Goal: Task Accomplishment & Management: Manage account settings

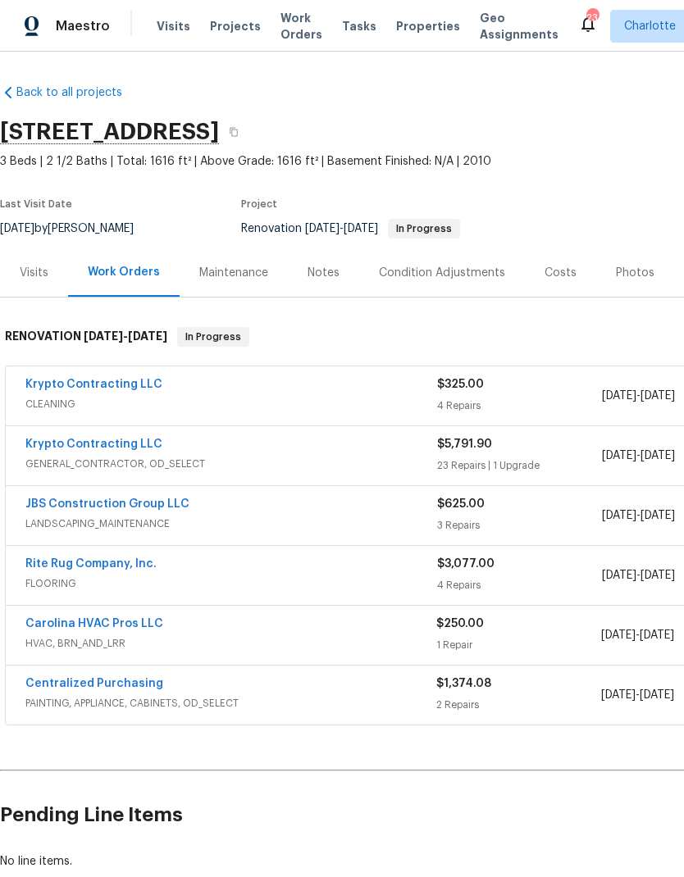
click at [46, 568] on link "Rite Rug Company, Inc." at bounding box center [90, 563] width 131 height 11
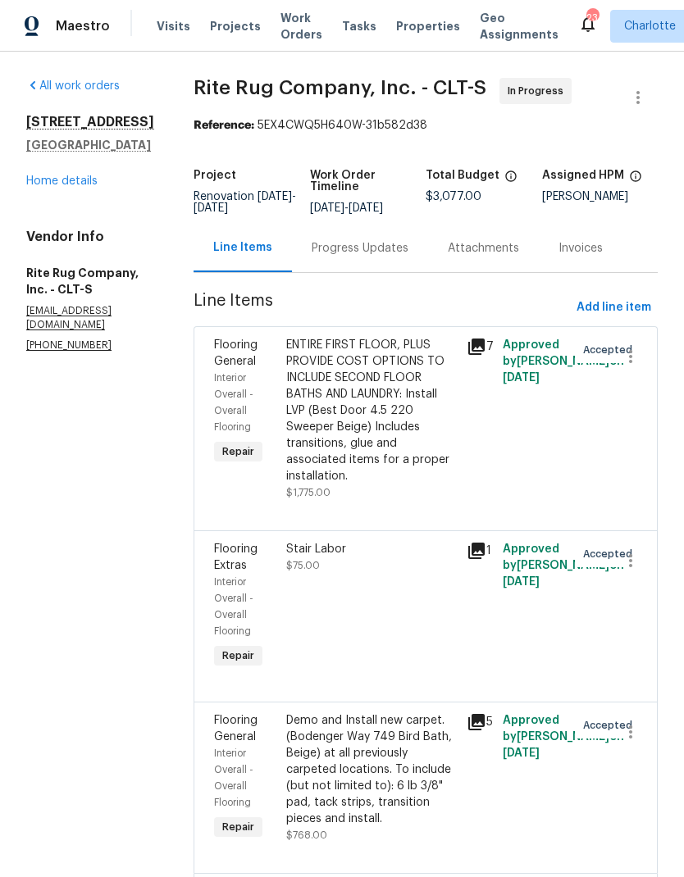
click at [399, 257] on div "Progress Updates" at bounding box center [360, 248] width 97 height 16
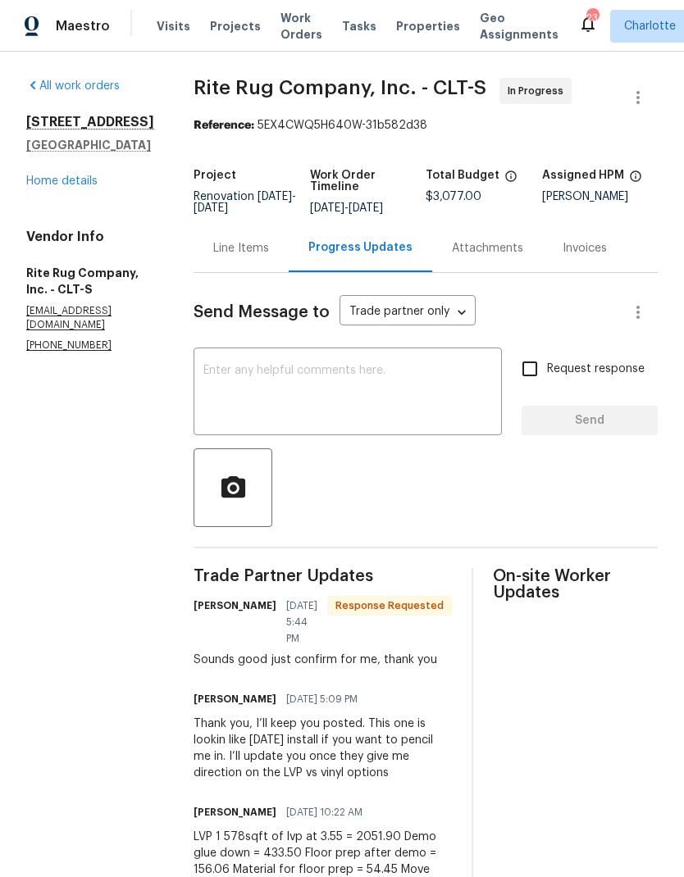
click at [252, 257] on div "Line Items" at bounding box center [241, 248] width 56 height 16
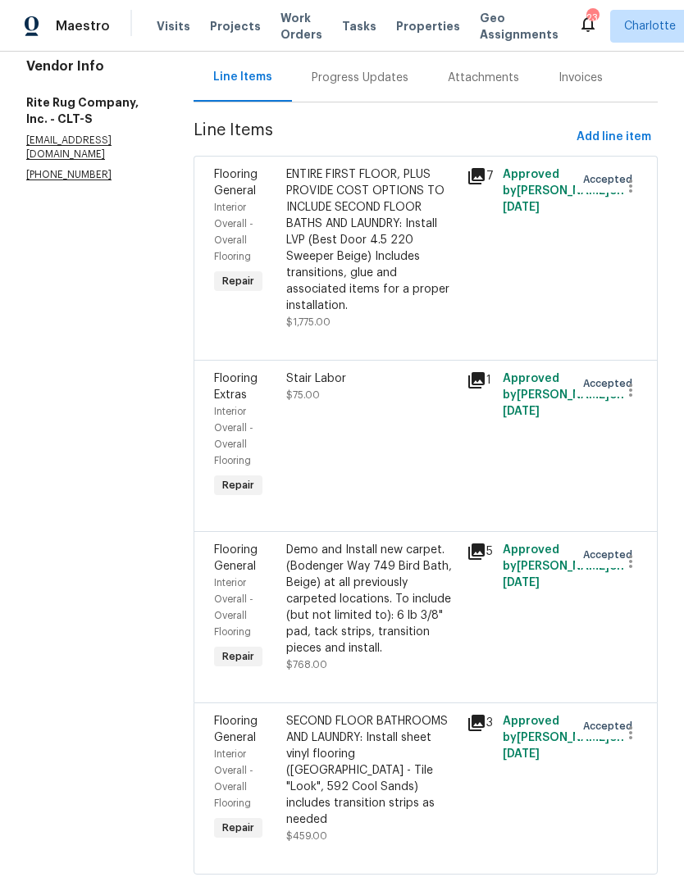
scroll to position [66, 0]
click at [253, 750] on span "Interior Overall - Overall Flooring" at bounding box center [233, 779] width 39 height 59
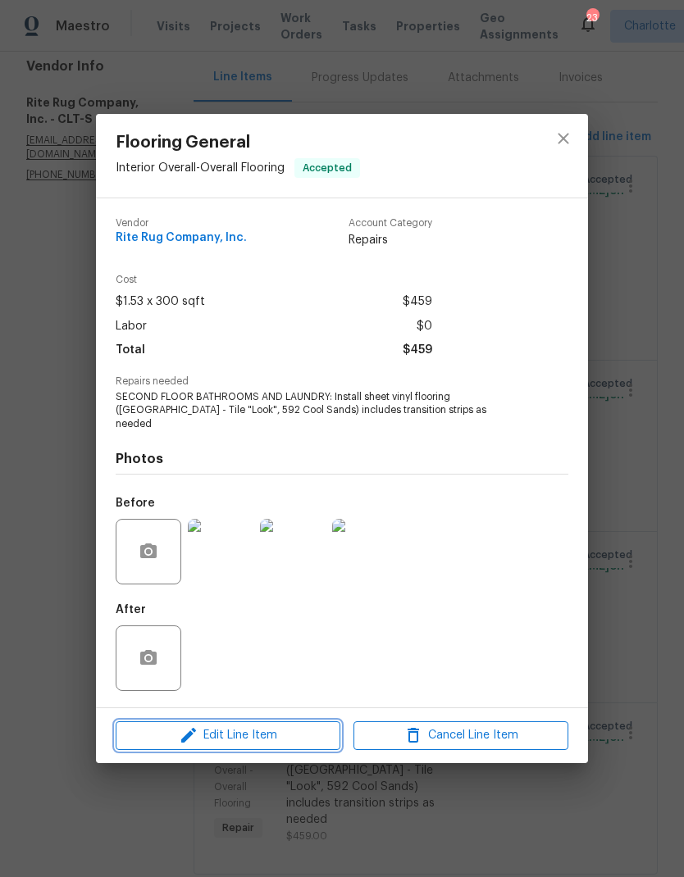
click at [251, 736] on span "Edit Line Item" at bounding box center [228, 736] width 215 height 21
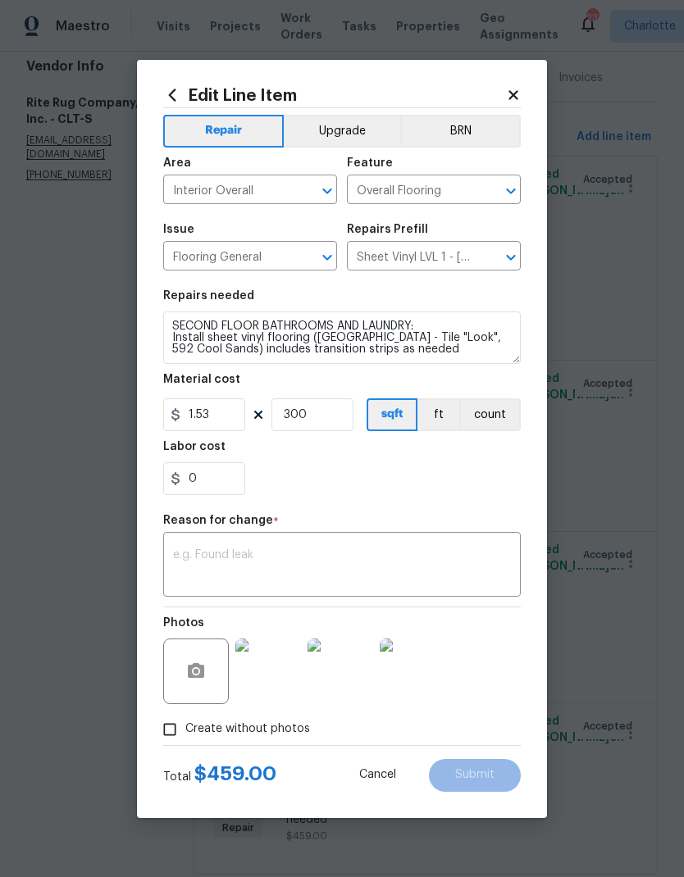
click at [428, 263] on input "Sheet Vinyl LVL 1 - Sugar Valley (Tile) $1.53" at bounding box center [411, 257] width 128 height 25
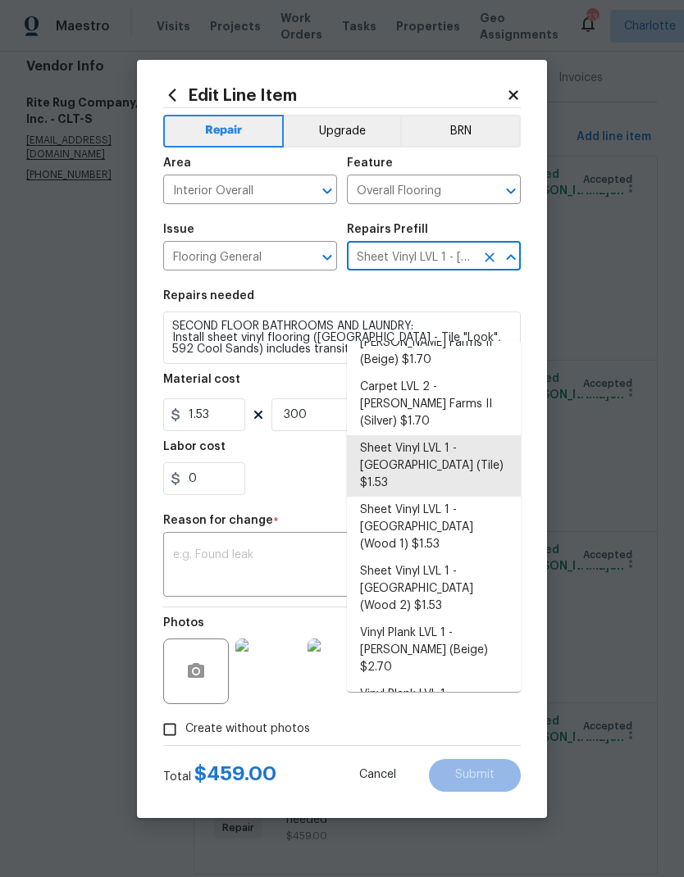
scroll to position [123, 0]
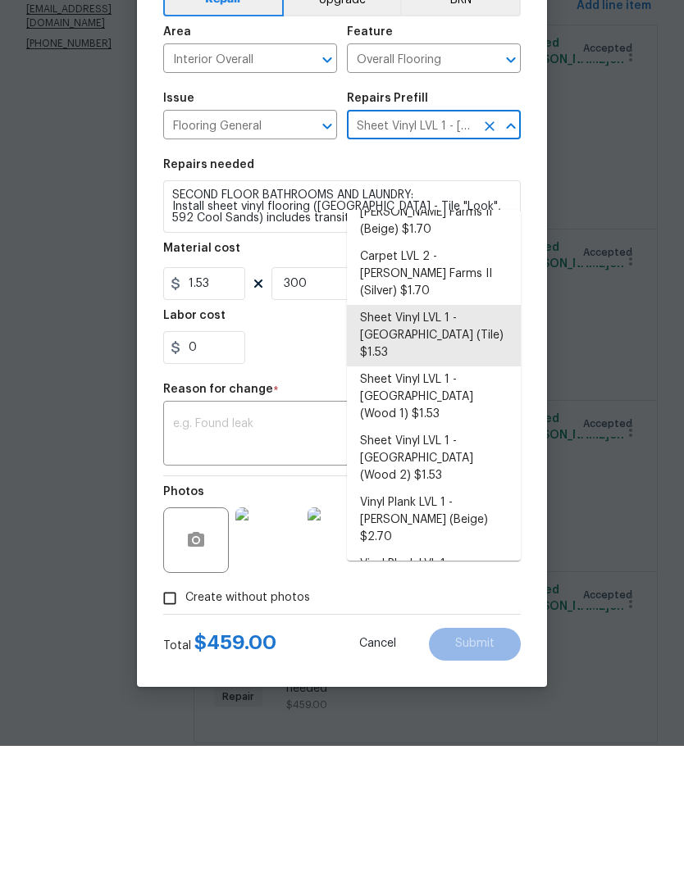
click at [470, 744] on li "Vinyl Plank LVL 2 - Best Door 4.5 (Beige) $3.55" at bounding box center [434, 766] width 174 height 44
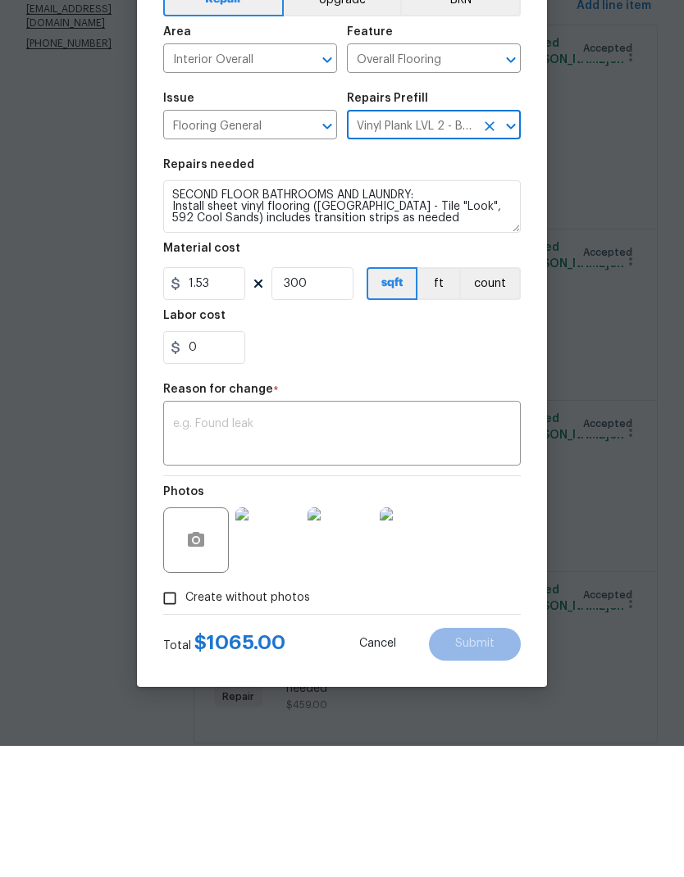
type input "Sheet Vinyl LVL 1 - Sugar Valley (Tile) $1.53"
type textarea "Install LVP (Best Door 4.5 220 Sweeper Beige) Includes transitions, glue and as…"
type input "Vinyl Plank LVL 2 - Best Door 4.5 (Beige) $3.55"
type input "3.55"
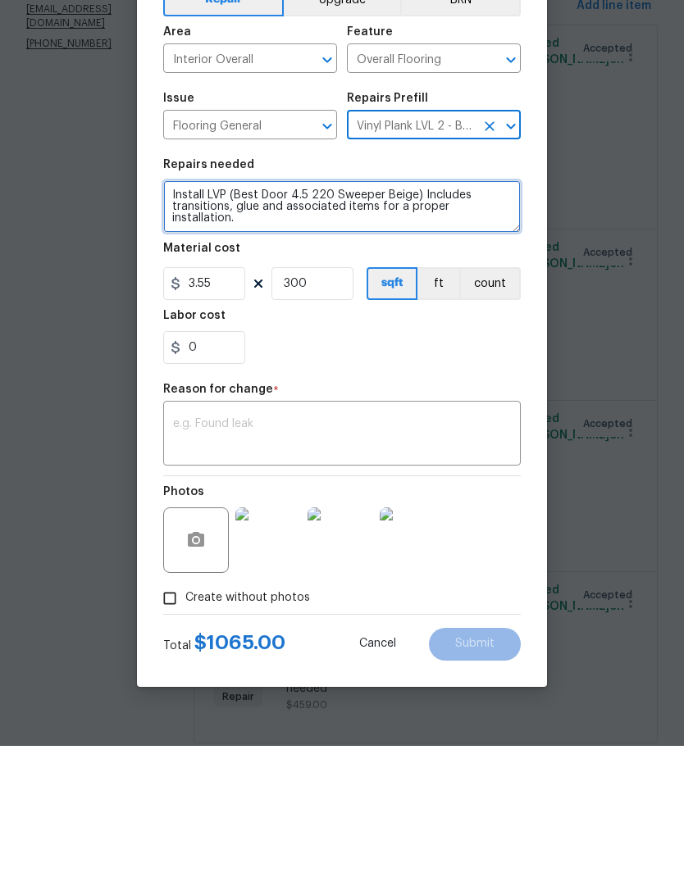
click at [518, 312] on textarea "Install LVP (Best Door 4.5 220 Sweeper Beige) Includes transitions, glue and as…" at bounding box center [342, 338] width 358 height 52
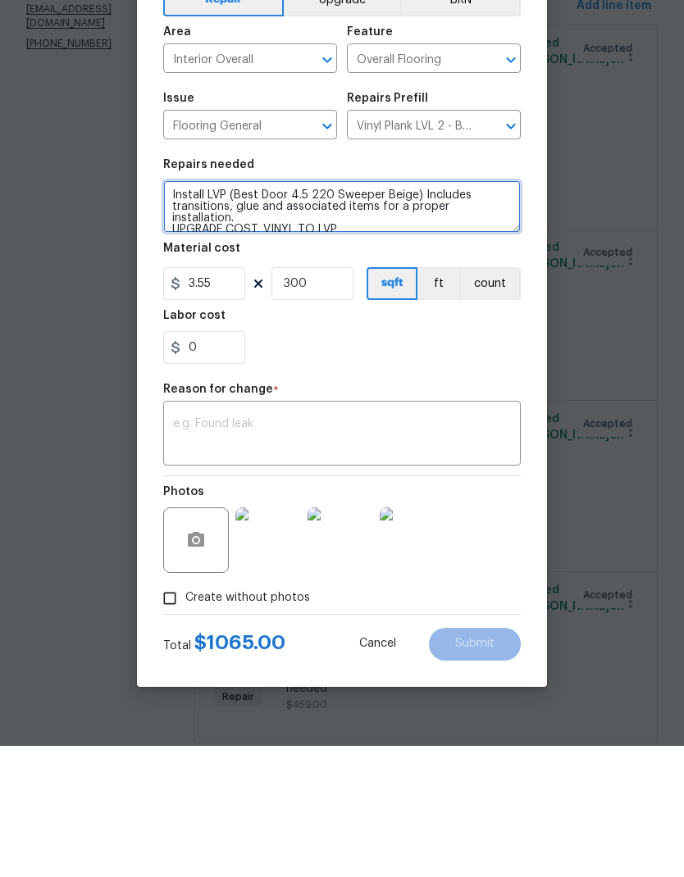
type textarea "Install LVP (Best Door 4.5 220 Sweeper Beige) Includes transitions, glue and as…"
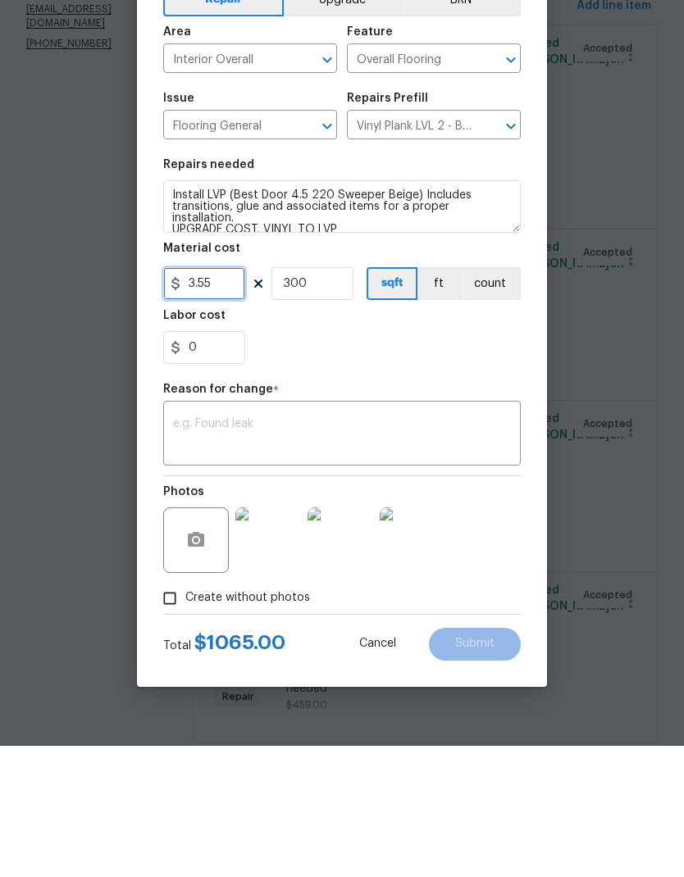
click at [227, 399] on input "3.55" at bounding box center [204, 415] width 82 height 33
type input "1100"
click at [335, 399] on input "300" at bounding box center [312, 415] width 82 height 33
type input "1"
click at [468, 371] on section "Repairs needed Install LVP (Best Door 4.5 220 Sweeper Beige) Includes transitio…" at bounding box center [342, 392] width 358 height 225
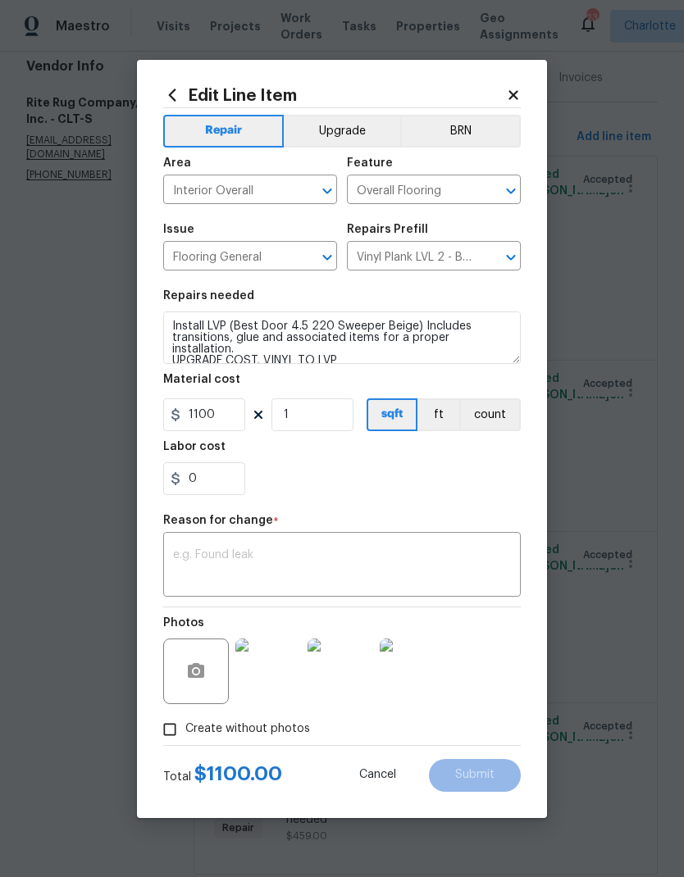
click at [353, 139] on button "Upgrade" at bounding box center [342, 131] width 117 height 33
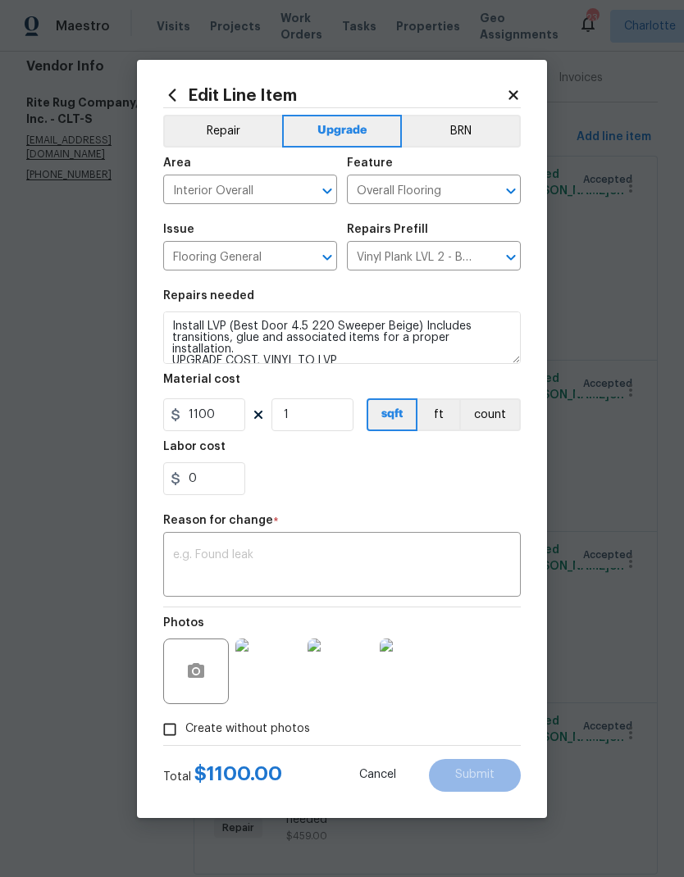
click at [429, 567] on textarea at bounding box center [342, 566] width 338 height 34
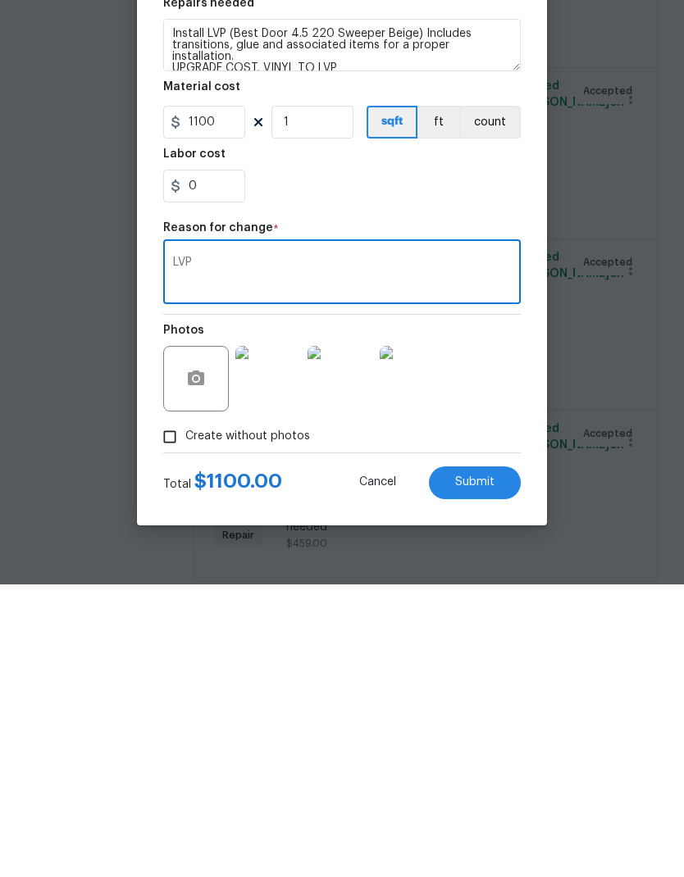
type textarea "LVP"
click at [513, 759] on button "Submit" at bounding box center [475, 775] width 92 height 33
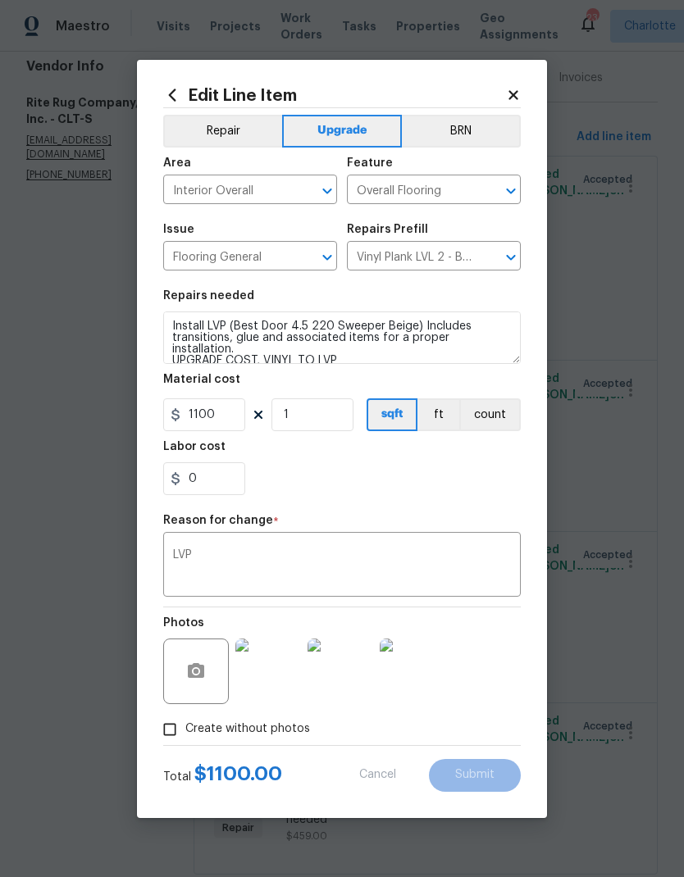
type textarea "SECOND FLOOR BATHROOMS AND LAUNDRY: Install sheet vinyl flooring (Sugar Valley …"
type input "300"
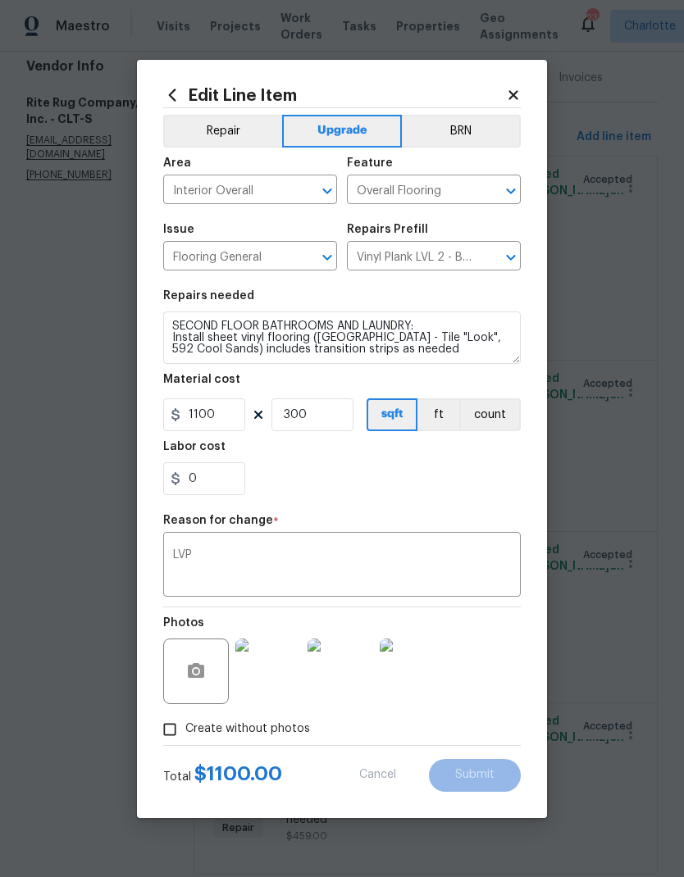
type input "Sheet Vinyl LVL 1 - Sugar Valley (Tile) $1.53"
type input "1.53"
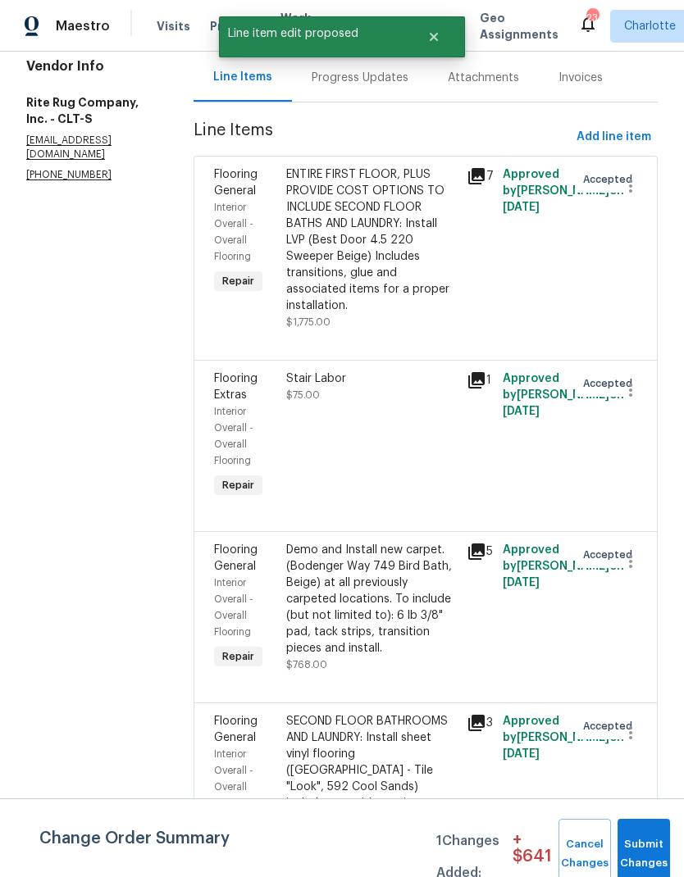
scroll to position [0, 0]
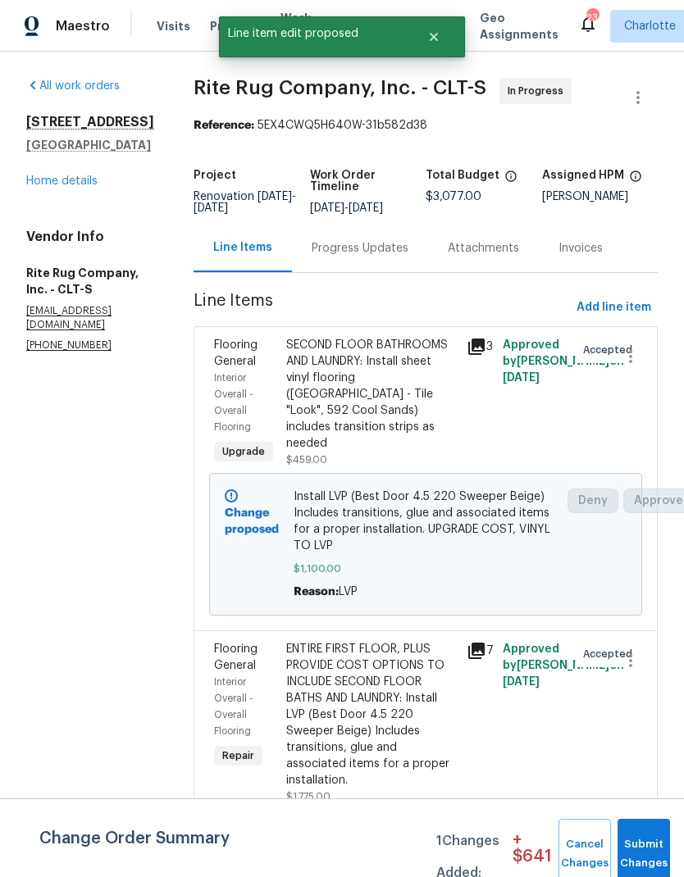
click at [377, 257] on div "Progress Updates" at bounding box center [360, 248] width 97 height 16
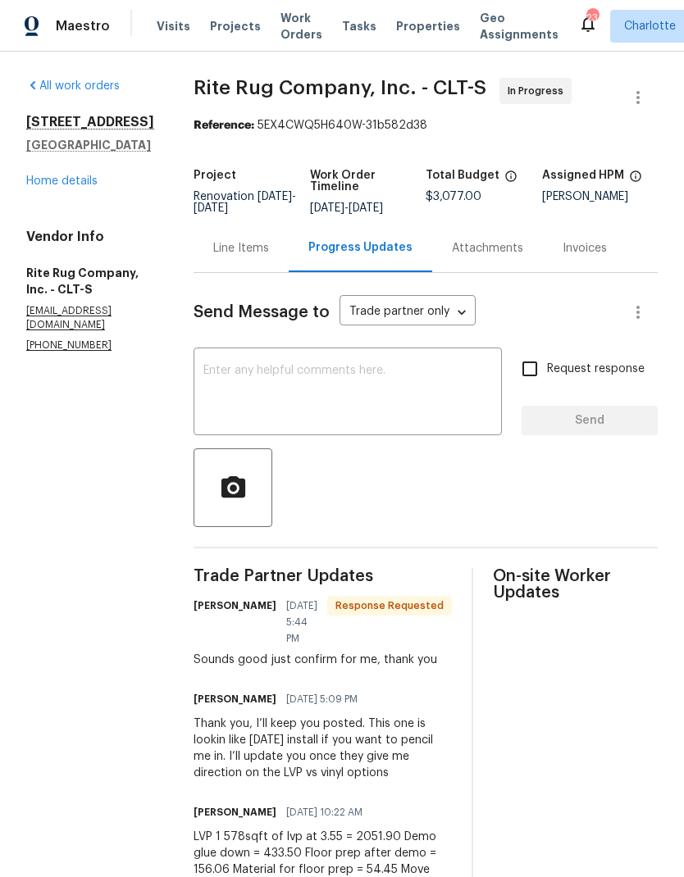
click at [269, 257] on div "Line Items" at bounding box center [241, 248] width 56 height 16
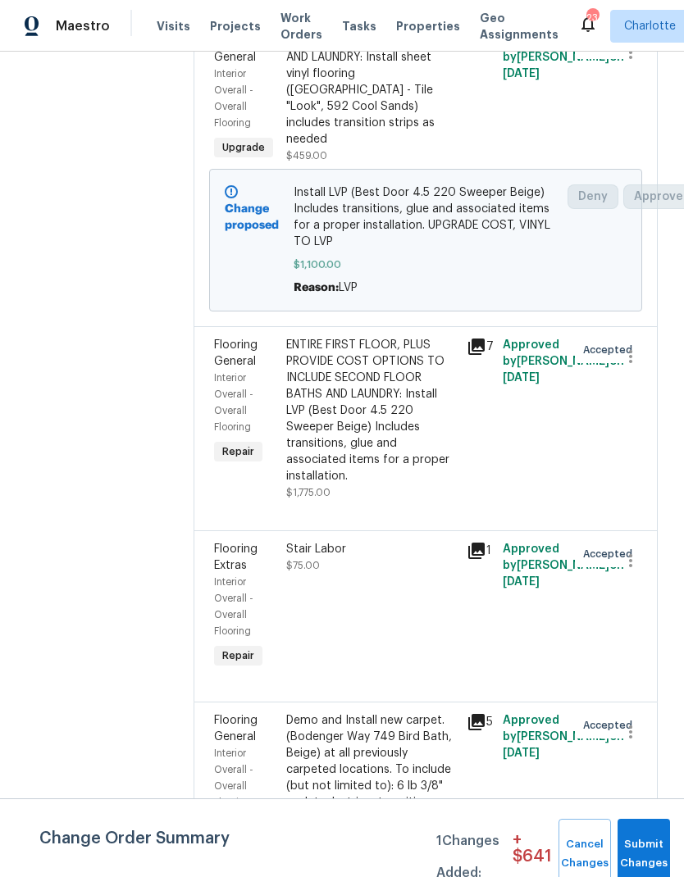
scroll to position [66, 0]
click at [258, 715] on span "Flooring General" at bounding box center [235, 729] width 43 height 28
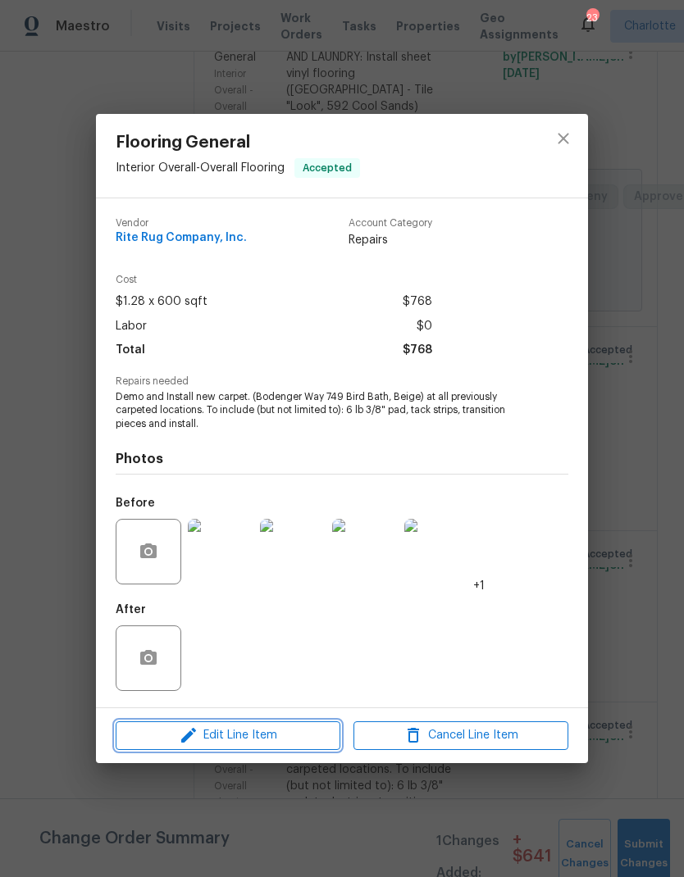
click at [267, 735] on span "Edit Line Item" at bounding box center [228, 736] width 215 height 21
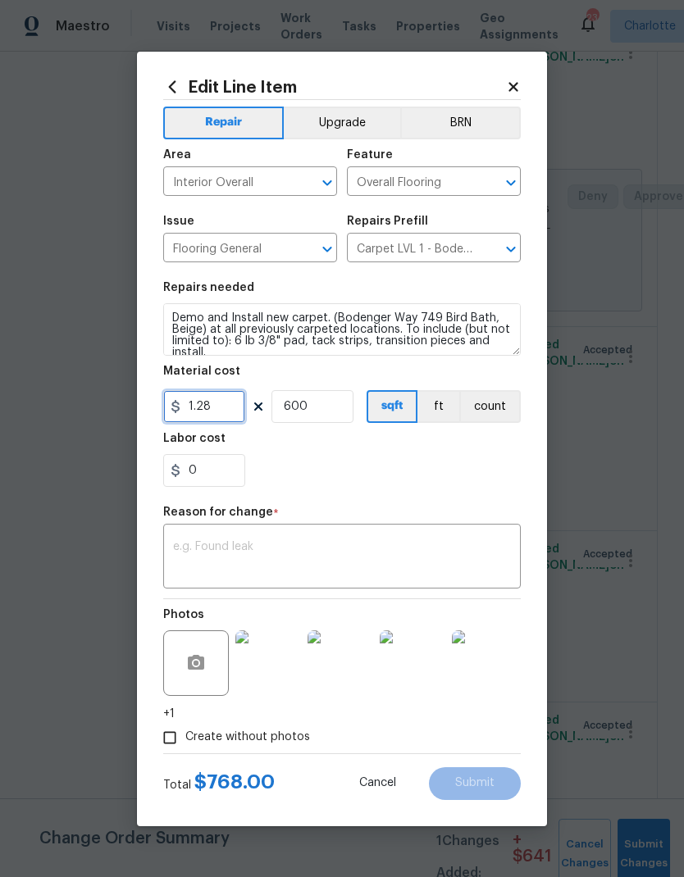
click at [229, 403] on input "1.28" at bounding box center [204, 406] width 82 height 33
type input "1.37"
click at [324, 416] on input "600" at bounding box center [312, 406] width 82 height 33
type input "900"
click at [418, 481] on div "0" at bounding box center [342, 470] width 358 height 33
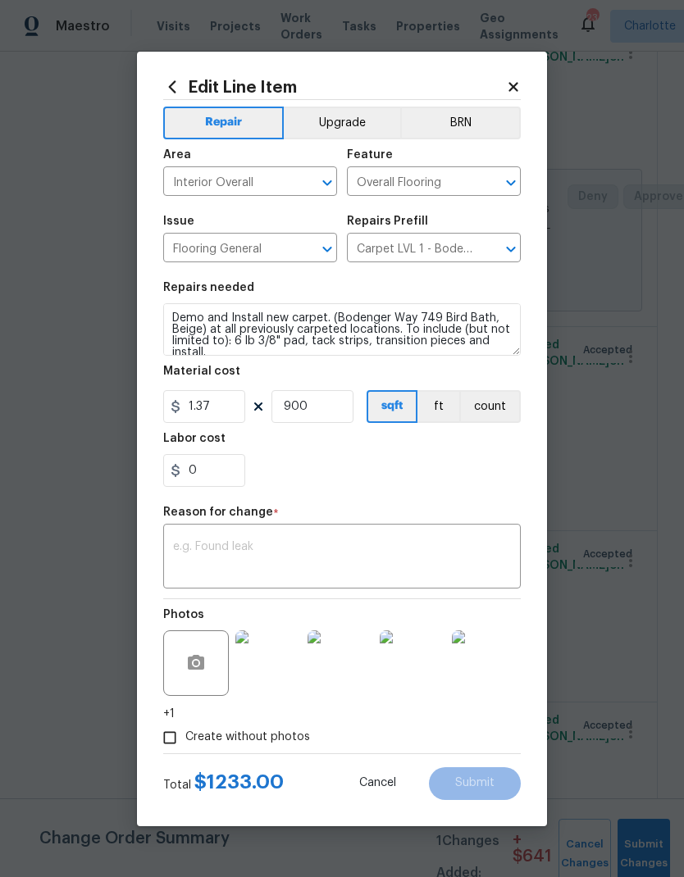
click at [403, 560] on textarea at bounding box center [342, 558] width 338 height 34
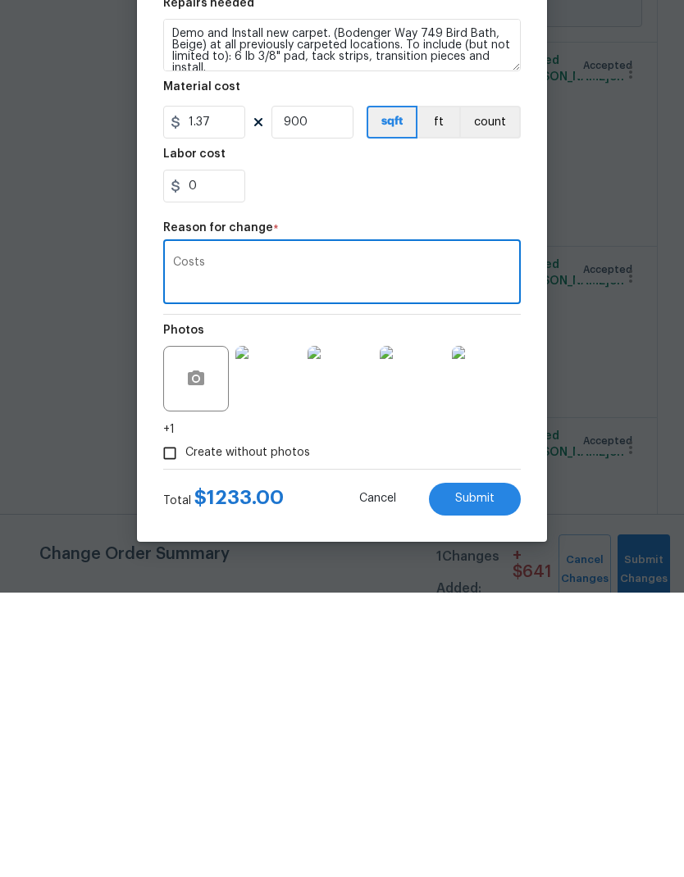
type textarea "Costs"
click at [481, 777] on span "Submit" at bounding box center [474, 783] width 39 height 12
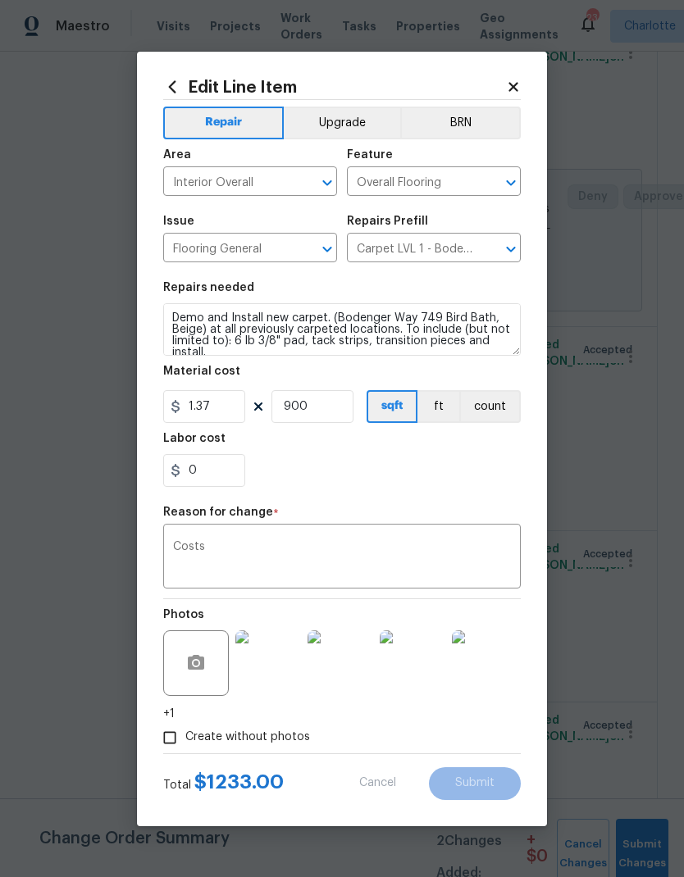
type input "600"
type input "1.28"
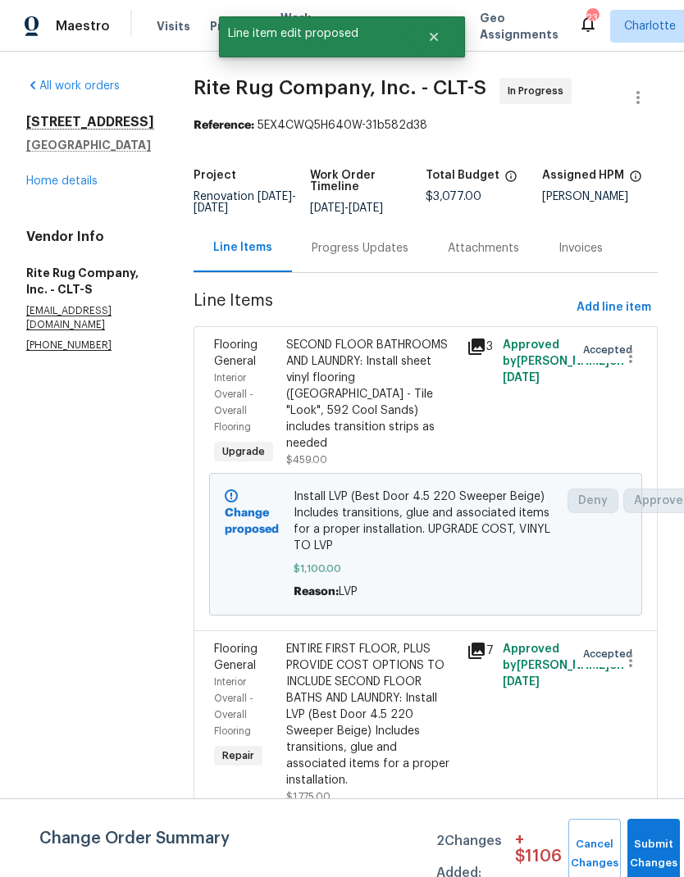
scroll to position [0, 0]
click at [386, 240] on div "Progress Updates" at bounding box center [360, 248] width 97 height 16
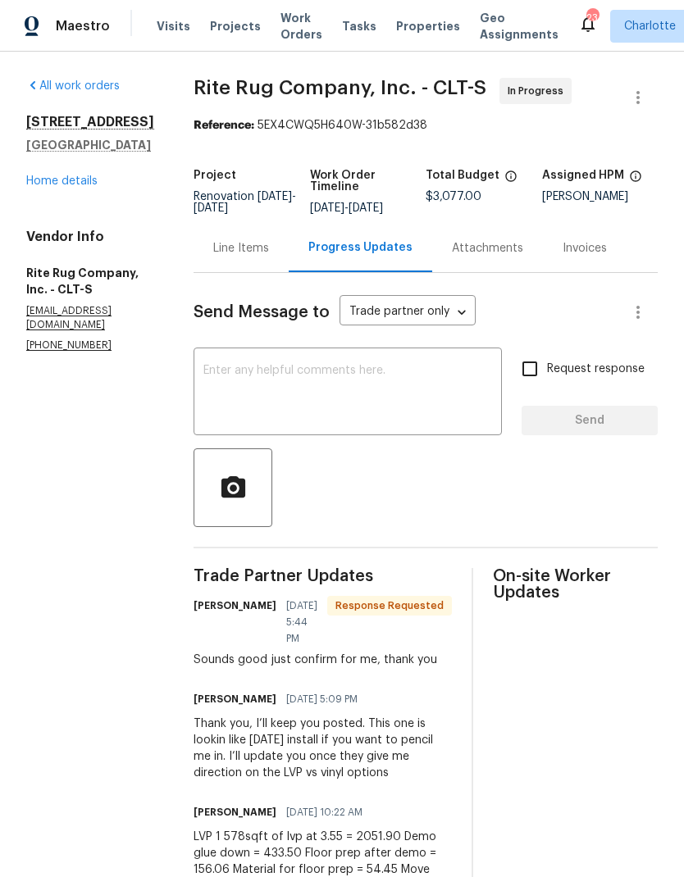
click at [243, 257] on div "Line Items" at bounding box center [241, 248] width 56 height 16
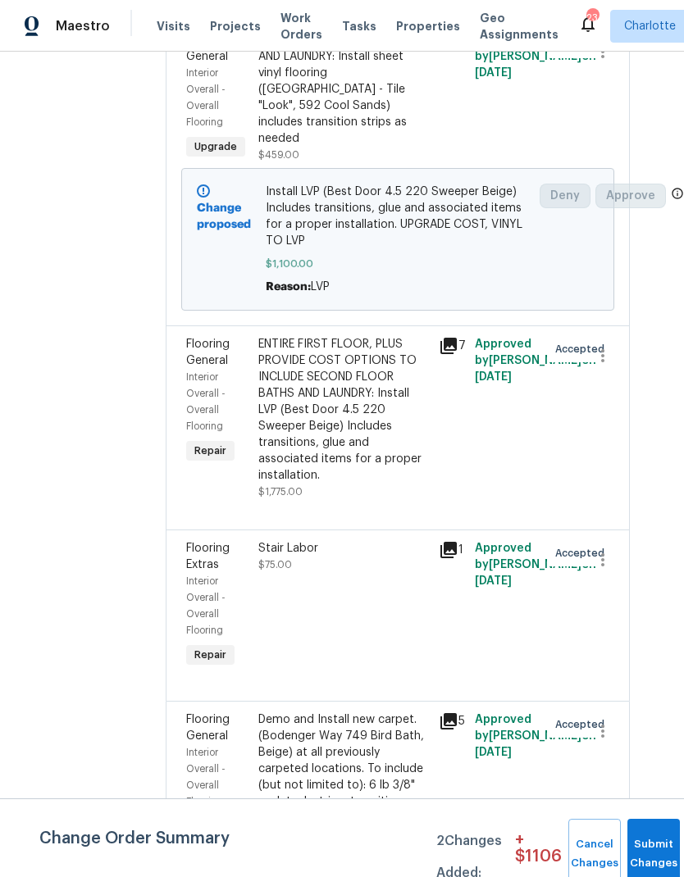
scroll to position [304, 28]
click at [216, 367] on span "Flooring General" at bounding box center [207, 354] width 43 height 28
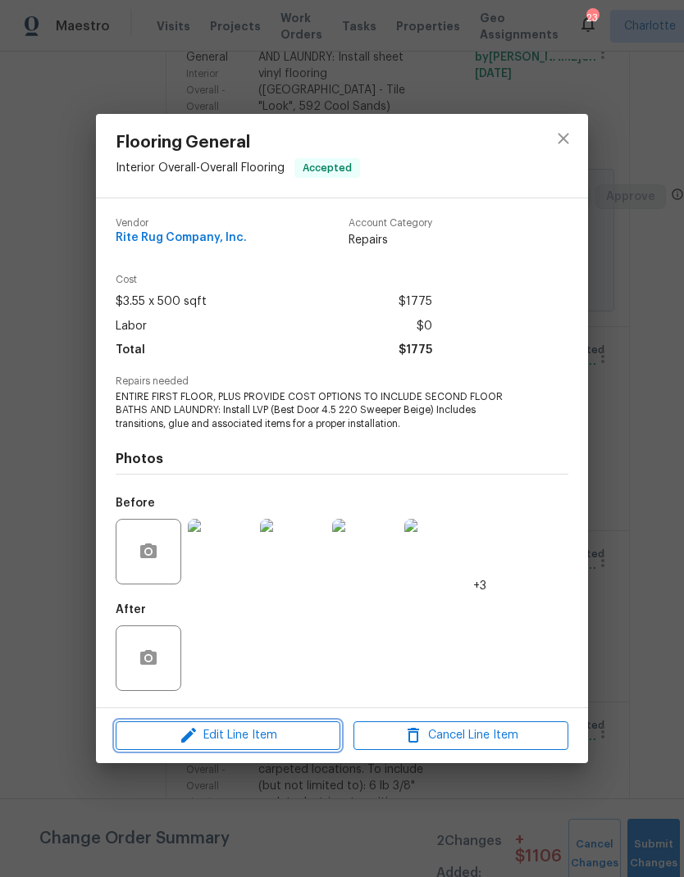
click at [271, 741] on span "Edit Line Item" at bounding box center [228, 736] width 215 height 21
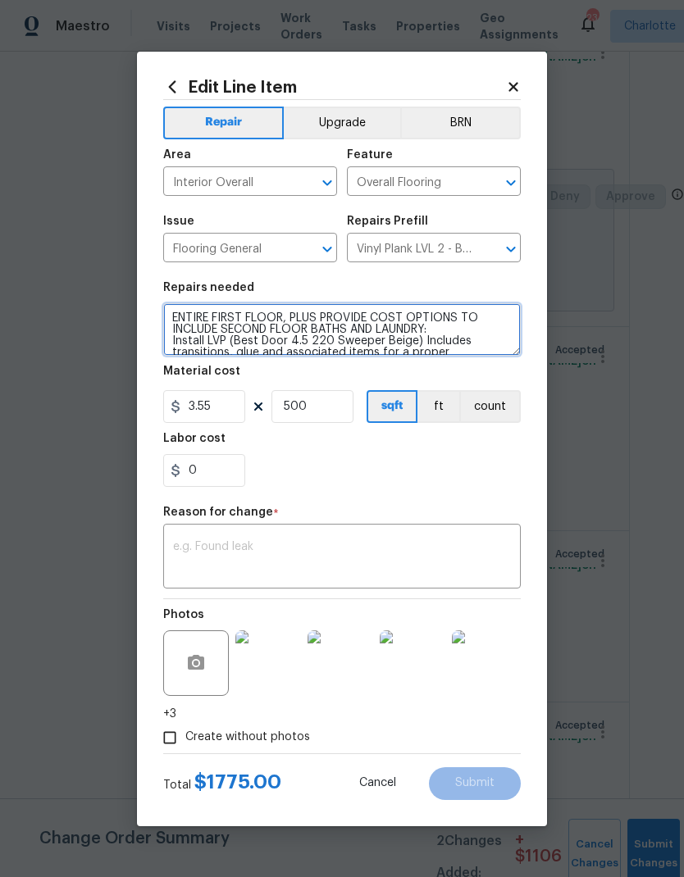
click at [294, 313] on textarea "ENTIRE FIRST FLOOR, PLUS PROVIDE COST OPTIONS TO INCLUDE SECOND FLOOR BATHS AND…" at bounding box center [342, 329] width 358 height 52
click at [455, 317] on textarea "ENTIRE FIRST FLOOR, PLUS PROVIDE COST OPTIONS TO INCLUDE SECOND FLOOR BATHS AND…" at bounding box center [342, 329] width 358 height 52
click at [339, 312] on textarea "ENTIRE FIRST FLOOR, PLUS PROVIDE COST OPTIONS TO INCLUDE SECOND FLOOR BATHS AND…" at bounding box center [342, 329] width 358 height 52
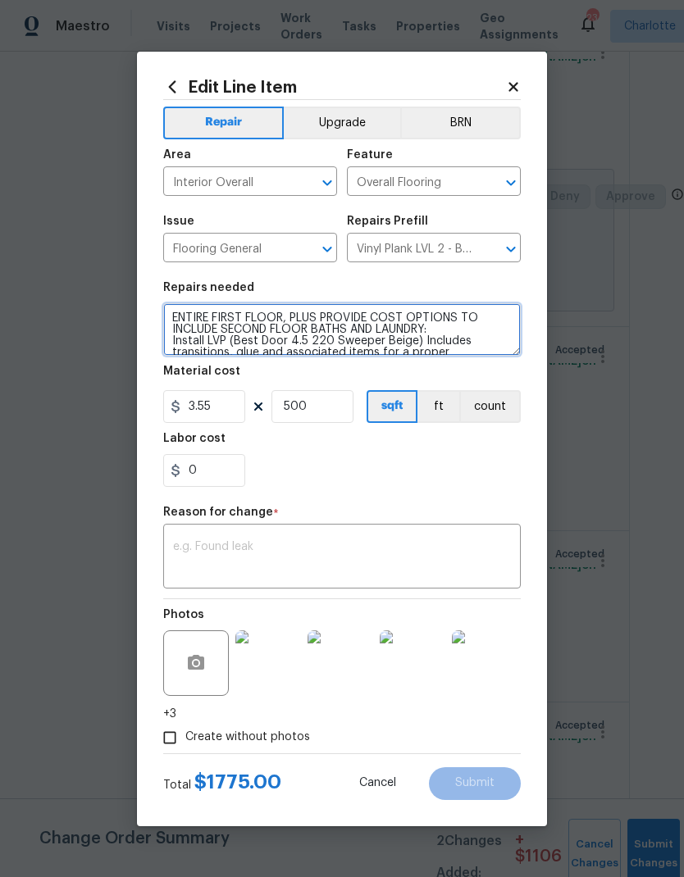
click at [332, 318] on textarea "ENTIRE FIRST FLOOR, PLUS PROVIDE COST OPTIONS TO INCLUDE SECOND FLOOR BATHS AND…" at bounding box center [342, 329] width 358 height 52
click at [332, 317] on textarea "ENTIRE FIRST FLOOR, PLUS PROVIDE COST OPTIONS TO INCLUDE SECOND FLOOR BATHS AND…" at bounding box center [342, 329] width 358 height 52
type textarea "ENTIRE FIRST FLOOR, PLUS SECOND FLOOR BATHS AND LAUNDRY: Install LVP (Best Door…"
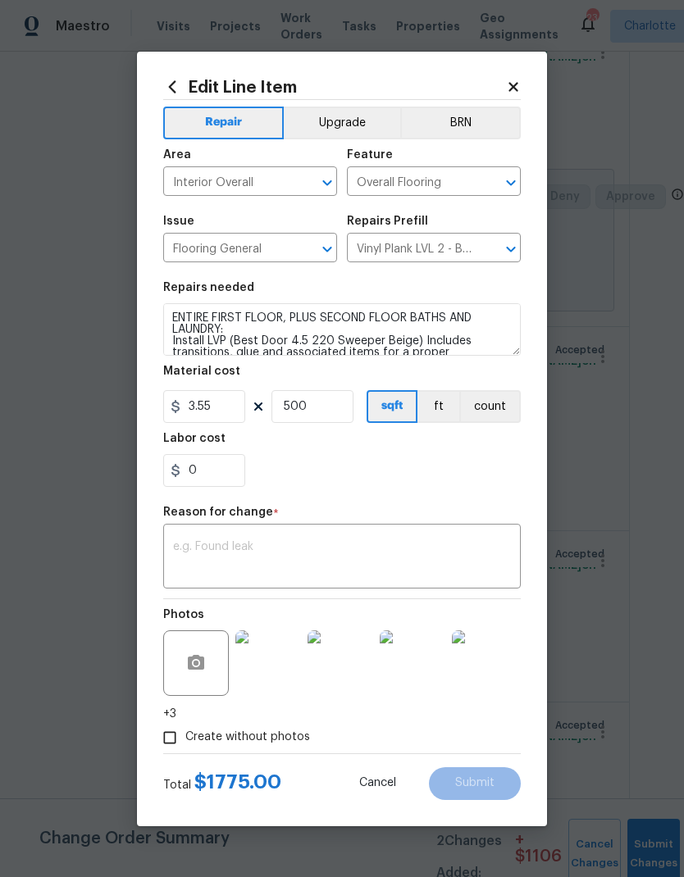
click at [415, 460] on div "0" at bounding box center [342, 470] width 358 height 33
click at [501, 417] on button "count" at bounding box center [490, 406] width 62 height 33
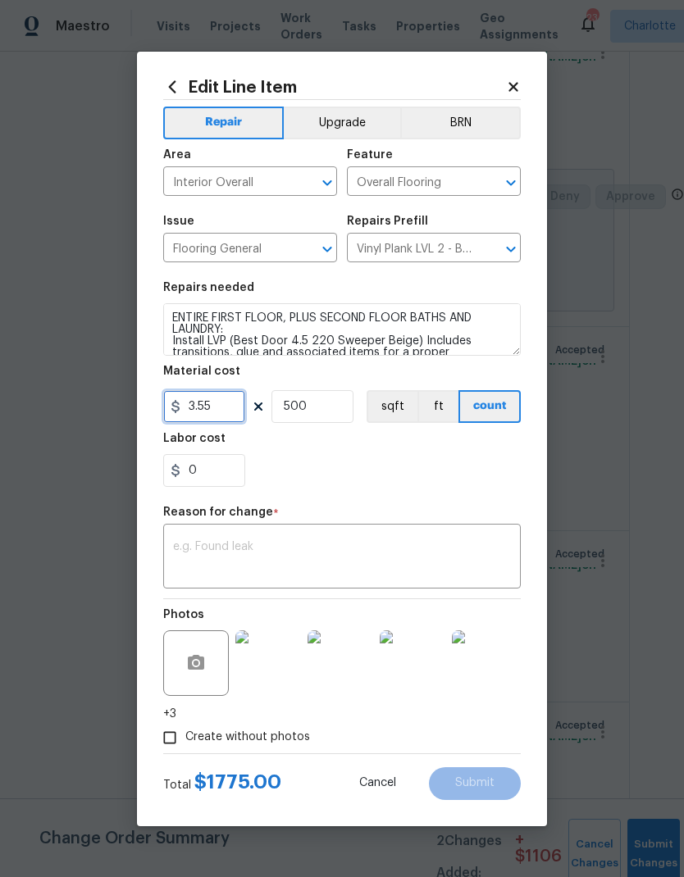
click at [235, 401] on input "3.55" at bounding box center [204, 406] width 82 height 33
type input "2631.44"
click at [324, 410] on input "500" at bounding box center [312, 406] width 82 height 33
type input "1"
click at [373, 535] on div "x ​" at bounding box center [342, 558] width 358 height 61
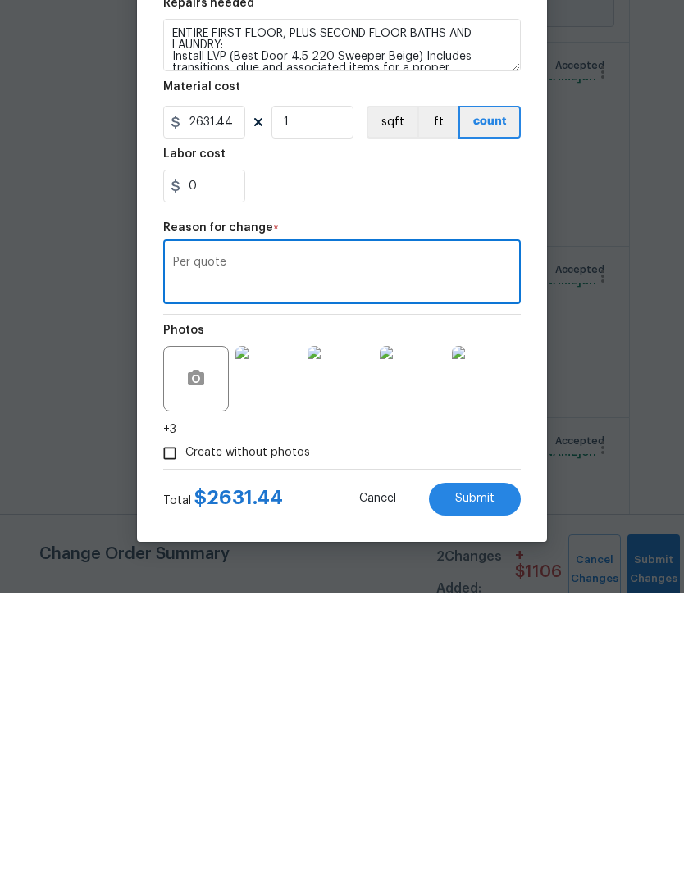
type textarea "Per quote"
click at [485, 777] on span "Submit" at bounding box center [474, 783] width 39 height 12
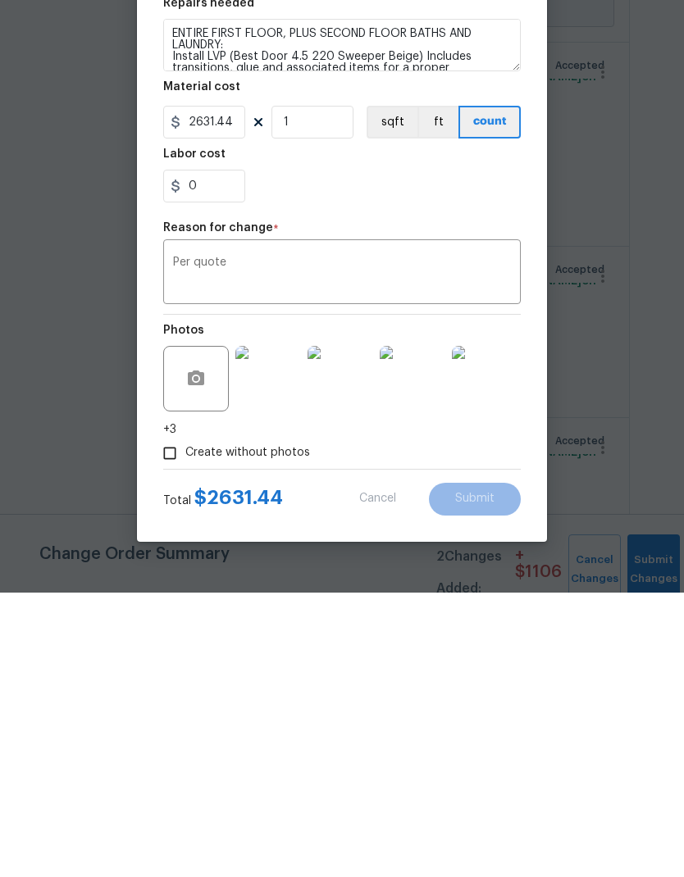
scroll to position [66, 0]
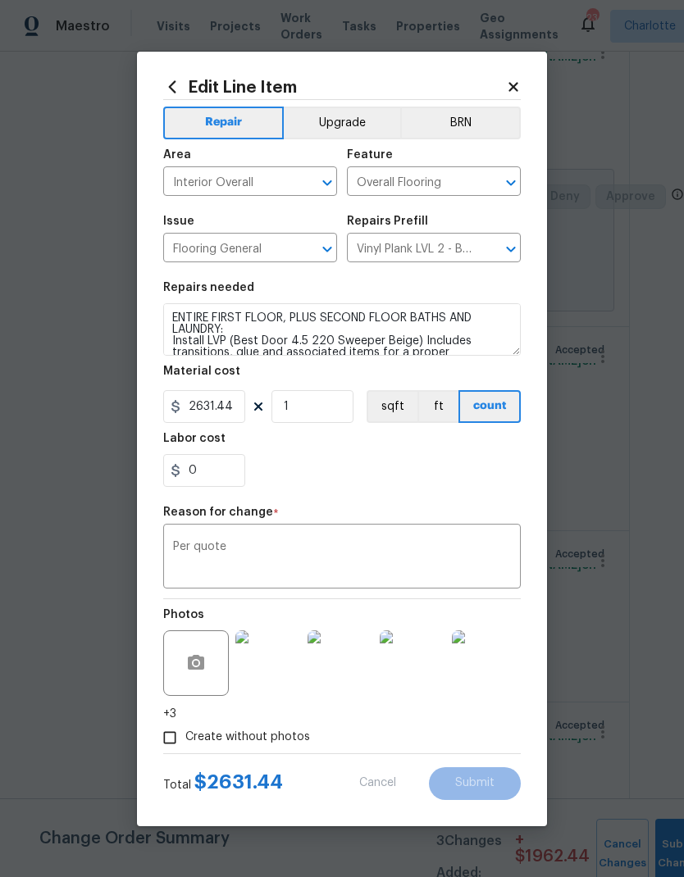
type textarea "ENTIRE FIRST FLOOR, PLUS PROVIDE COST OPTIONS TO INCLUDE SECOND FLOOR BATHS AND…"
type input "500"
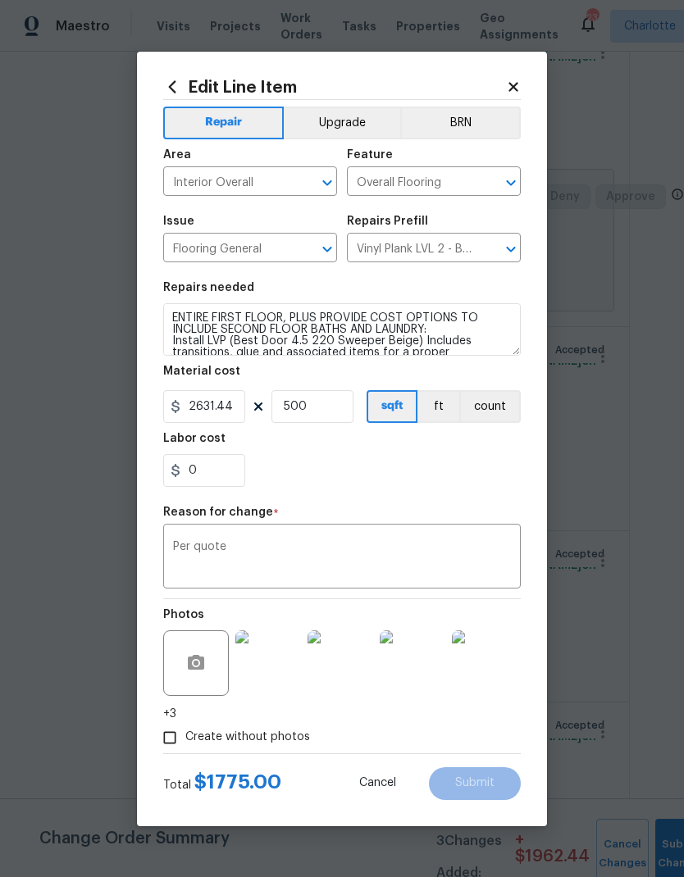
type input "3.55"
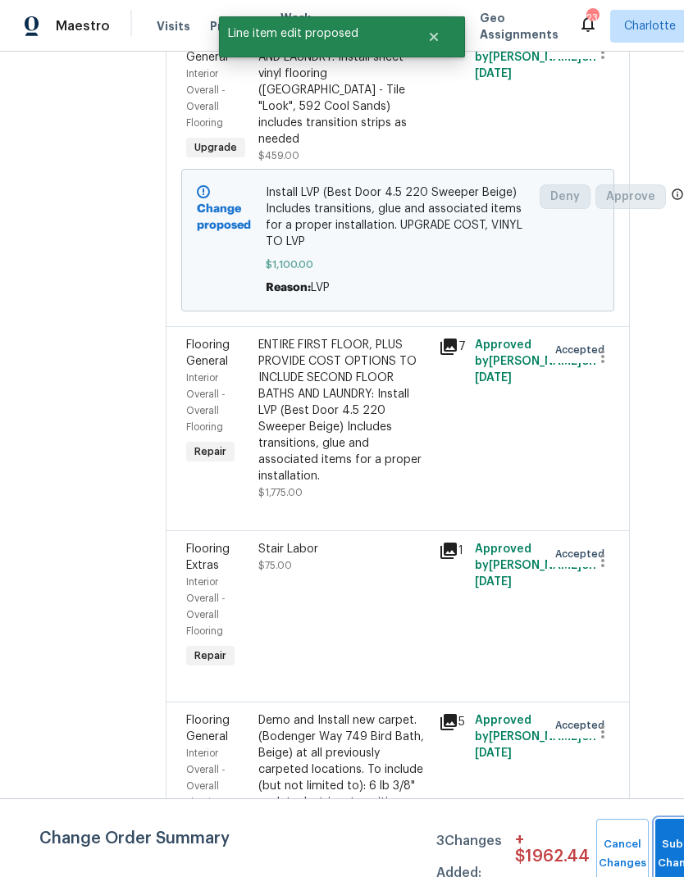
click at [667, 853] on span "Submit Changes" at bounding box center [681, 855] width 36 height 38
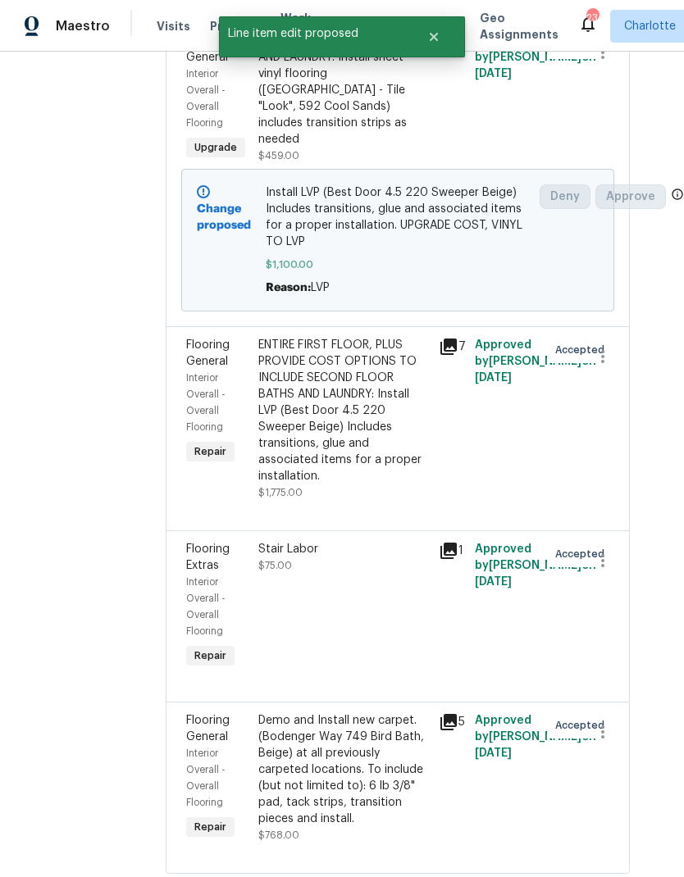
scroll to position [0, 0]
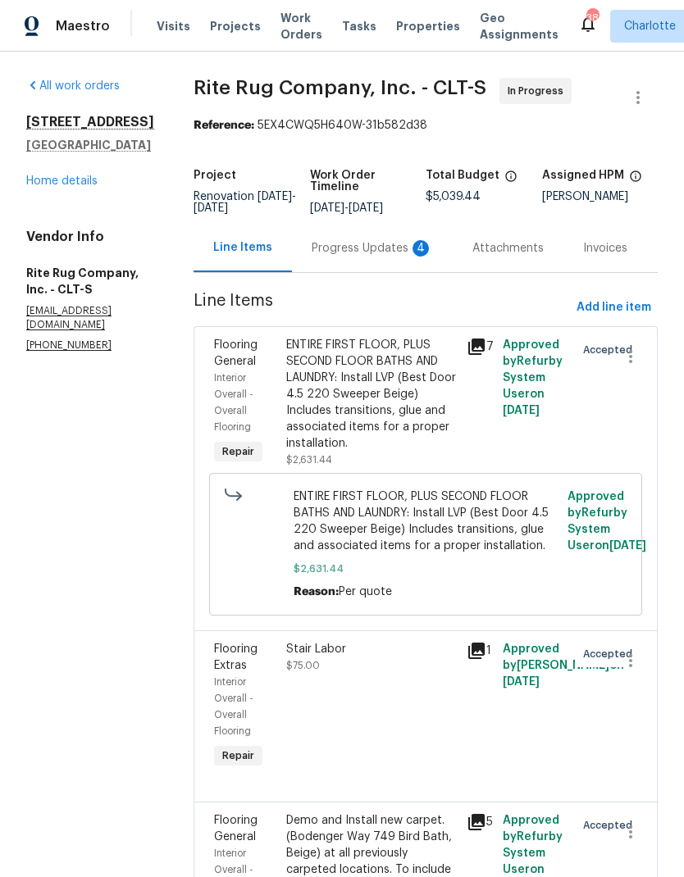
click at [387, 257] on div "Progress Updates 4" at bounding box center [372, 248] width 121 height 16
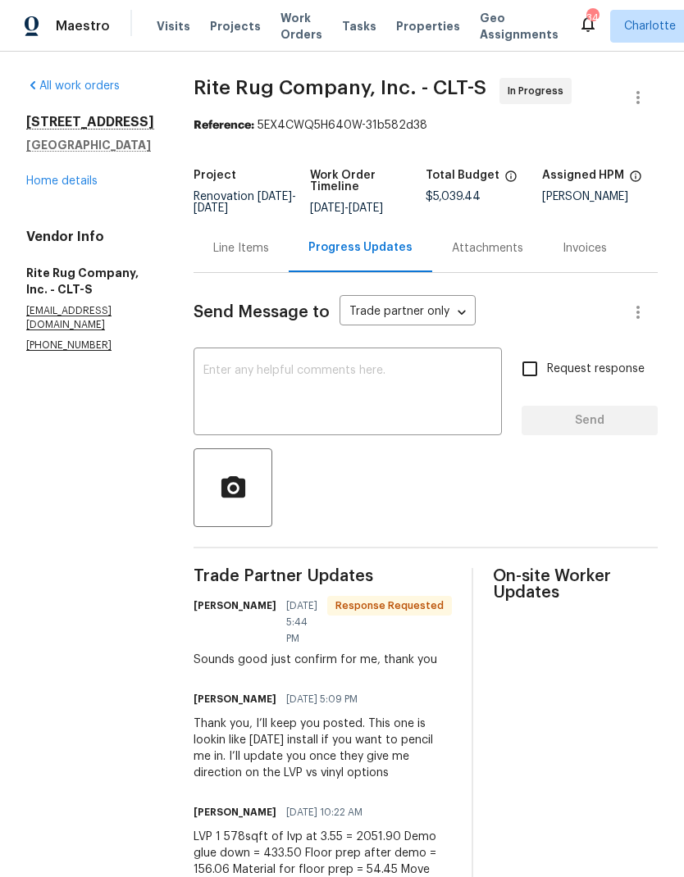
click at [369, 387] on textarea at bounding box center [347, 393] width 289 height 57
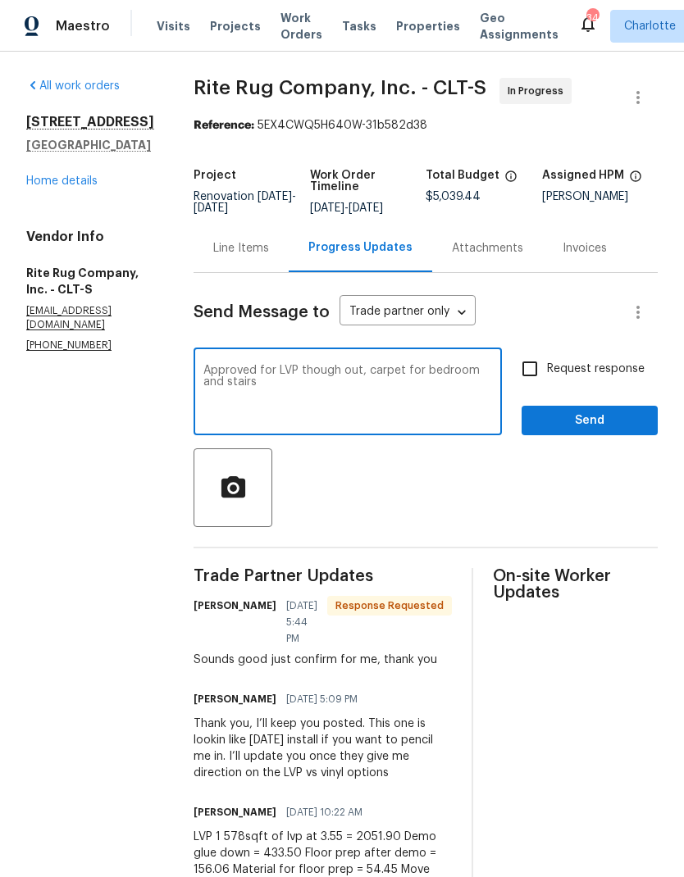
click at [367, 385] on textarea "Approved for LVP though out, carpet for bedroom and stairs" at bounding box center [347, 393] width 289 height 57
click at [444, 507] on div at bounding box center [426, 488] width 464 height 79
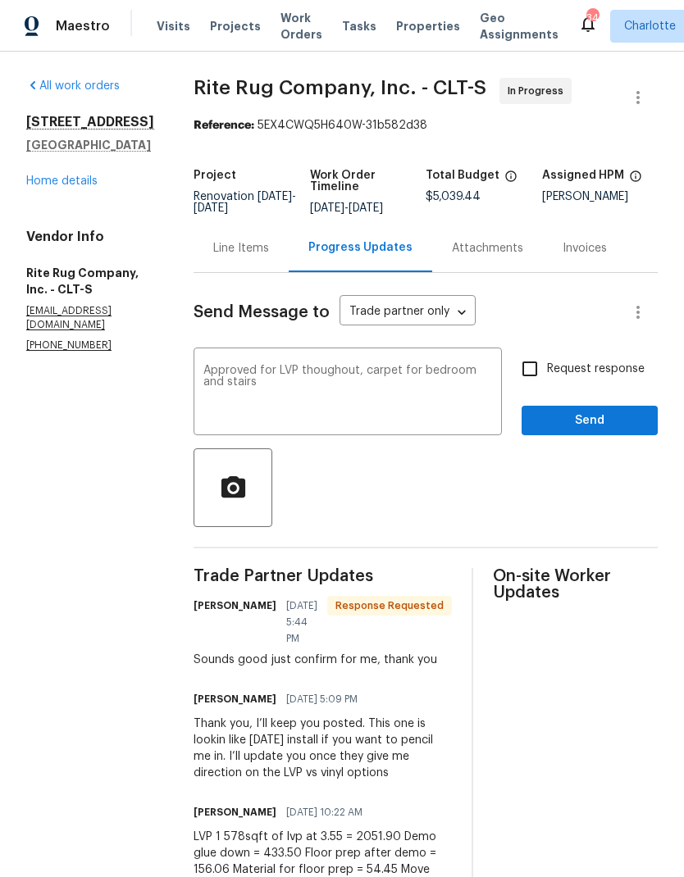
click at [356, 385] on textarea "Approved for LVP thoughout, carpet for bedroom and stairs" at bounding box center [347, 393] width 289 height 57
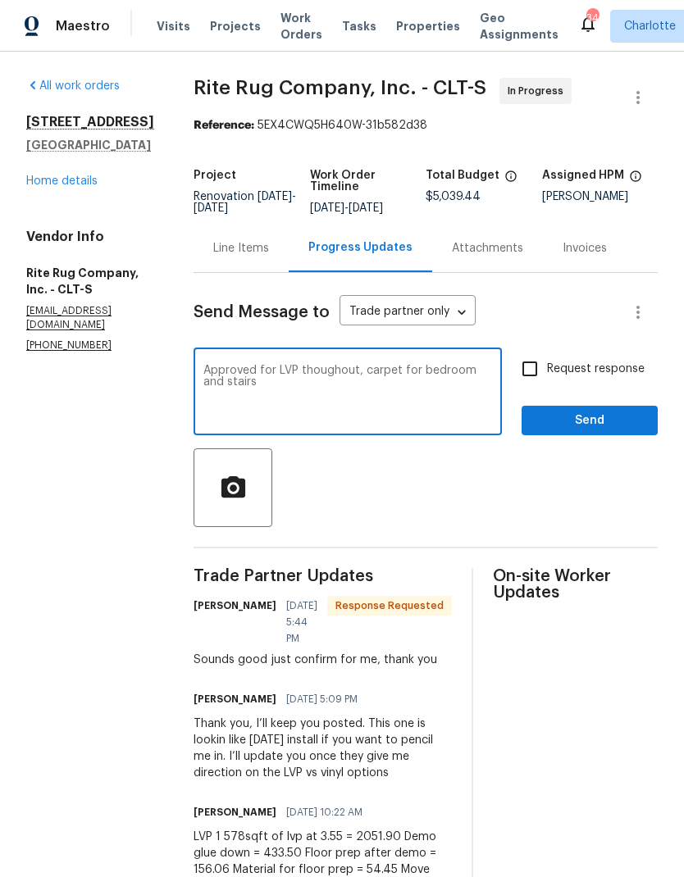
click at [362, 385] on textarea "Approved for LVP thoughout, carpet for bedroom and stairs" at bounding box center [347, 393] width 289 height 57
click at [443, 500] on div at bounding box center [426, 488] width 464 height 79
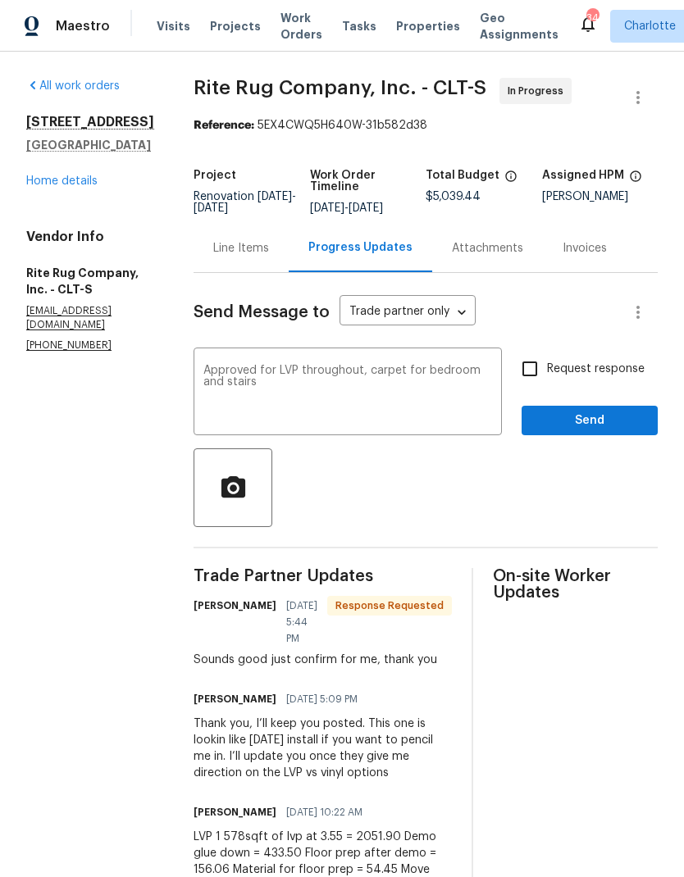
click at [447, 412] on textarea "Approved for LVP throughout, carpet for bedroom and stairs" at bounding box center [347, 393] width 289 height 57
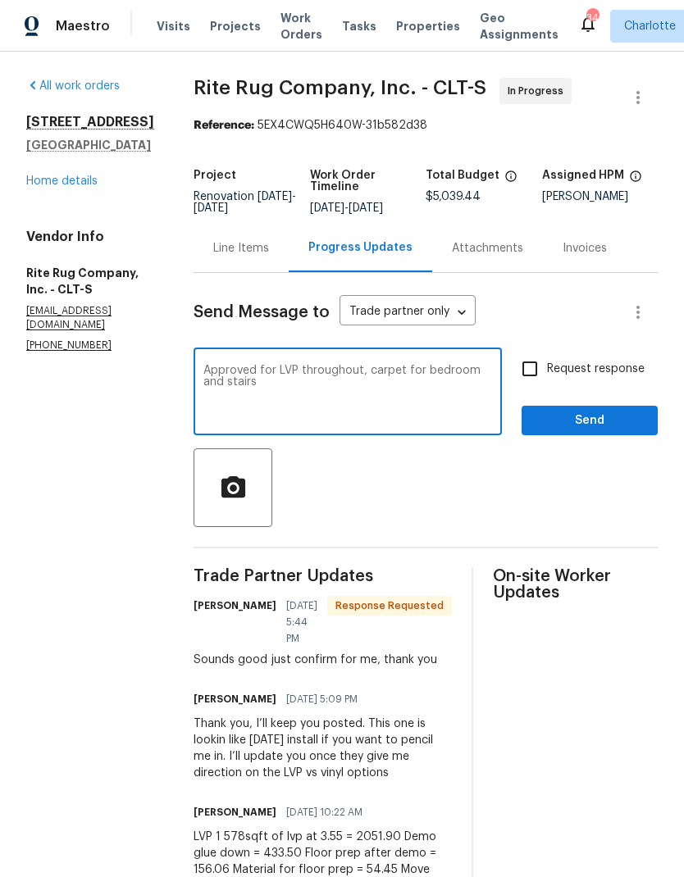
click at [371, 382] on textarea "Approved for LVP throughout, carpet for bedroom and stairs" at bounding box center [347, 393] width 289 height 57
click at [531, 506] on div at bounding box center [426, 488] width 464 height 79
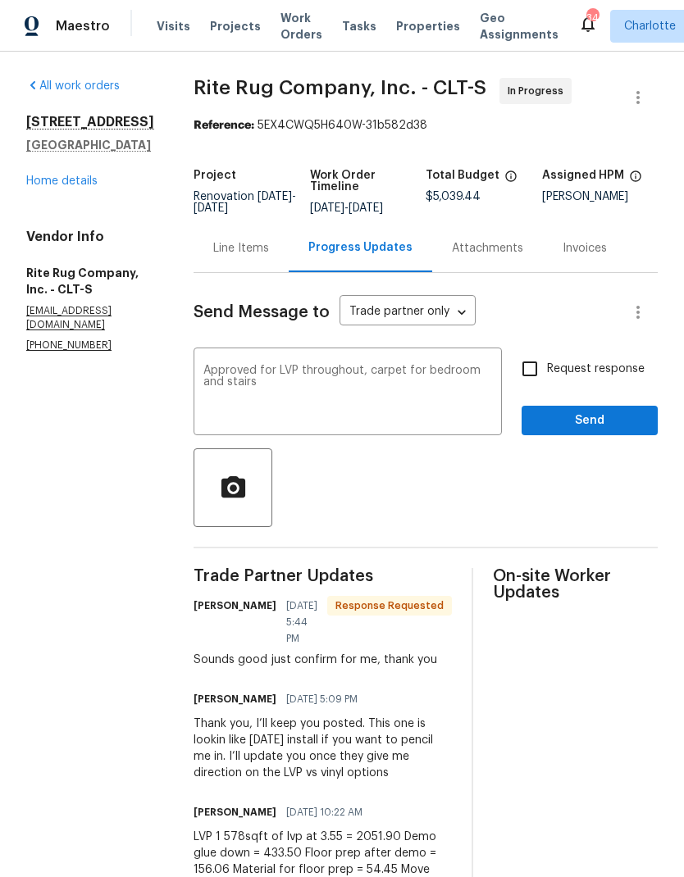
click at [462, 391] on textarea "Approved for LVP throughout, carpet for bedroom and stairs" at bounding box center [347, 393] width 289 height 57
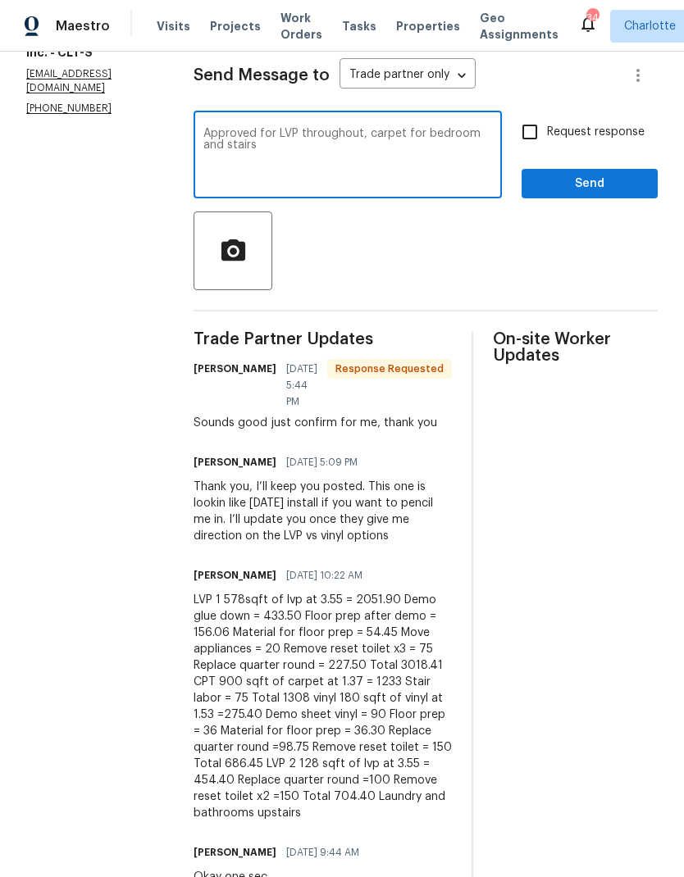
scroll to position [223, 0]
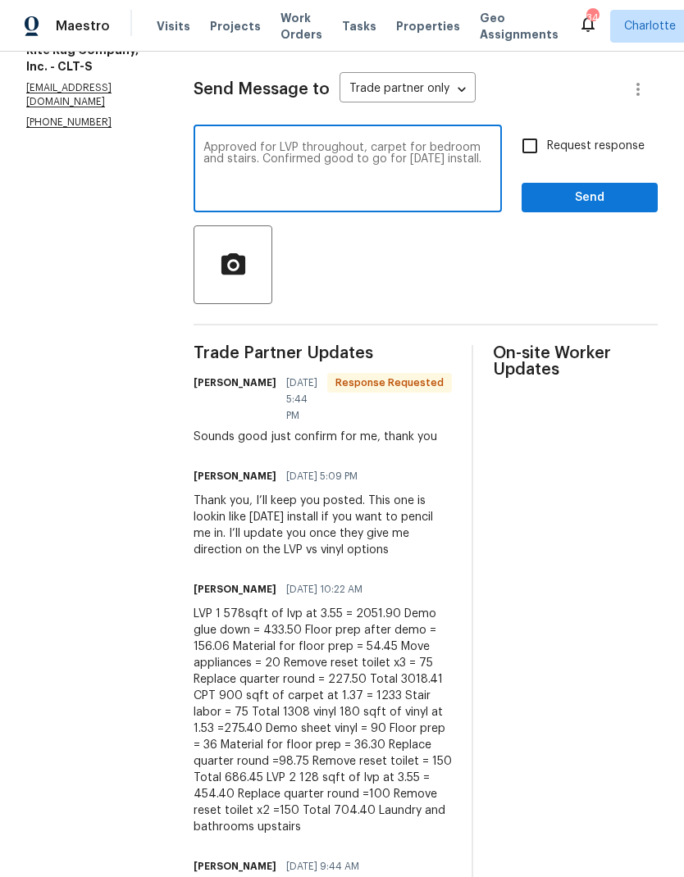
type textarea "Approved for LVP throughout, carpet for bedroom and stairs. Confirmed good to g…"
click at [531, 163] on input "Request response" at bounding box center [530, 146] width 34 height 34
checkbox input "true"
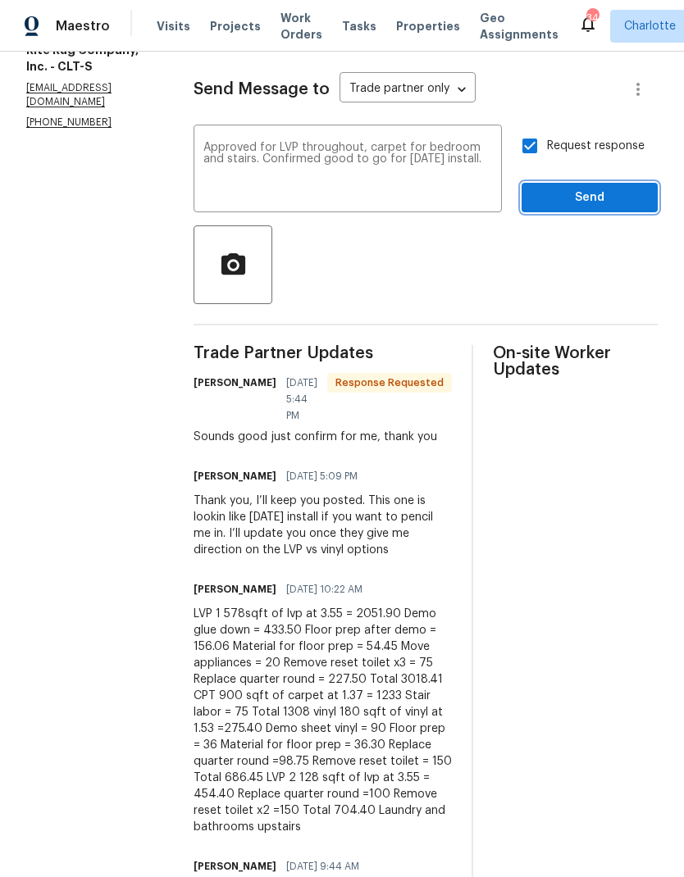
click at [625, 208] on span "Send" at bounding box center [590, 198] width 110 height 21
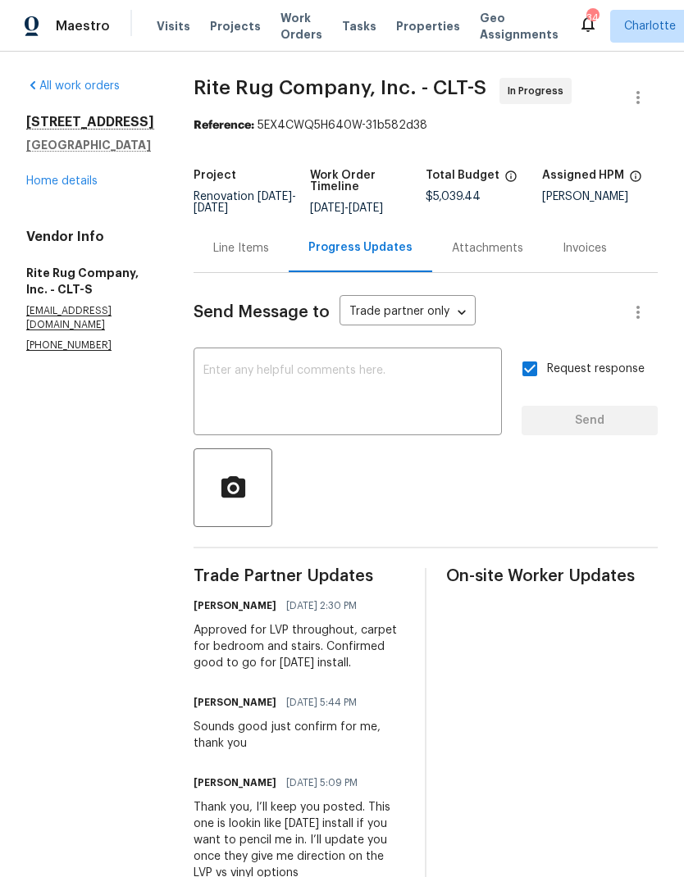
click at [39, 178] on link "Home details" at bounding box center [61, 180] width 71 height 11
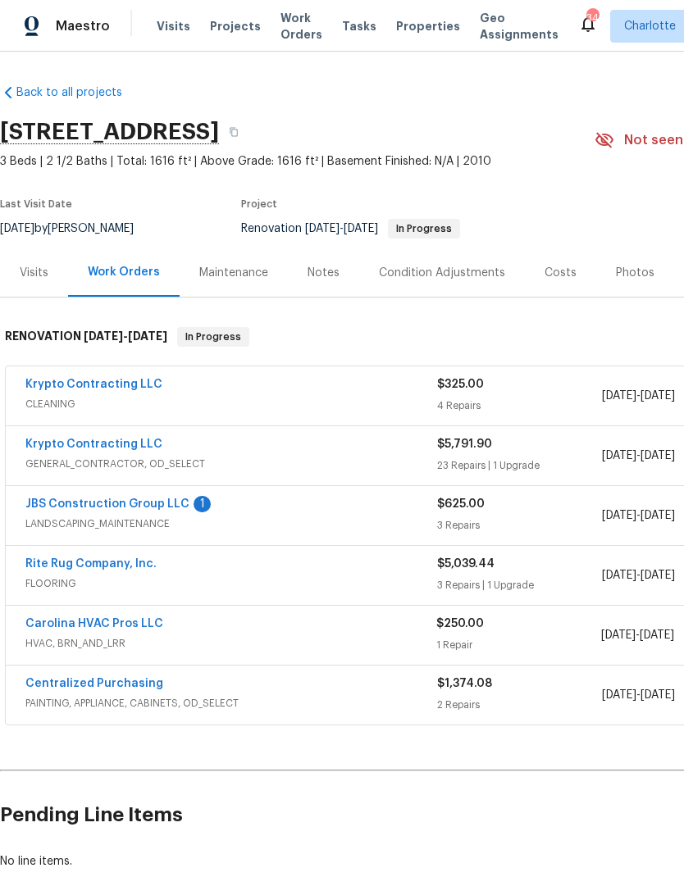
click at [160, 507] on link "JBS Construction Group LLC" at bounding box center [107, 504] width 164 height 11
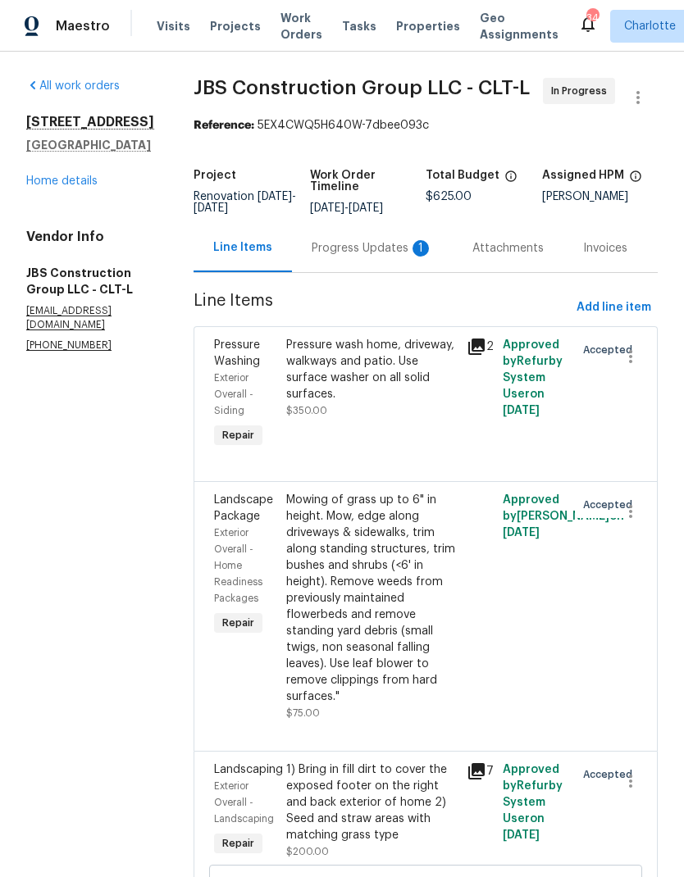
click at [393, 257] on div "Progress Updates 1" at bounding box center [372, 248] width 121 height 16
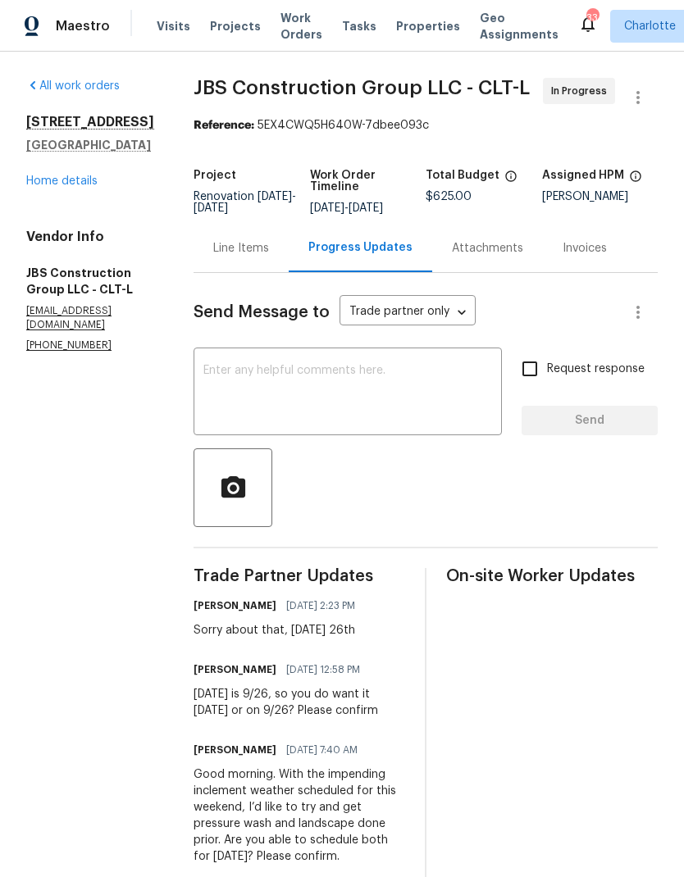
click at [64, 184] on link "Home details" at bounding box center [61, 180] width 71 height 11
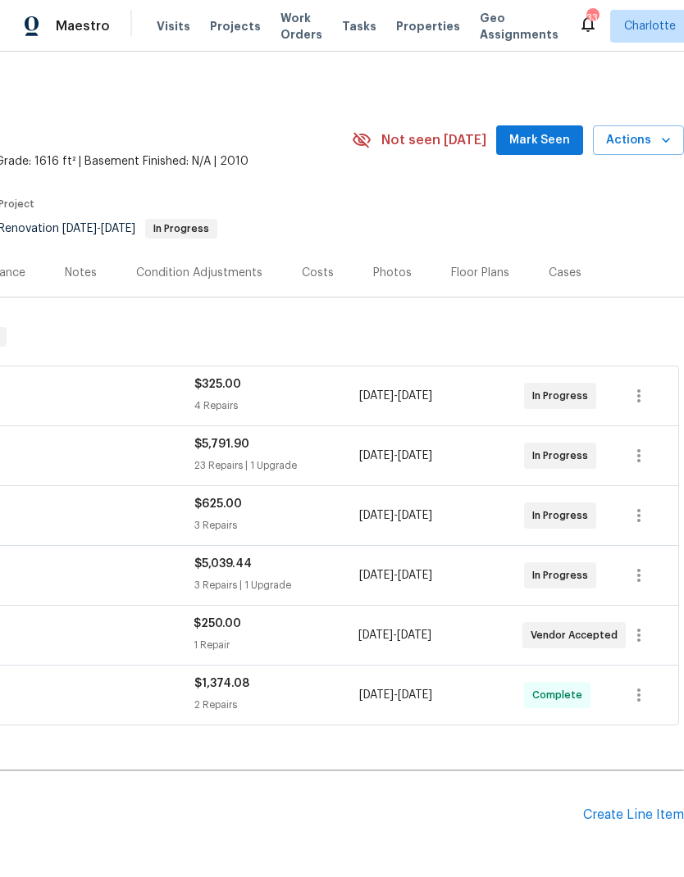
scroll to position [0, 243]
click at [556, 150] on button "Mark Seen" at bounding box center [539, 140] width 87 height 30
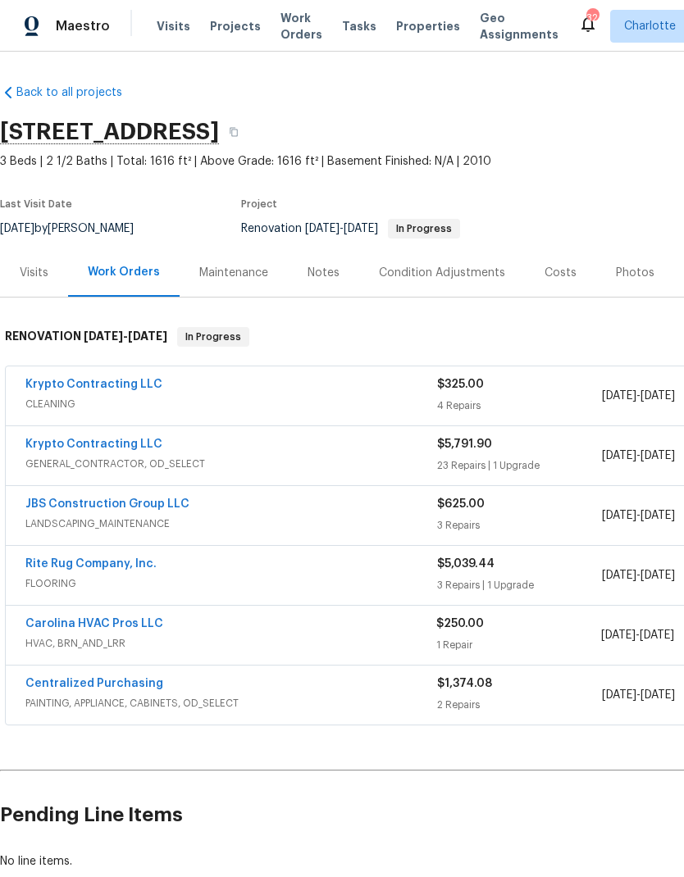
scroll to position [0, 0]
click at [563, 285] on div "Costs" at bounding box center [560, 272] width 71 height 48
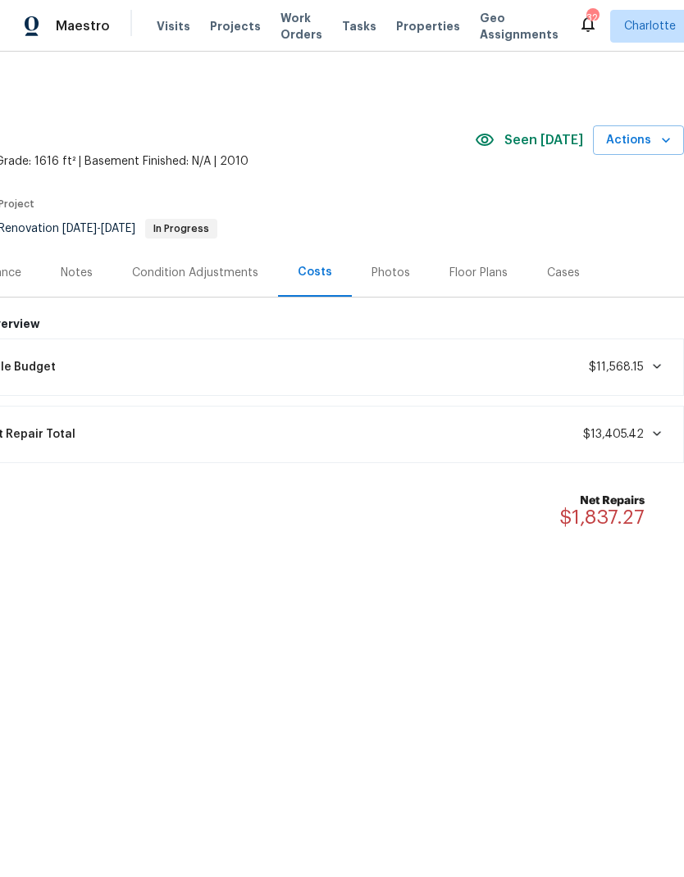
scroll to position [0, 243]
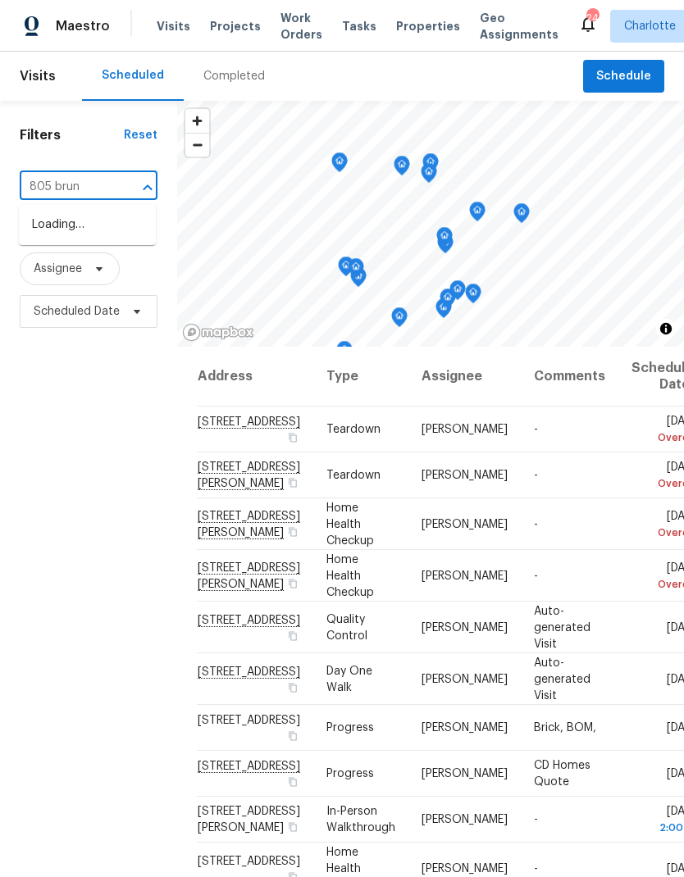
type input "805 [PERSON_NAME]"
click at [47, 239] on li "[STREET_ADDRESS]" at bounding box center [87, 226] width 137 height 28
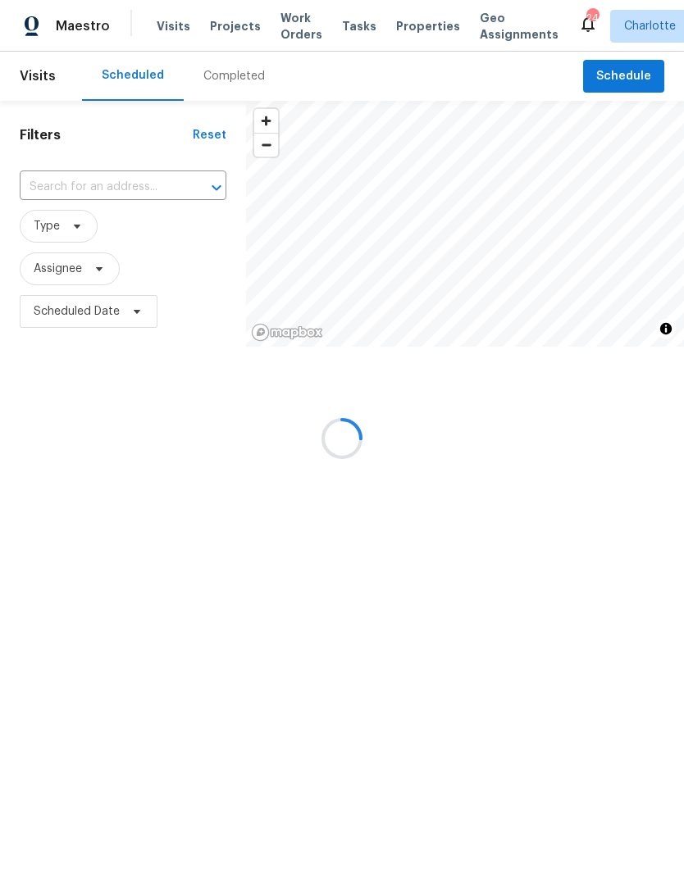
type input "[STREET_ADDRESS]"
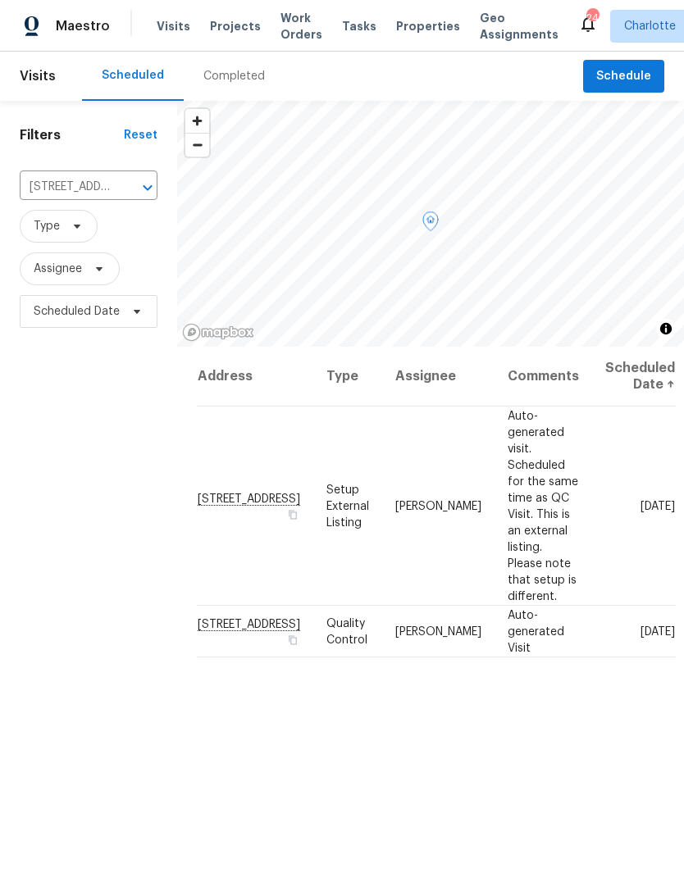
click at [0, 0] on icon at bounding box center [0, 0] width 0 height 0
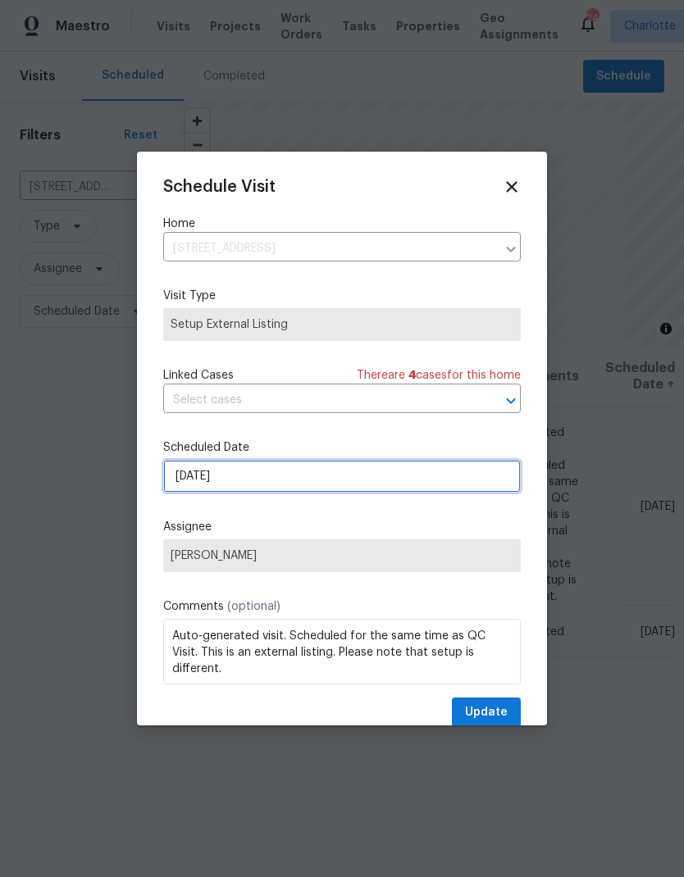
click at [363, 480] on input "10/6/2025" at bounding box center [342, 476] width 358 height 33
select select "9"
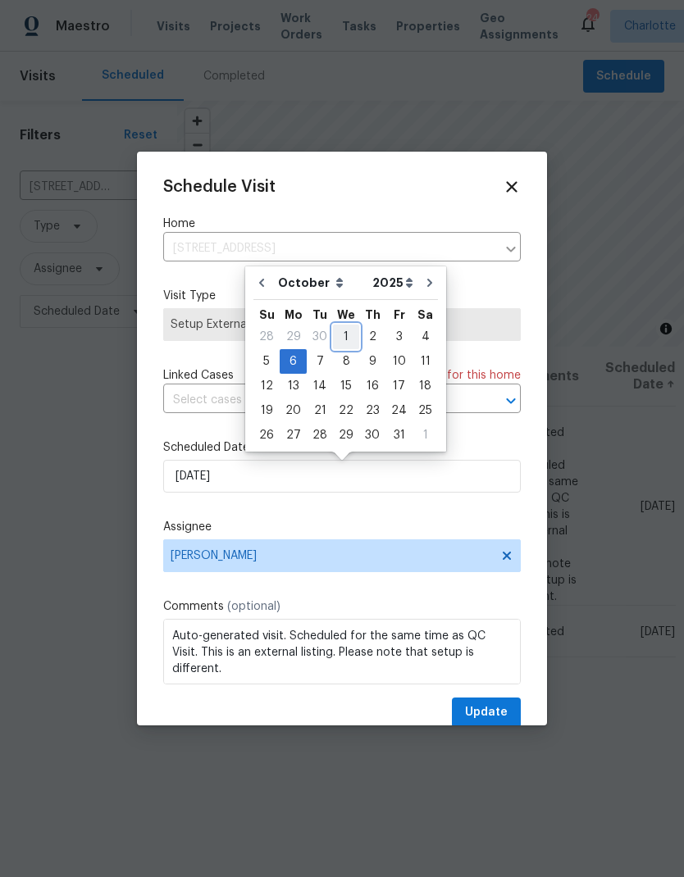
click at [352, 337] on div "1" at bounding box center [346, 337] width 26 height 23
type input "10/1/2025"
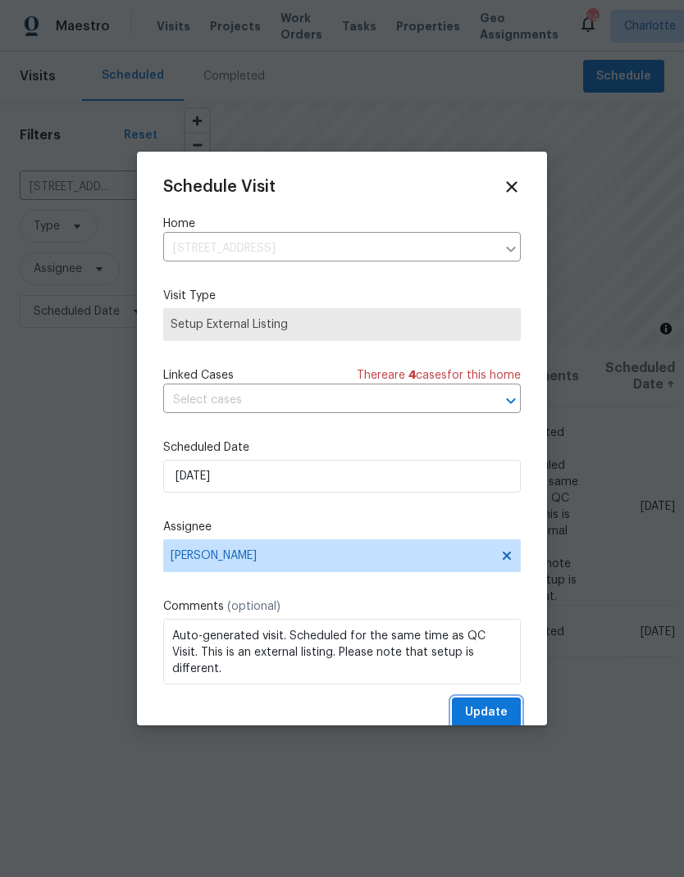
click at [499, 717] on span "Update" at bounding box center [486, 713] width 43 height 21
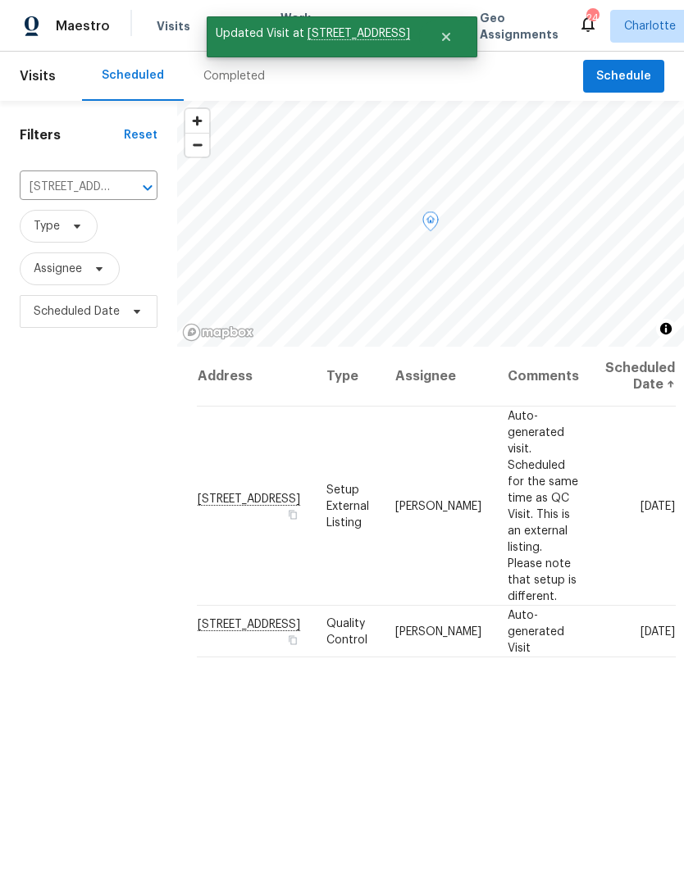
click at [0, 0] on icon at bounding box center [0, 0] width 0 height 0
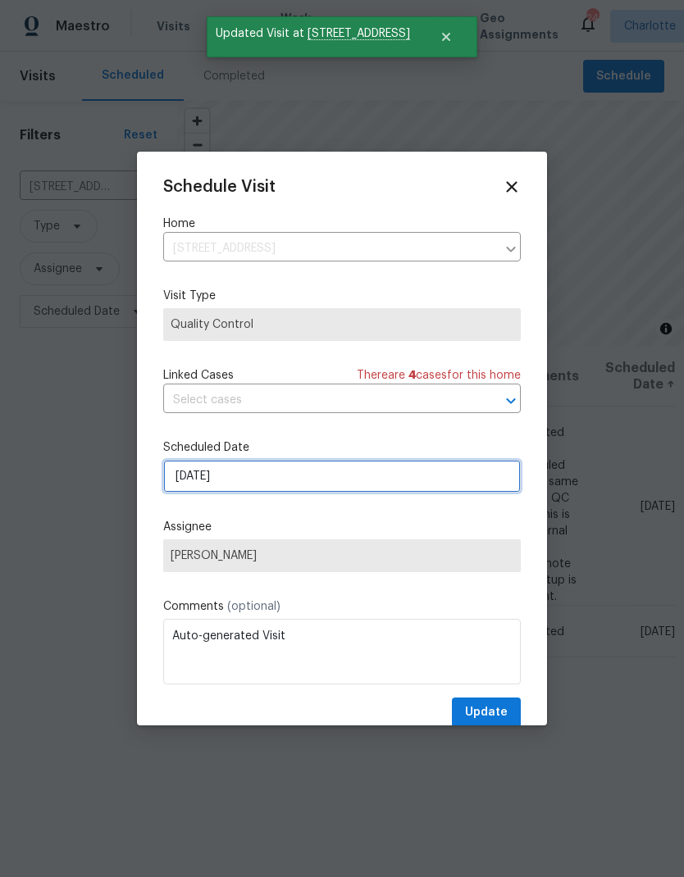
click at [350, 484] on input "[DATE]" at bounding box center [342, 476] width 358 height 33
select select "9"
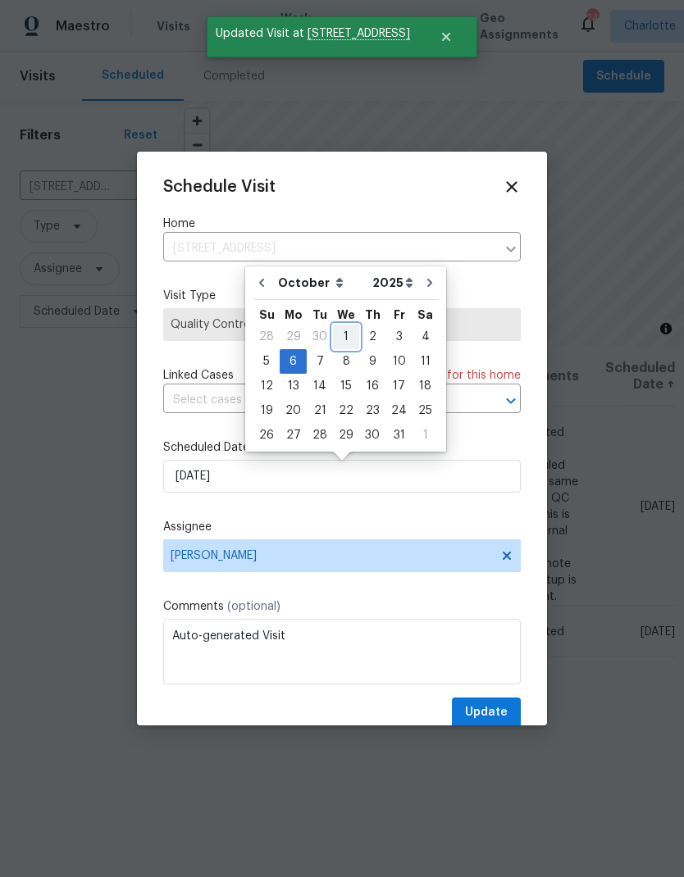
click at [353, 334] on div "1" at bounding box center [346, 337] width 26 height 23
type input "10/1/2025"
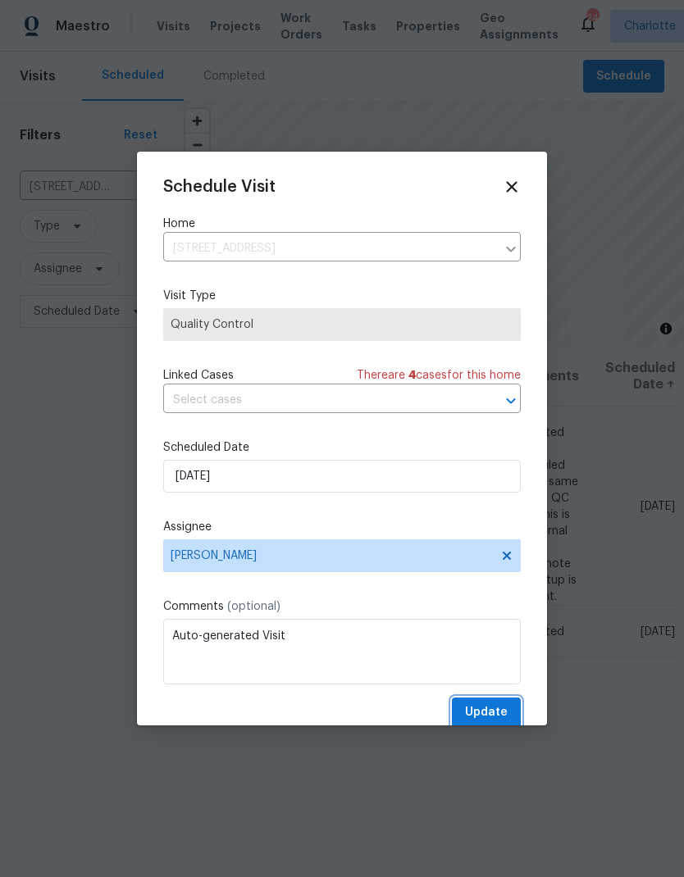
click at [502, 714] on span "Update" at bounding box center [486, 713] width 43 height 21
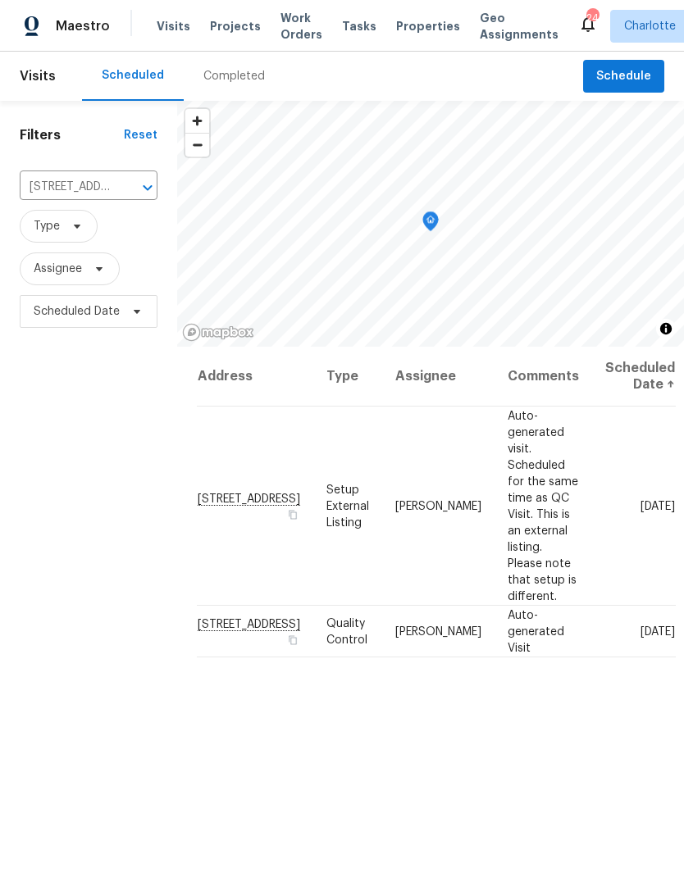
click at [284, 20] on span "Work Orders" at bounding box center [301, 26] width 42 height 33
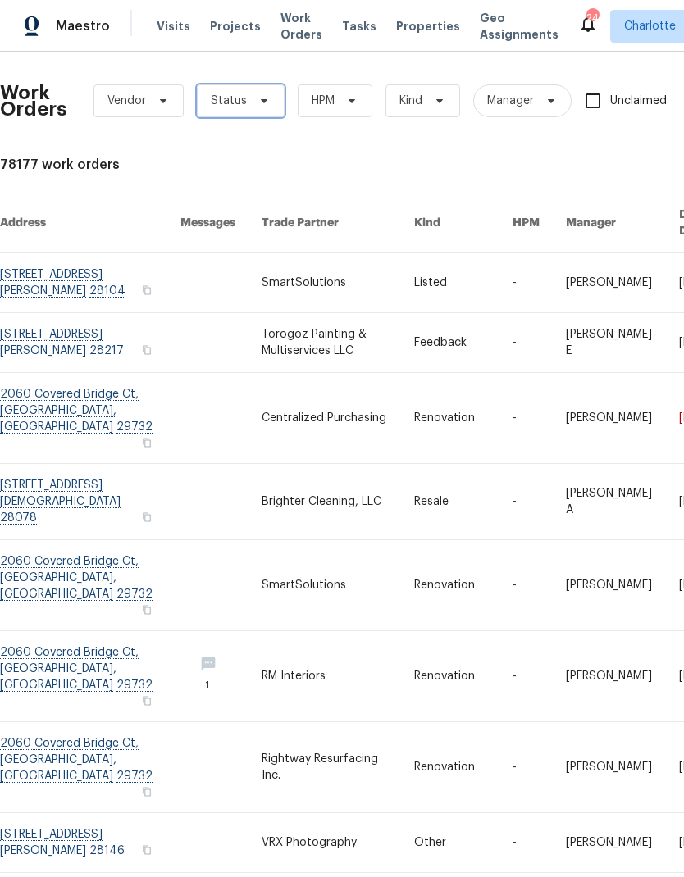
click at [273, 104] on span "Status" at bounding box center [241, 100] width 88 height 33
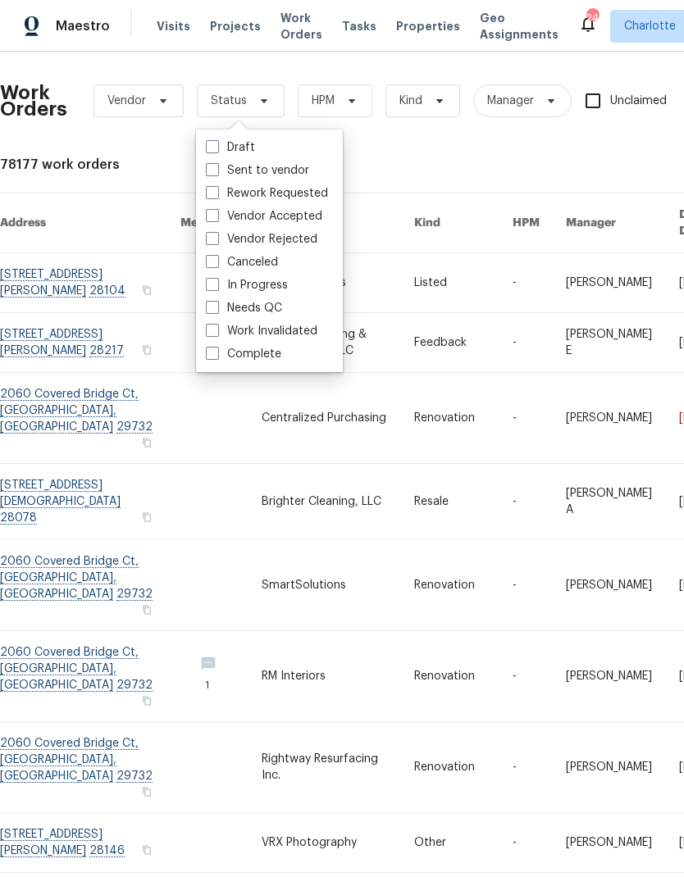
click at [281, 303] on label "Needs QC" at bounding box center [244, 308] width 76 height 16
click at [217, 303] on input "Needs QC" at bounding box center [211, 305] width 11 height 11
checkbox input "true"
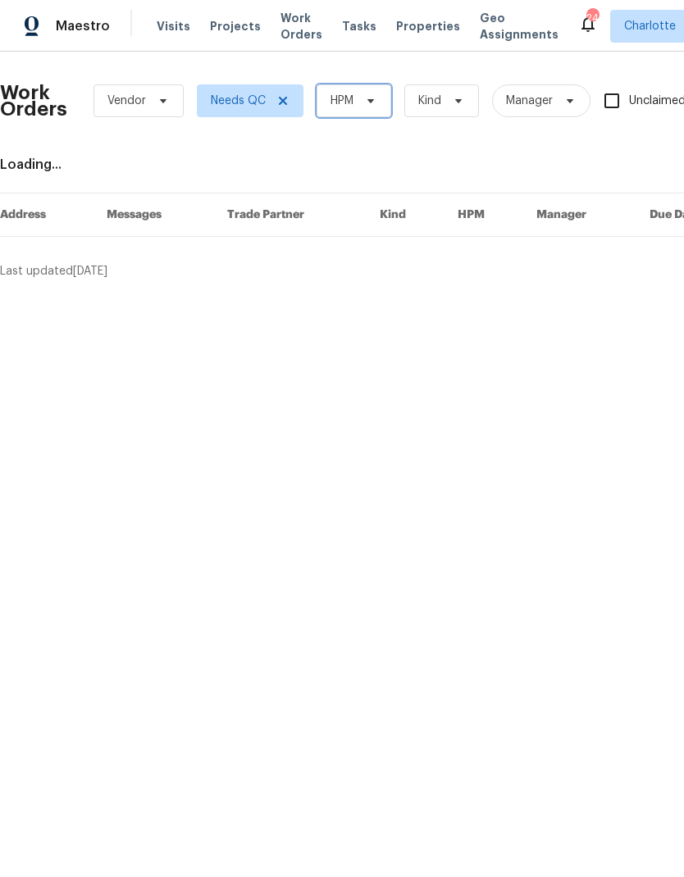
click at [376, 101] on icon at bounding box center [370, 100] width 13 height 13
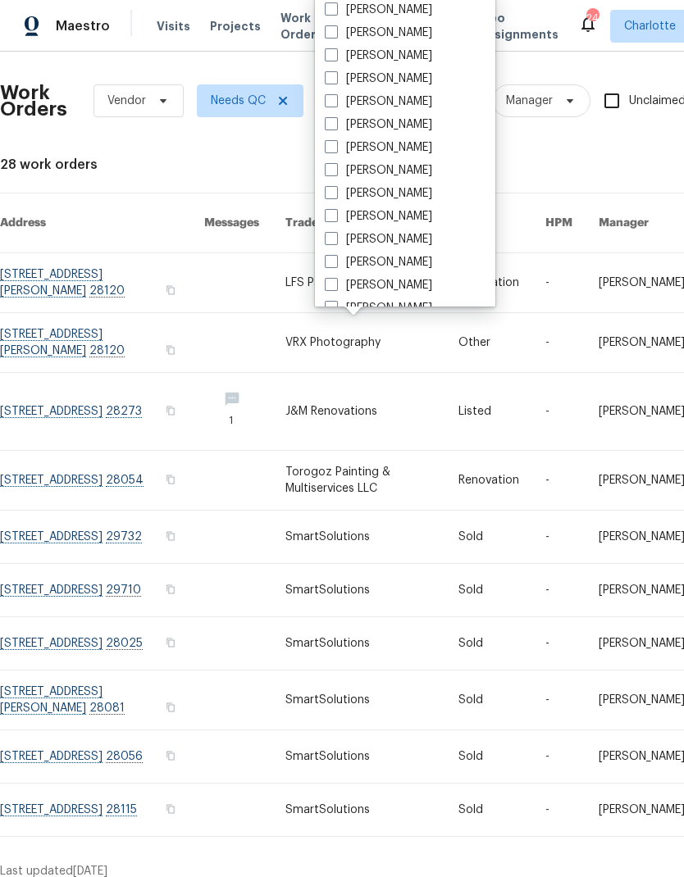
click at [416, 84] on div "[PERSON_NAME]" at bounding box center [405, 78] width 171 height 23
click at [362, 79] on label "[PERSON_NAME]" at bounding box center [378, 79] width 107 height 16
click at [335, 79] on input "[PERSON_NAME]" at bounding box center [330, 76] width 11 height 11
checkbox input "true"
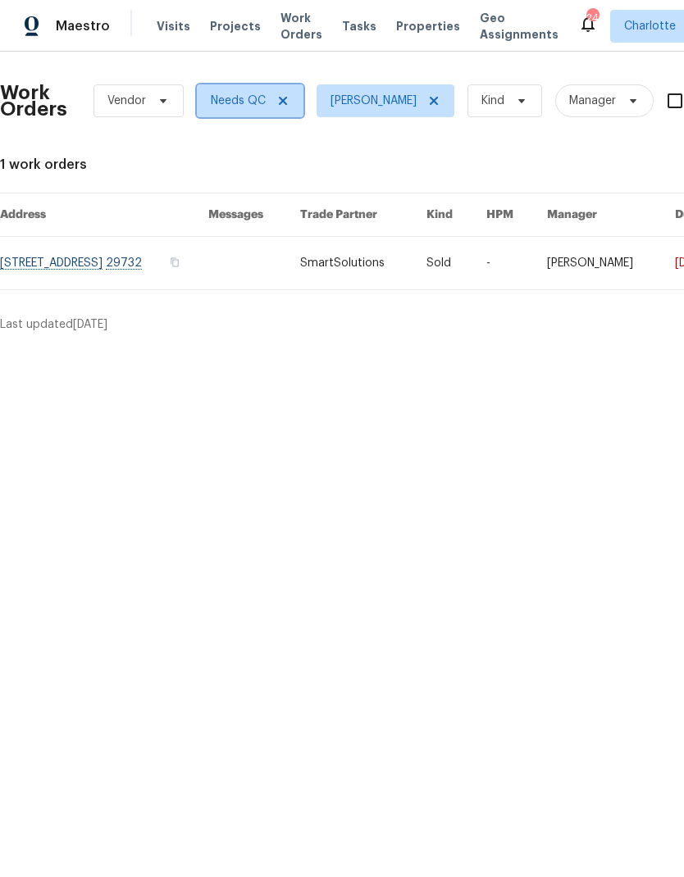
click at [276, 106] on icon at bounding box center [282, 100] width 13 height 13
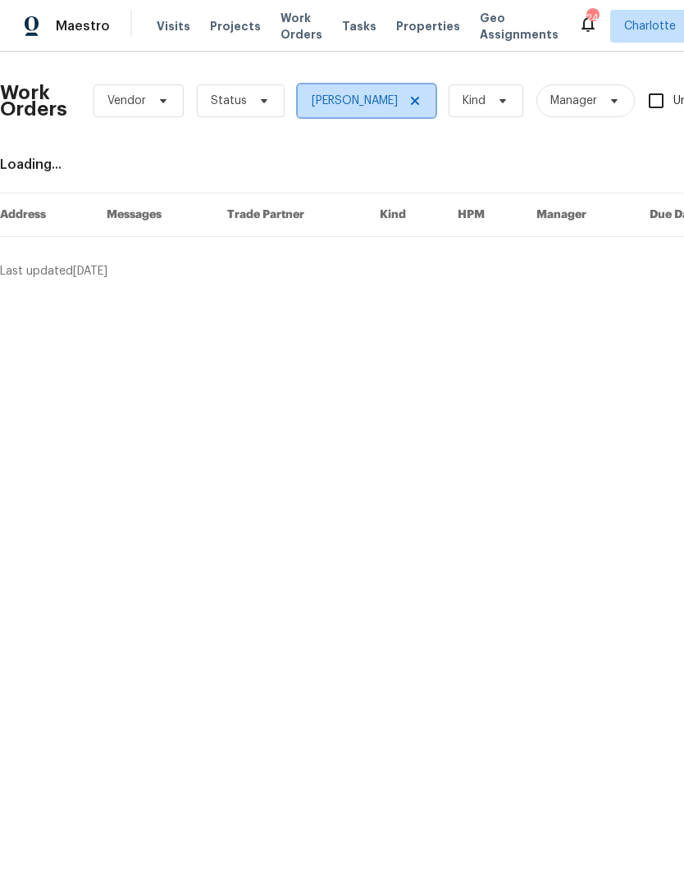
click at [408, 102] on icon at bounding box center [414, 100] width 13 height 13
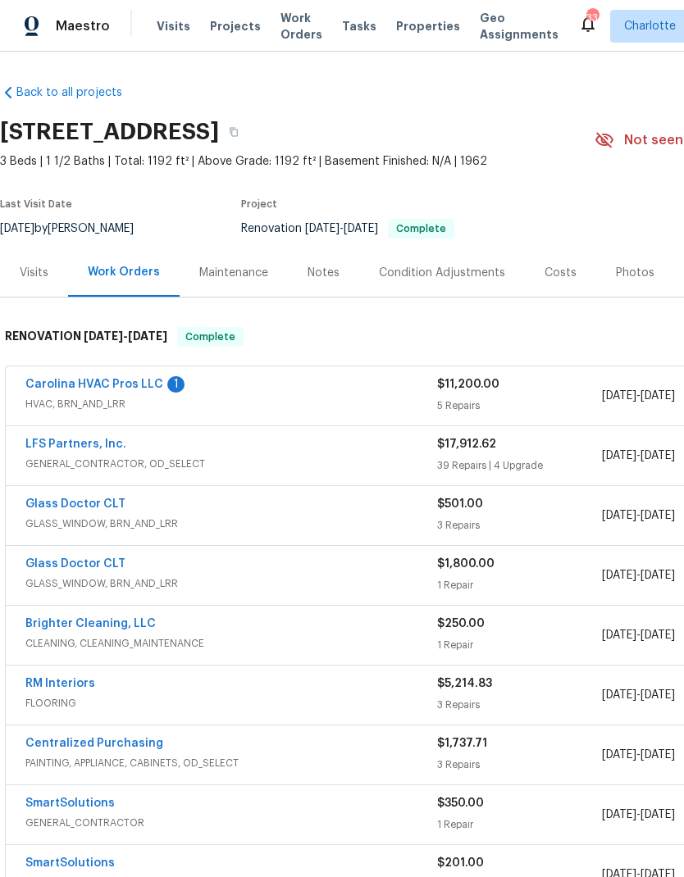
click at [46, 379] on link "Carolina HVAC Pros LLC" at bounding box center [94, 384] width 138 height 11
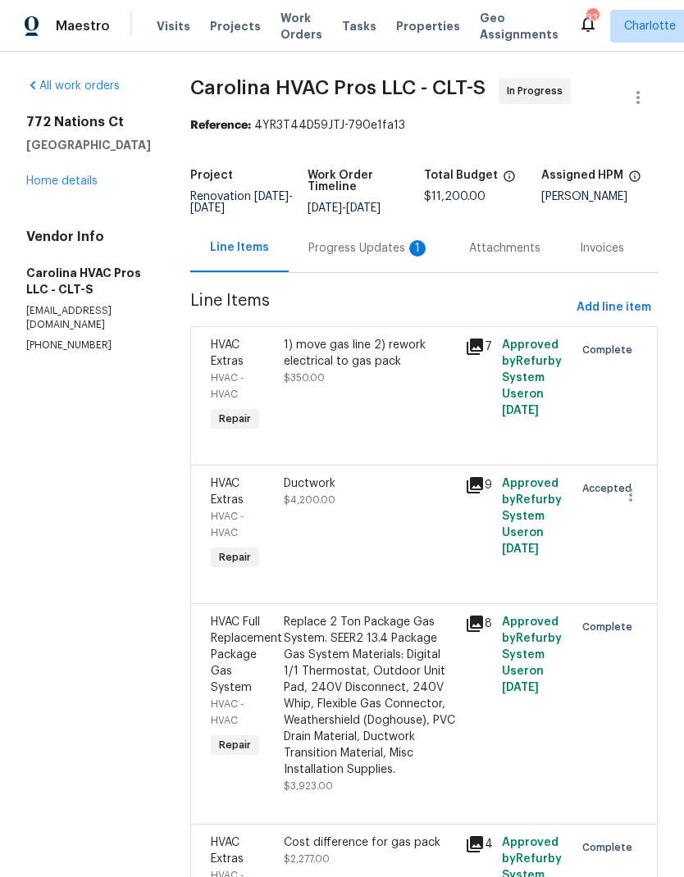
click at [390, 259] on div "Progress Updates 1" at bounding box center [369, 248] width 161 height 48
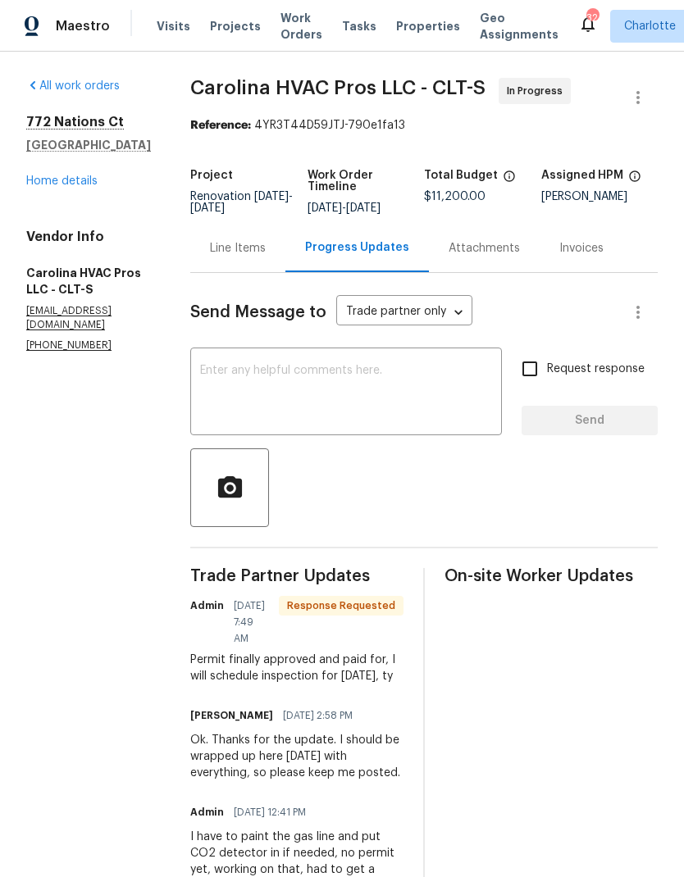
click at [401, 421] on textarea at bounding box center [346, 393] width 292 height 57
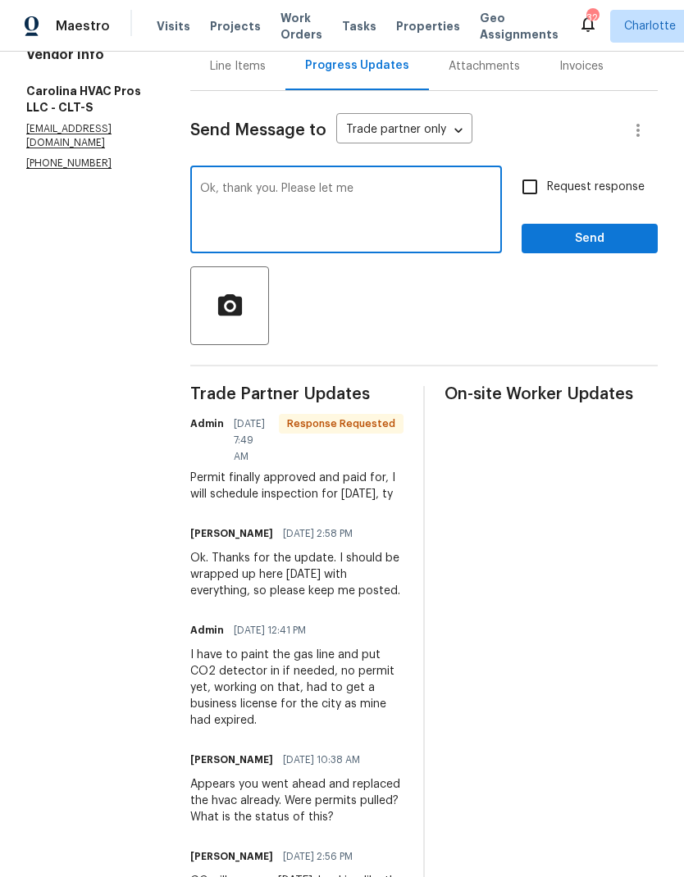
scroll to position [183, 0]
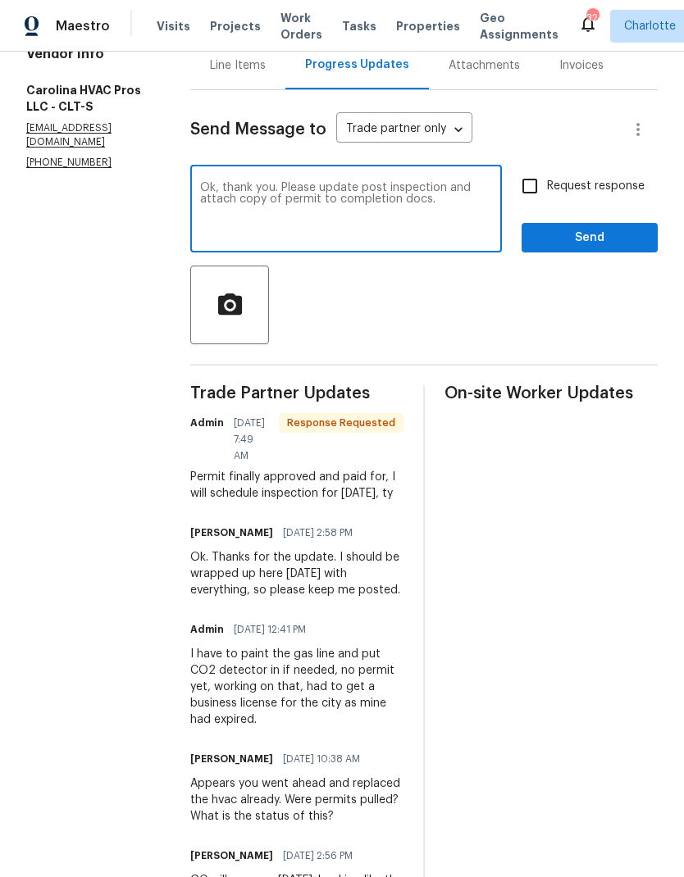
type textarea "Ok, thank you. Please update post inspection and attach copy of permit to compl…"
click at [514, 185] on input "Request response" at bounding box center [530, 186] width 34 height 34
checkbox input "true"
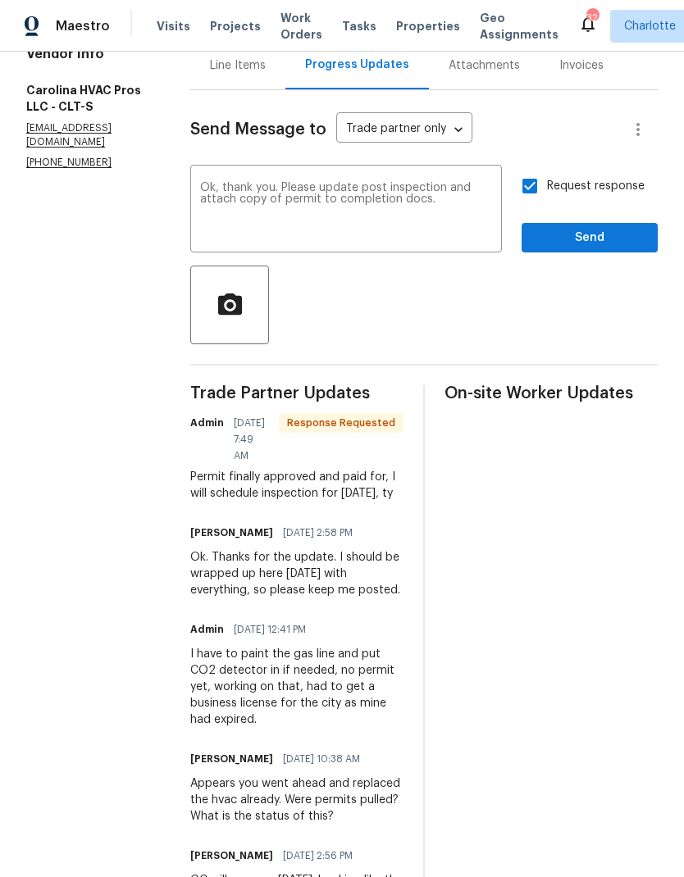
click at [298, 203] on textarea "Ok, thank you. Please update post inspection and attach copy of permit to compl…" at bounding box center [346, 210] width 292 height 57
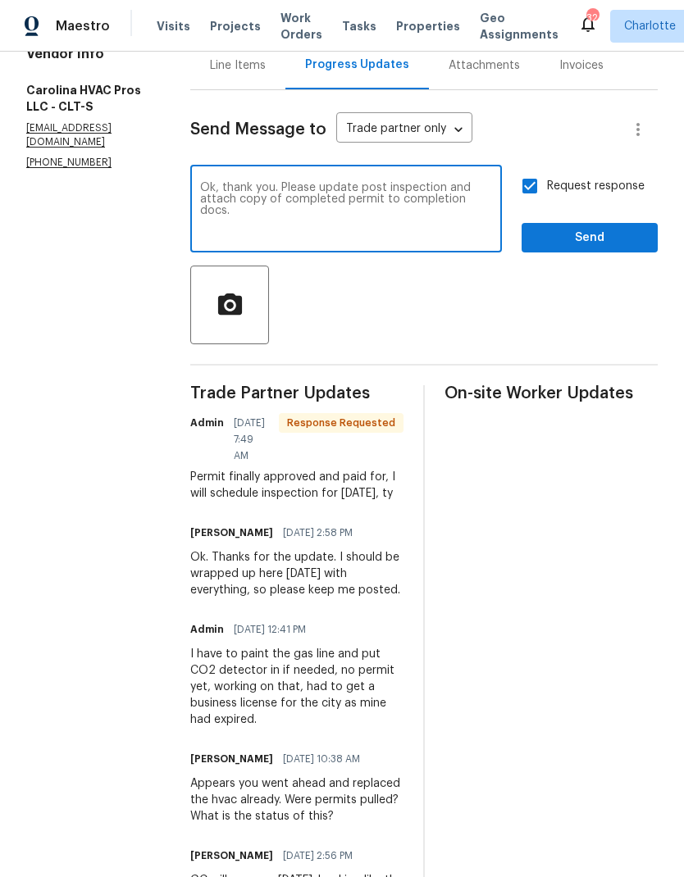
type textarea "Ok, thank you. Please update post inspection and attach copy of completed permi…"
click at [618, 226] on button "Send" at bounding box center [590, 238] width 136 height 30
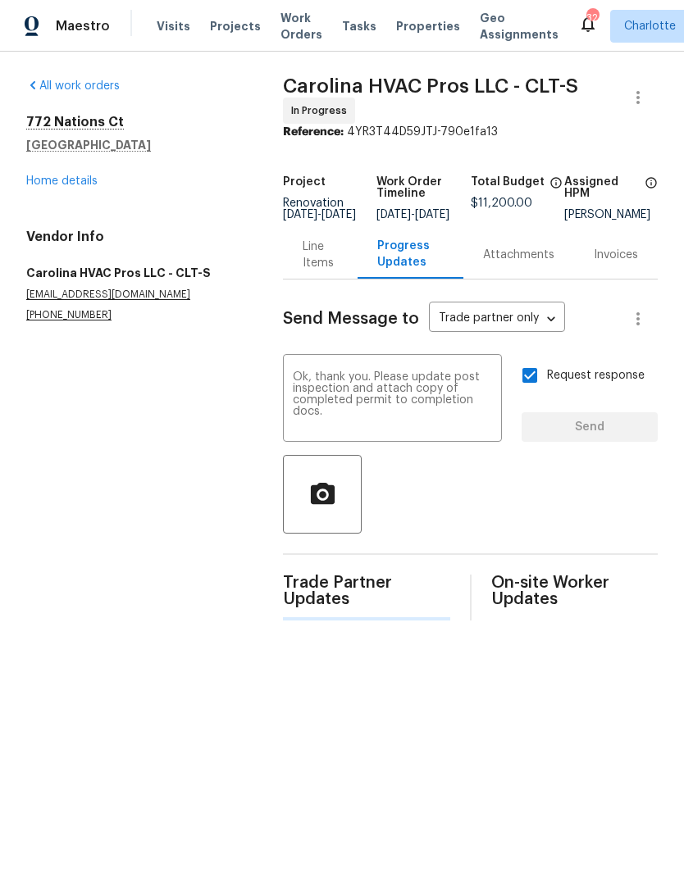
scroll to position [0, 0]
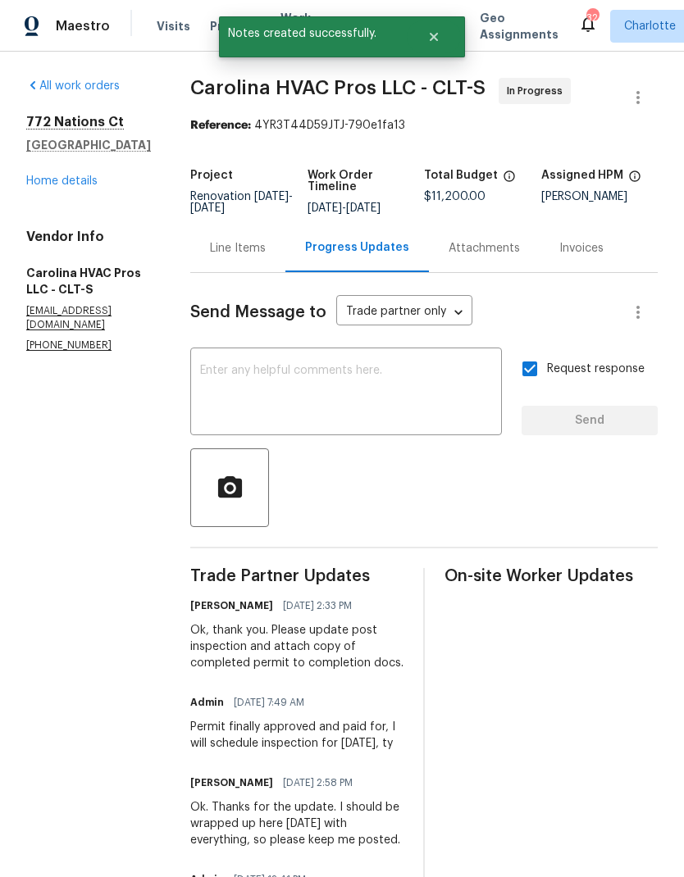
click at [32, 184] on link "Home details" at bounding box center [61, 180] width 71 height 11
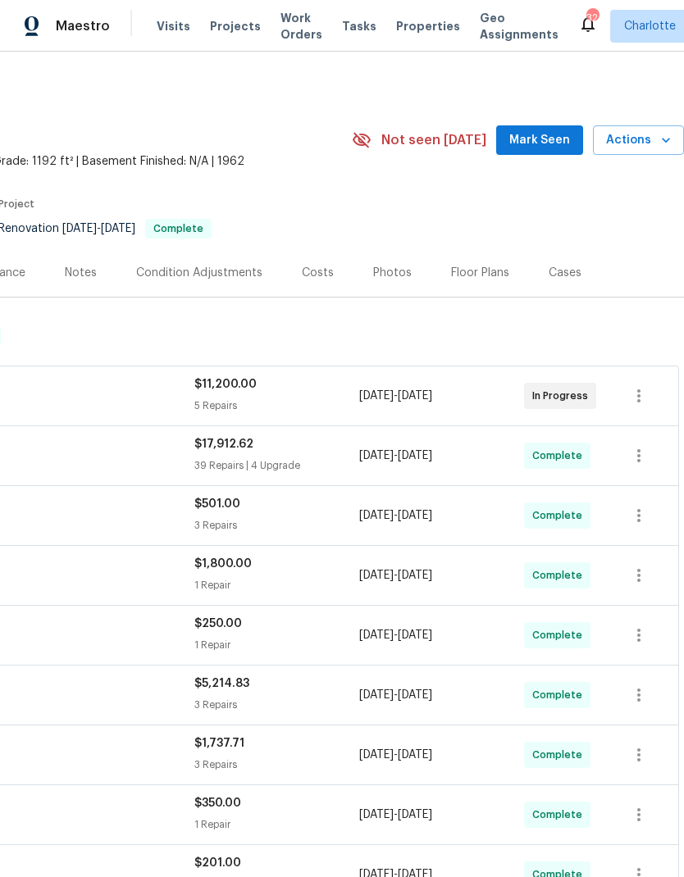
scroll to position [0, 243]
click at [553, 142] on span "Mark Seen" at bounding box center [539, 140] width 61 height 21
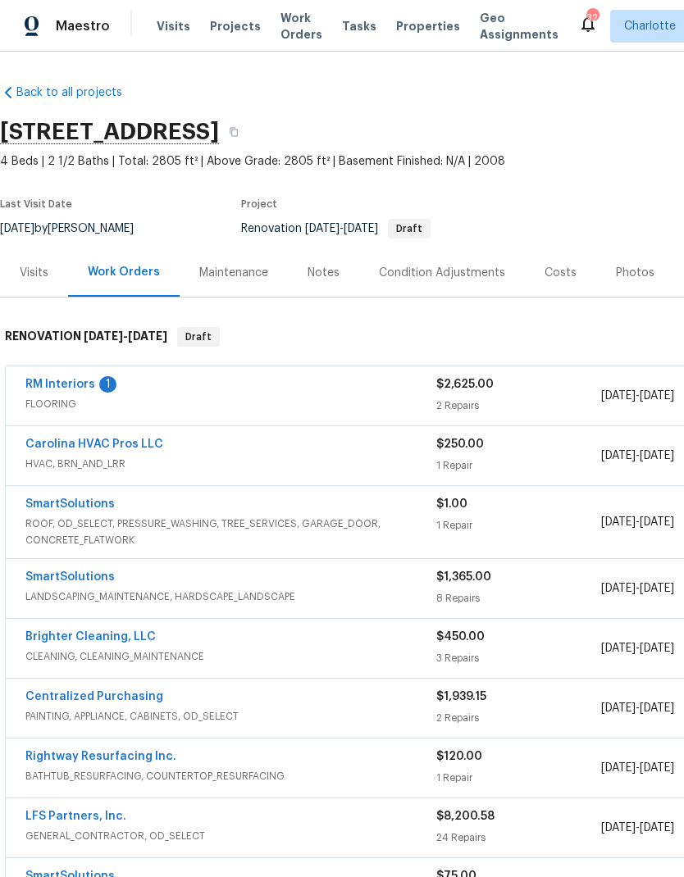
click at [45, 379] on link "RM Interiors" at bounding box center [60, 384] width 70 height 11
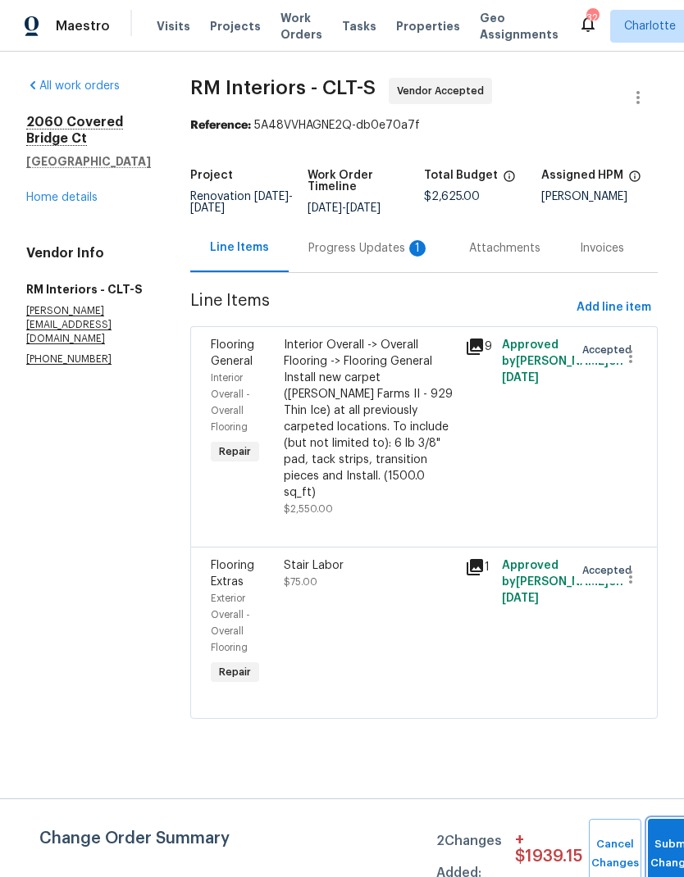
click at [667, 849] on button "Submit Changes" at bounding box center [674, 854] width 52 height 71
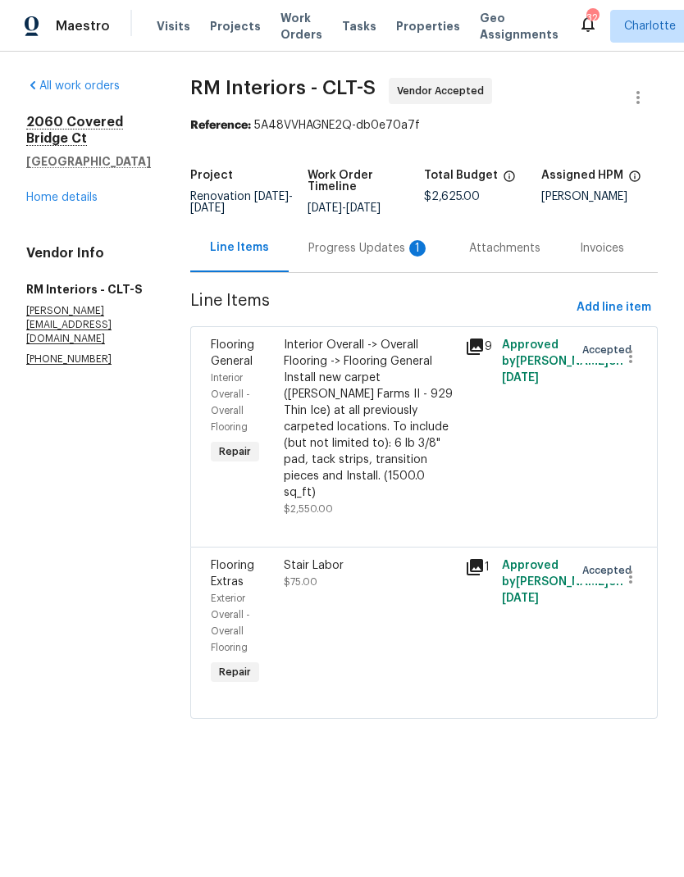
click at [357, 257] on div "Progress Updates 1" at bounding box center [368, 248] width 121 height 16
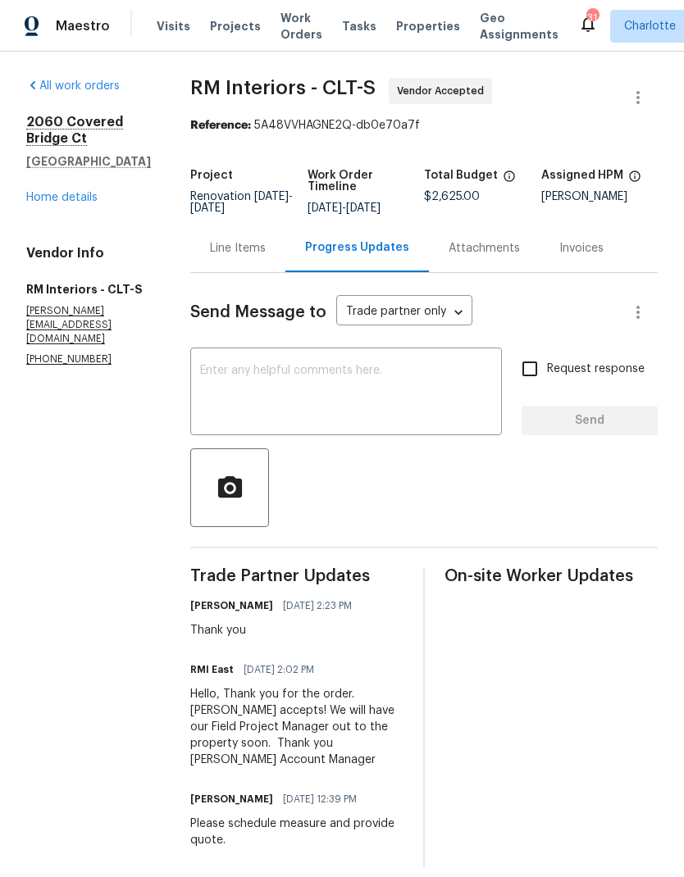
click at [51, 195] on link "Home details" at bounding box center [61, 197] width 71 height 11
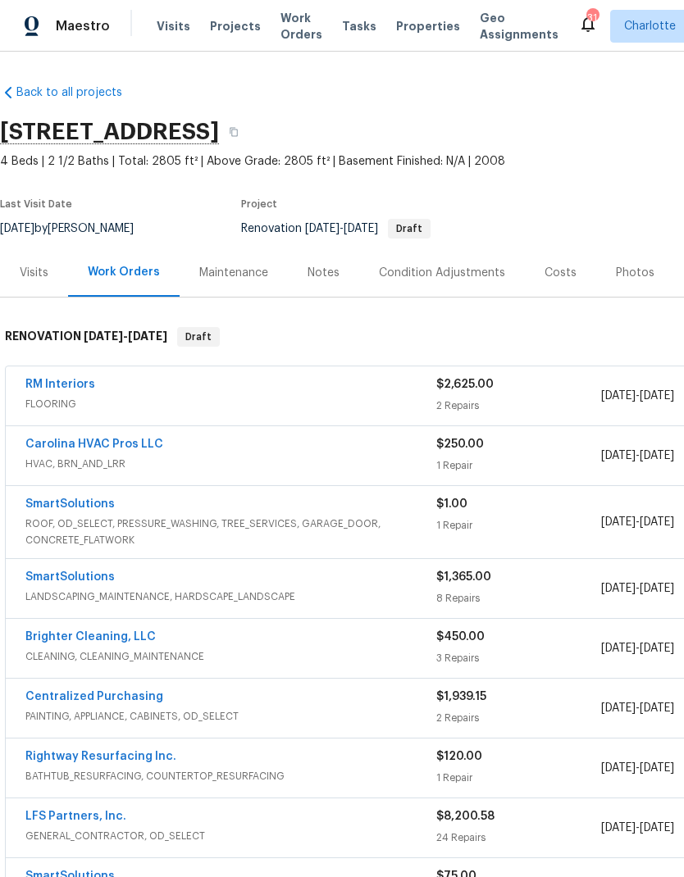
click at [546, 282] on div "Costs" at bounding box center [560, 272] width 71 height 48
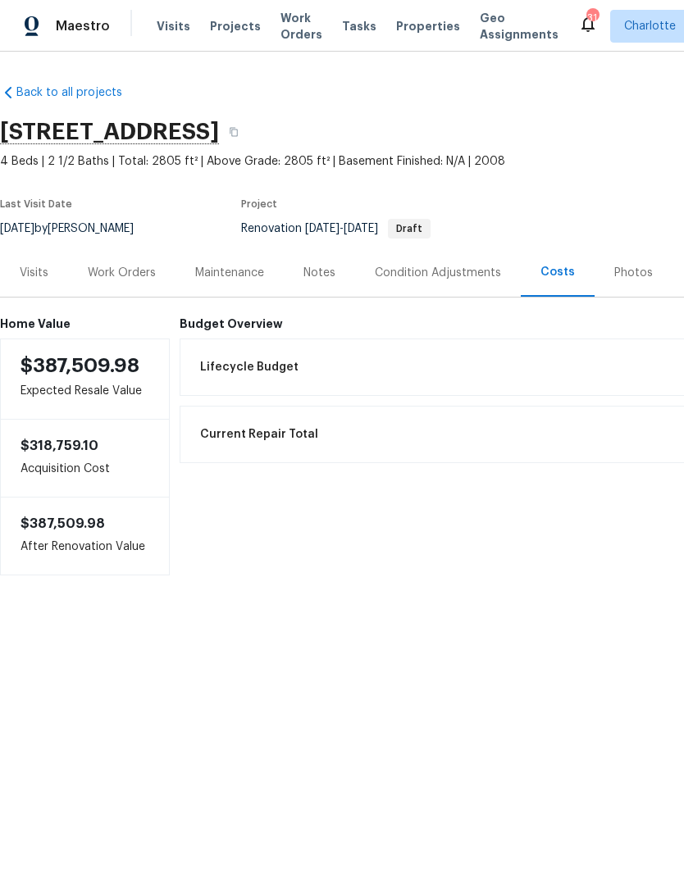
click at [96, 278] on div "Work Orders" at bounding box center [122, 273] width 68 height 16
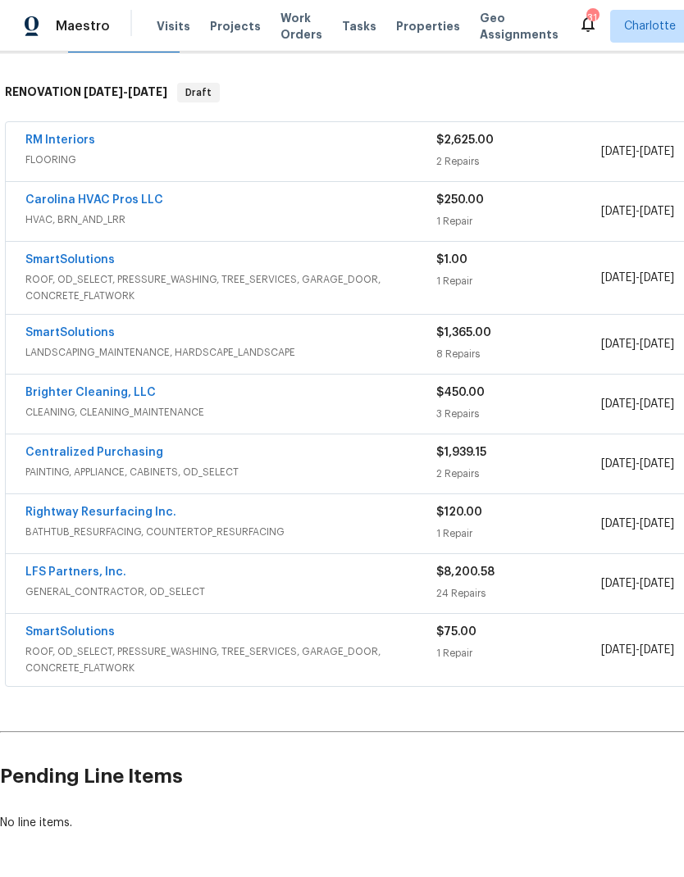
scroll to position [244, 0]
click at [551, 602] on div "24 Repairs" at bounding box center [518, 594] width 164 height 16
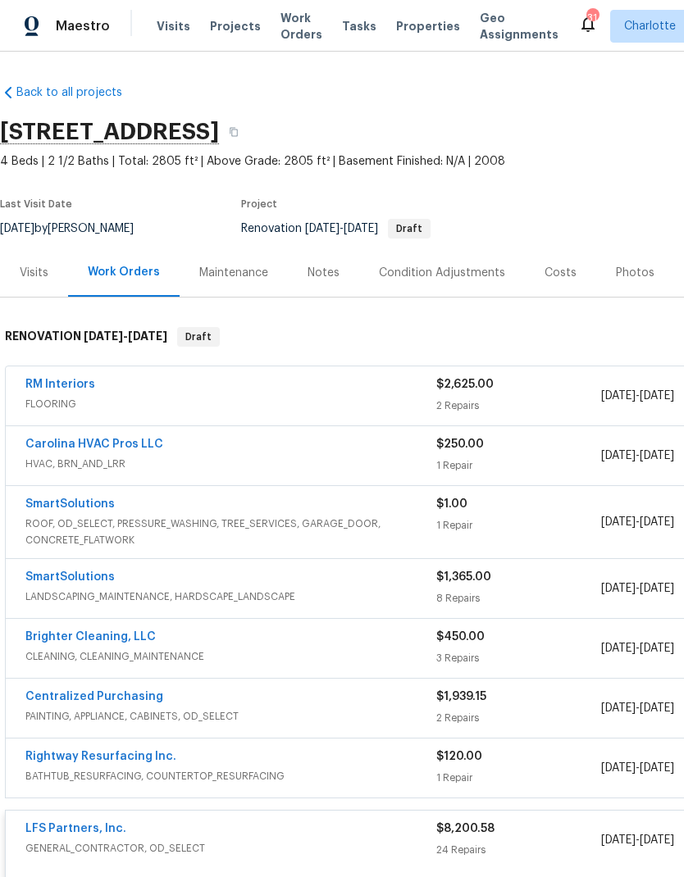
scroll to position [0, 0]
click at [468, 276] on div "Condition Adjustments" at bounding box center [442, 273] width 126 height 16
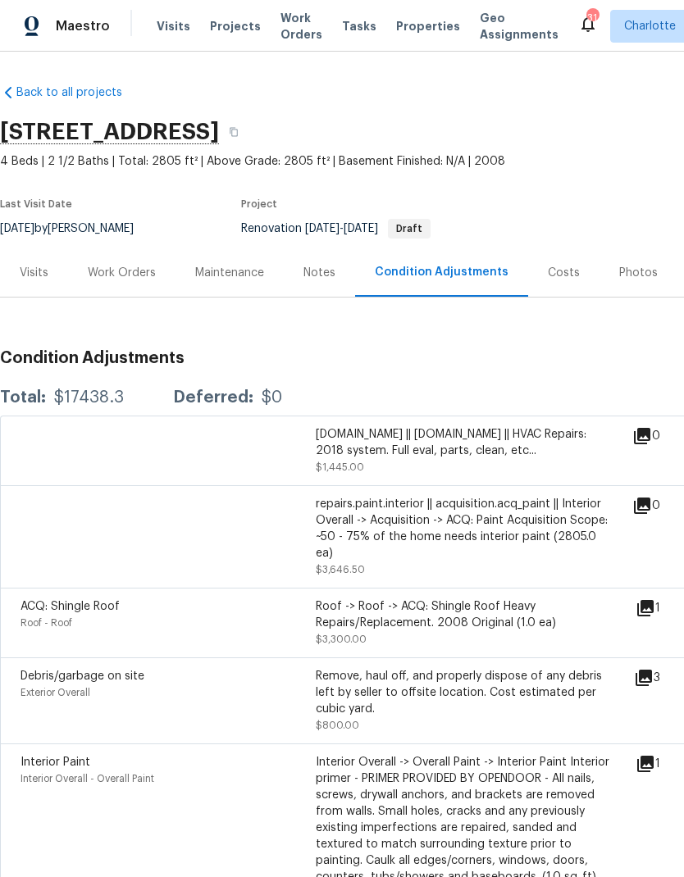
click at [96, 281] on div "Work Orders" at bounding box center [121, 272] width 107 height 48
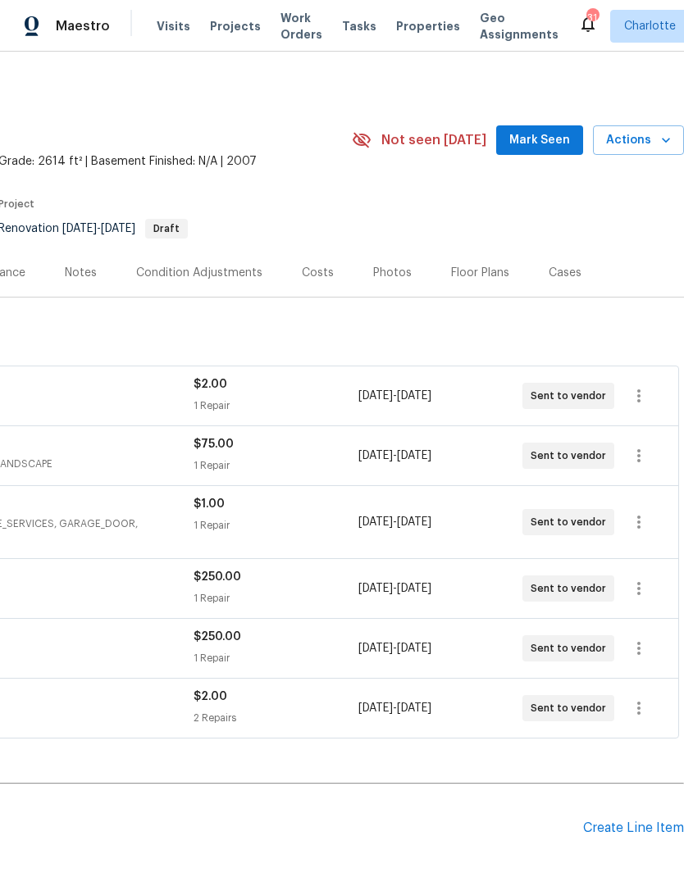
scroll to position [0, 243]
click at [562, 138] on span "Mark Seen" at bounding box center [539, 140] width 61 height 21
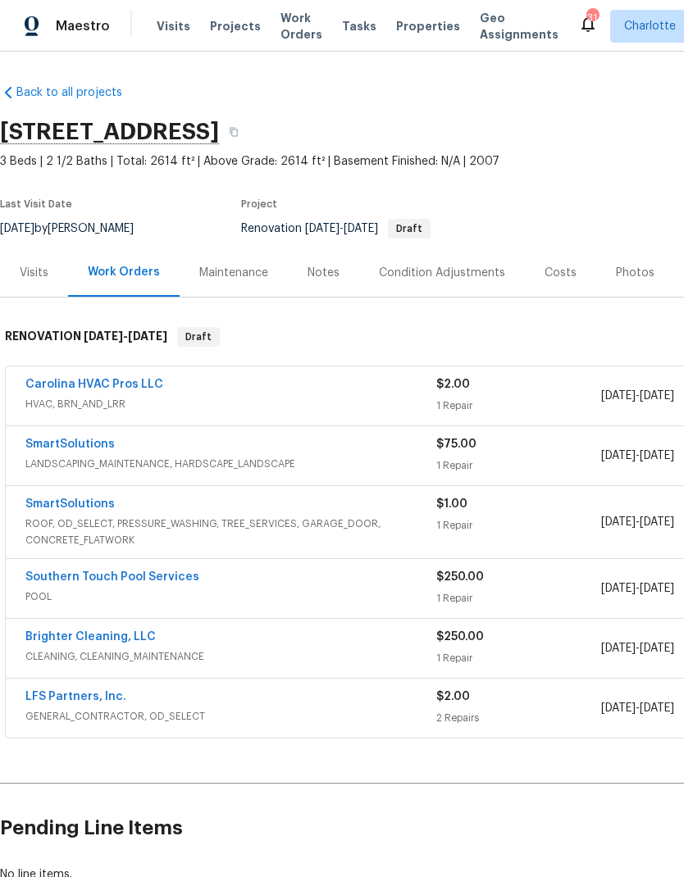
scroll to position [0, 0]
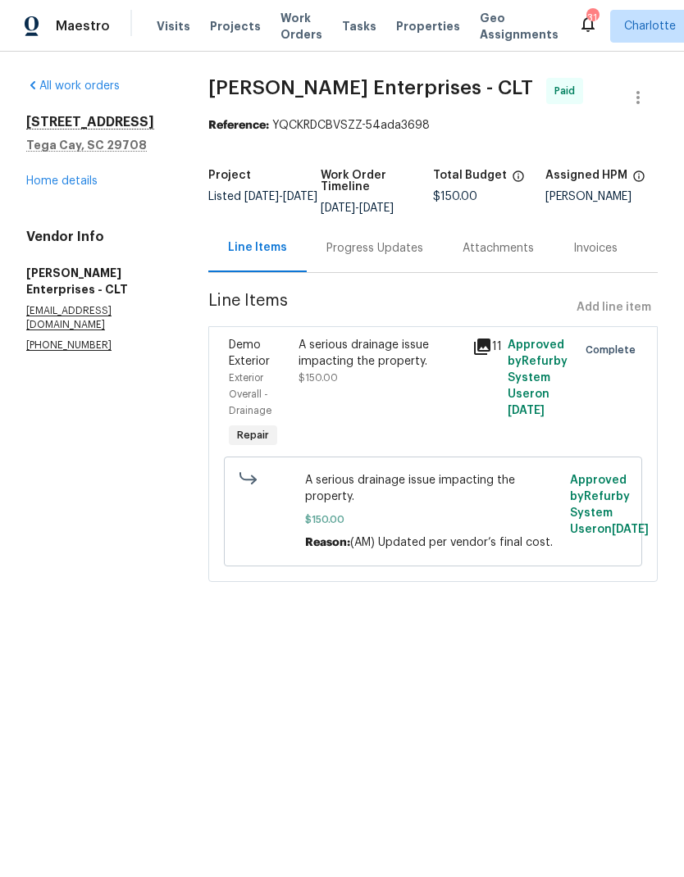
click at [228, 27] on span "Projects" at bounding box center [235, 26] width 51 height 16
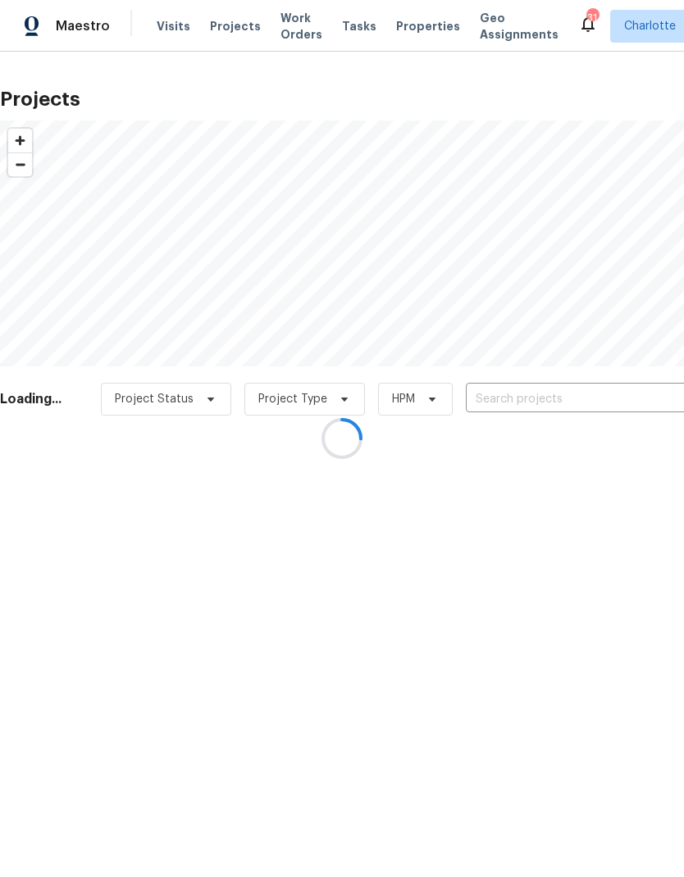
click at [527, 405] on div at bounding box center [342, 438] width 684 height 877
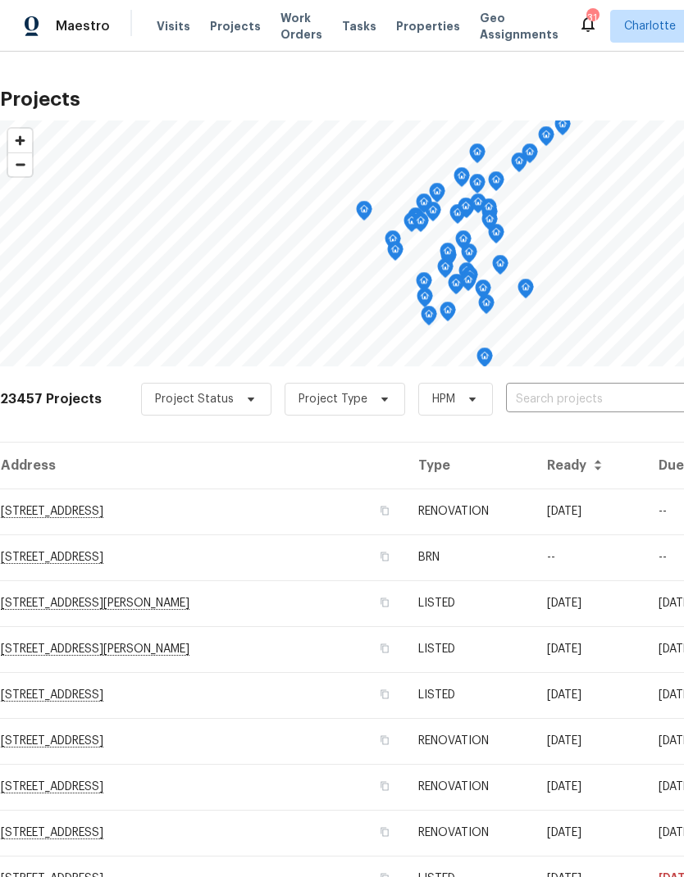
click at [589, 387] on input "text" at bounding box center [600, 399] width 188 height 25
type input "11103"
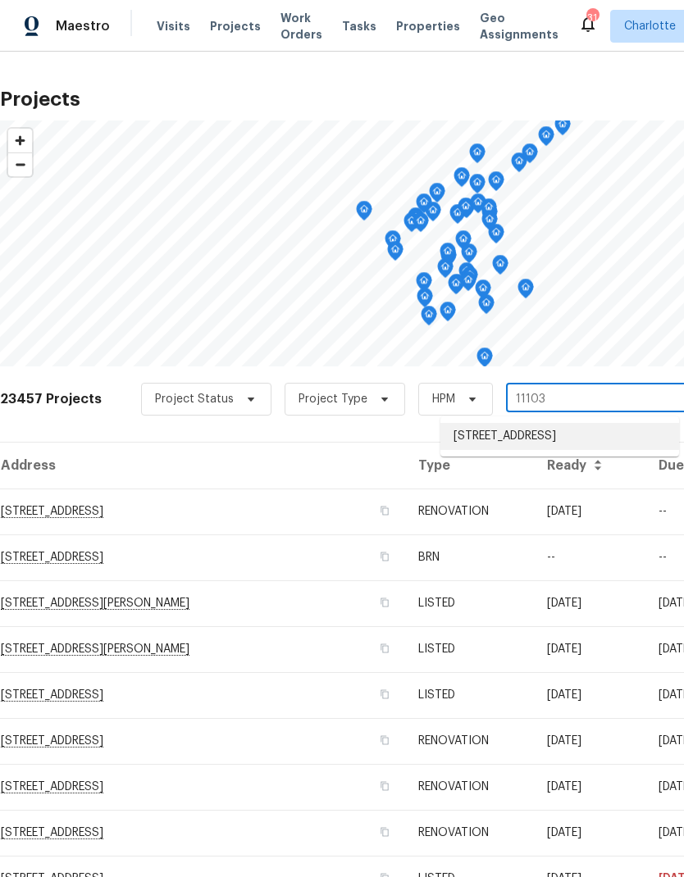
click at [577, 438] on li "[STREET_ADDRESS]" at bounding box center [559, 436] width 239 height 27
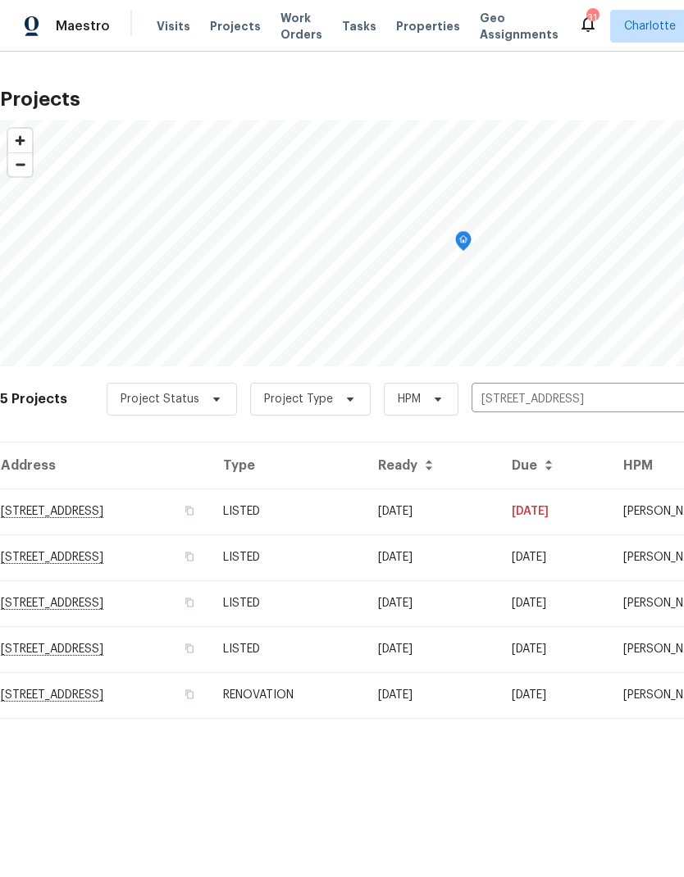
click at [130, 528] on td "[STREET_ADDRESS]" at bounding box center [105, 512] width 210 height 46
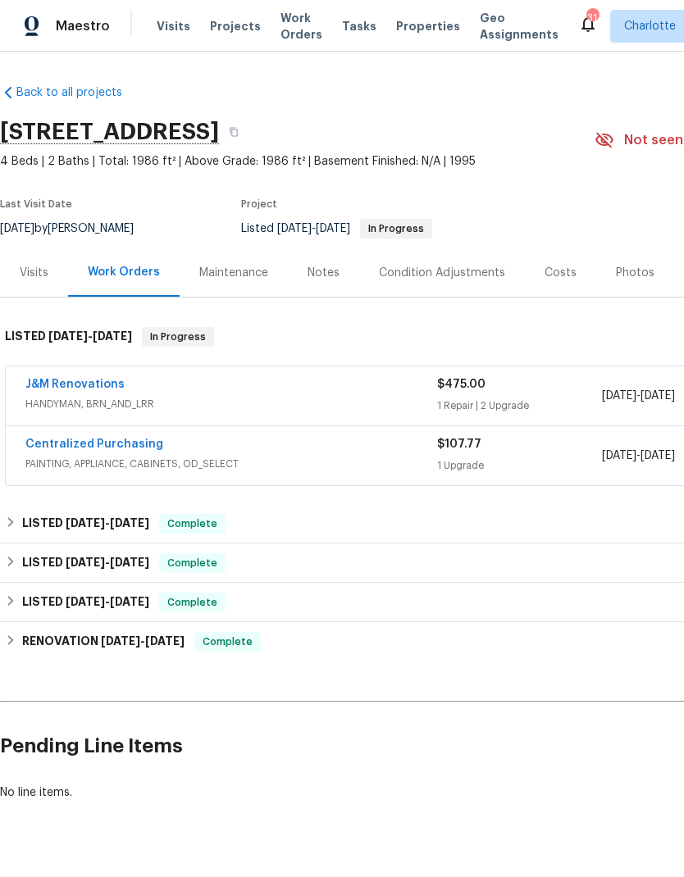
click at [48, 386] on link "J&M Renovations" at bounding box center [74, 384] width 99 height 11
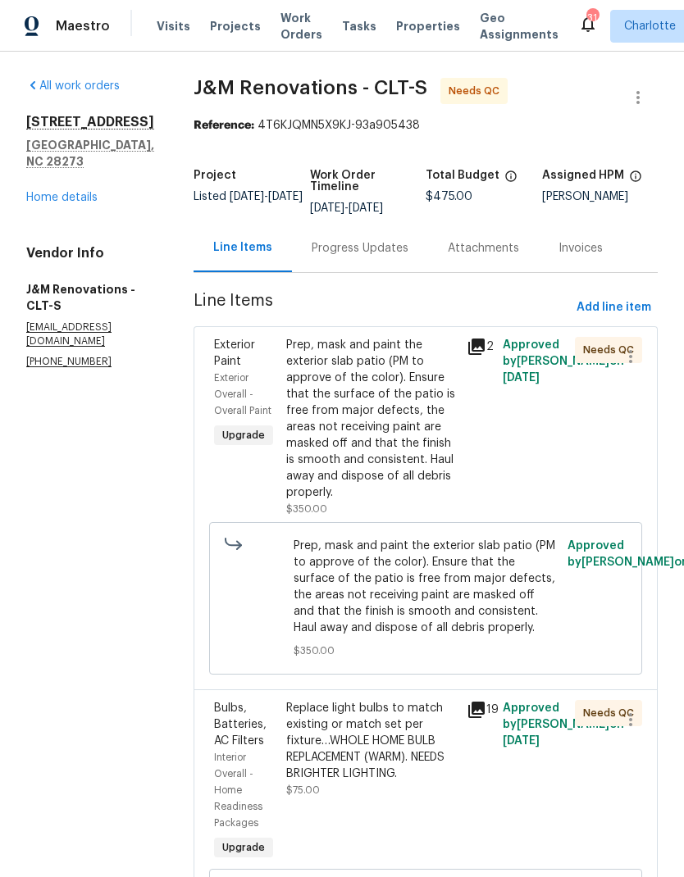
click at [383, 243] on div "Progress Updates" at bounding box center [360, 248] width 97 height 16
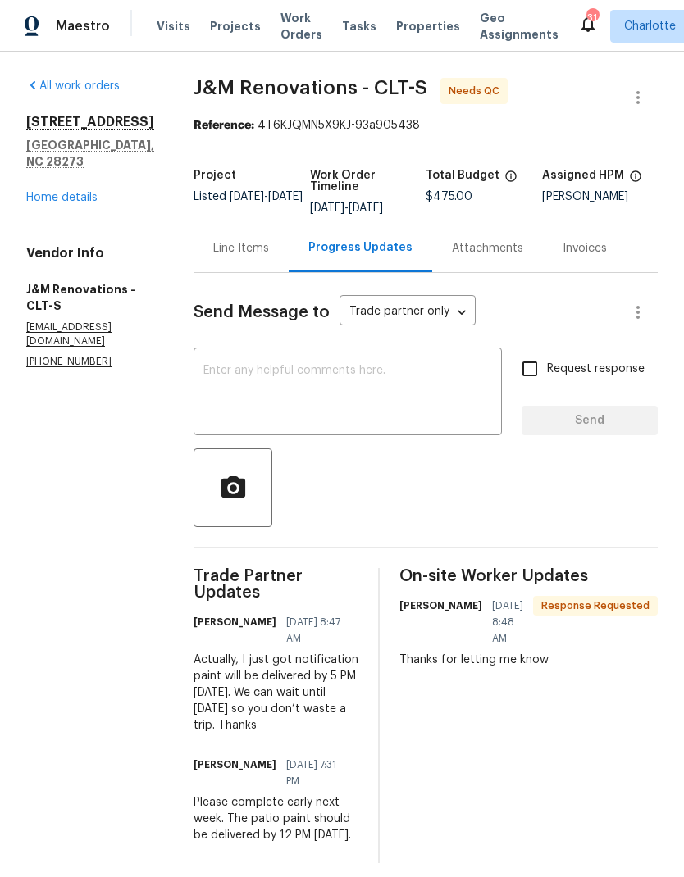
click at [245, 248] on div "Line Items" at bounding box center [241, 248] width 56 height 16
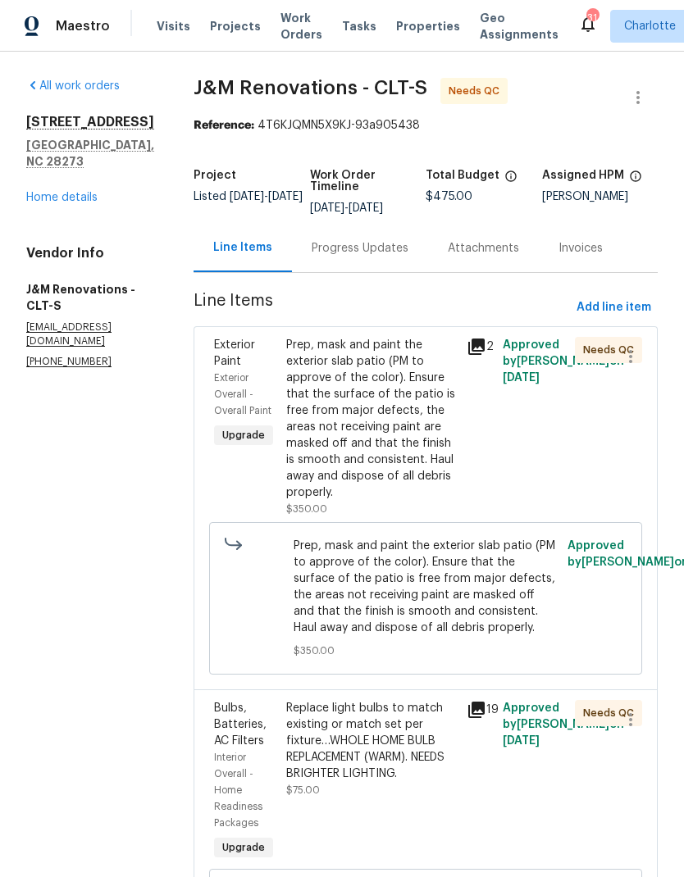
click at [480, 355] on icon at bounding box center [476, 347] width 16 height 16
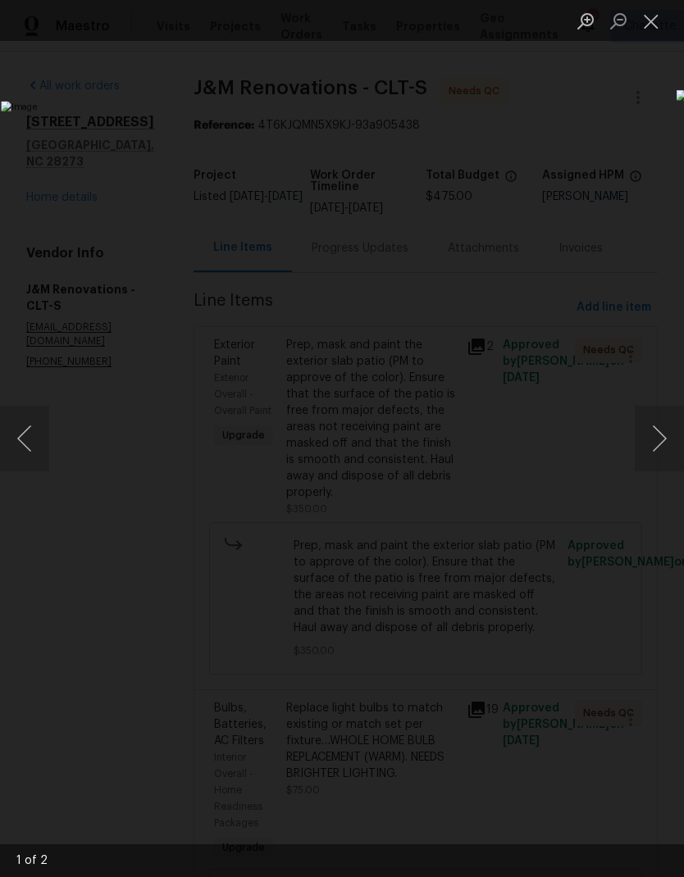
click at [655, 443] on button "Next image" at bounding box center [659, 439] width 49 height 66
click at [662, 444] on button "Next image" at bounding box center [659, 439] width 49 height 66
click at [656, 15] on button "Close lightbox" at bounding box center [651, 21] width 33 height 29
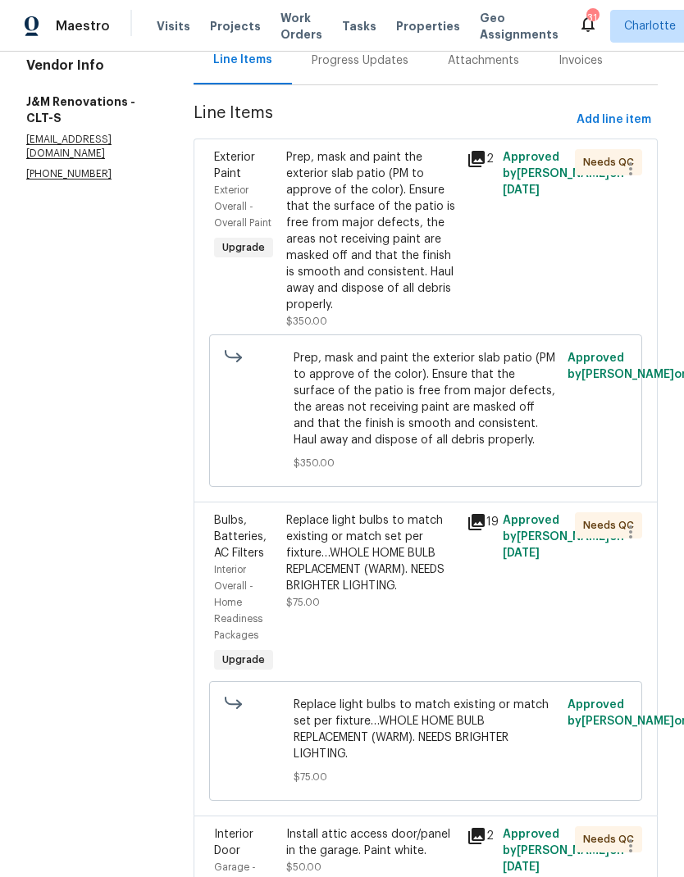
scroll to position [194, 0]
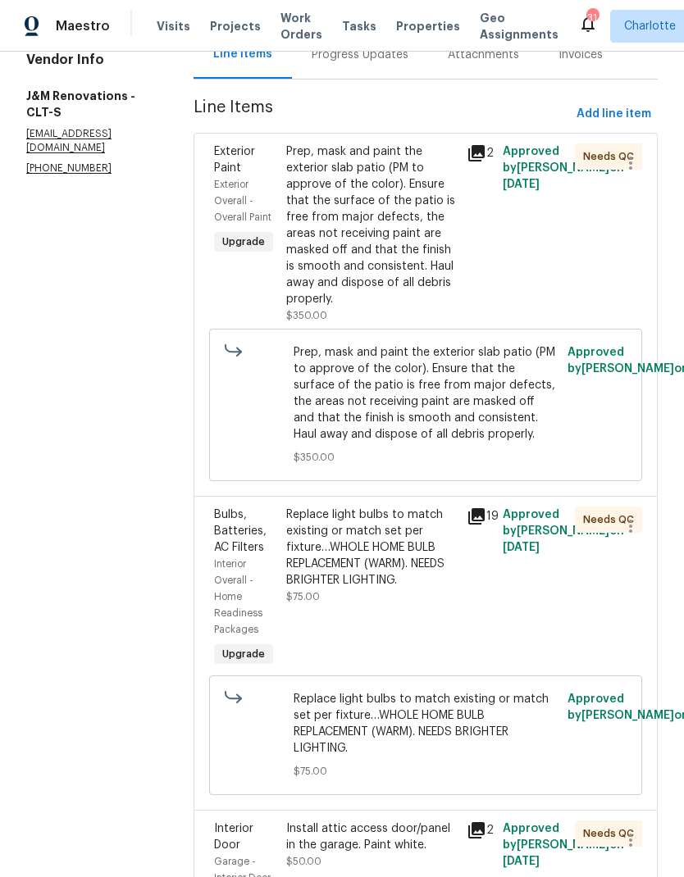
click at [472, 525] on icon at bounding box center [476, 516] width 16 height 16
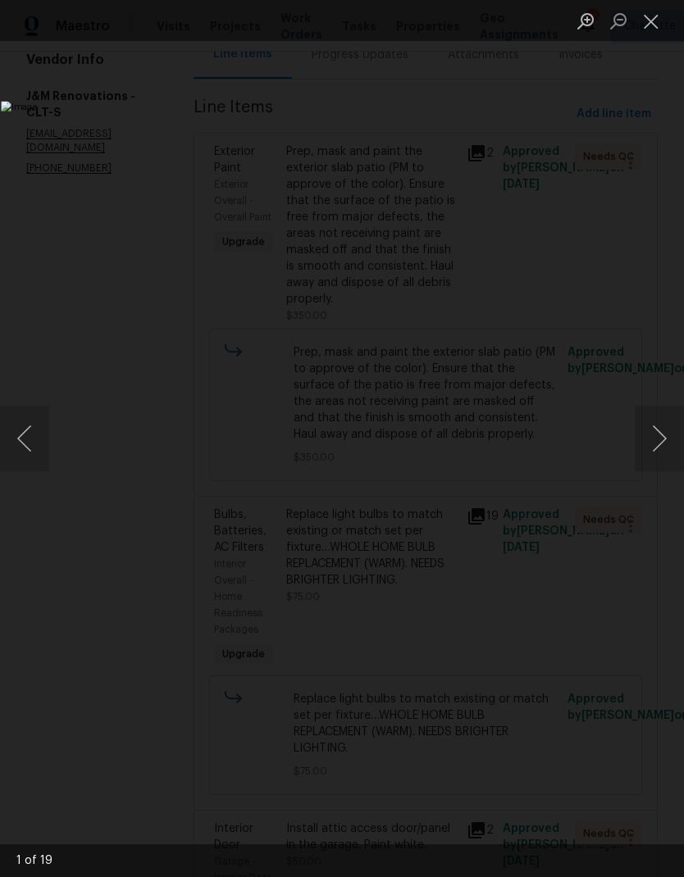
click at [668, 454] on button "Next image" at bounding box center [659, 439] width 49 height 66
click at [675, 444] on button "Next image" at bounding box center [659, 439] width 49 height 66
click at [672, 444] on button "Next image" at bounding box center [659, 439] width 49 height 66
click at [667, 442] on button "Next image" at bounding box center [659, 439] width 49 height 66
click at [667, 444] on button "Next image" at bounding box center [659, 439] width 49 height 66
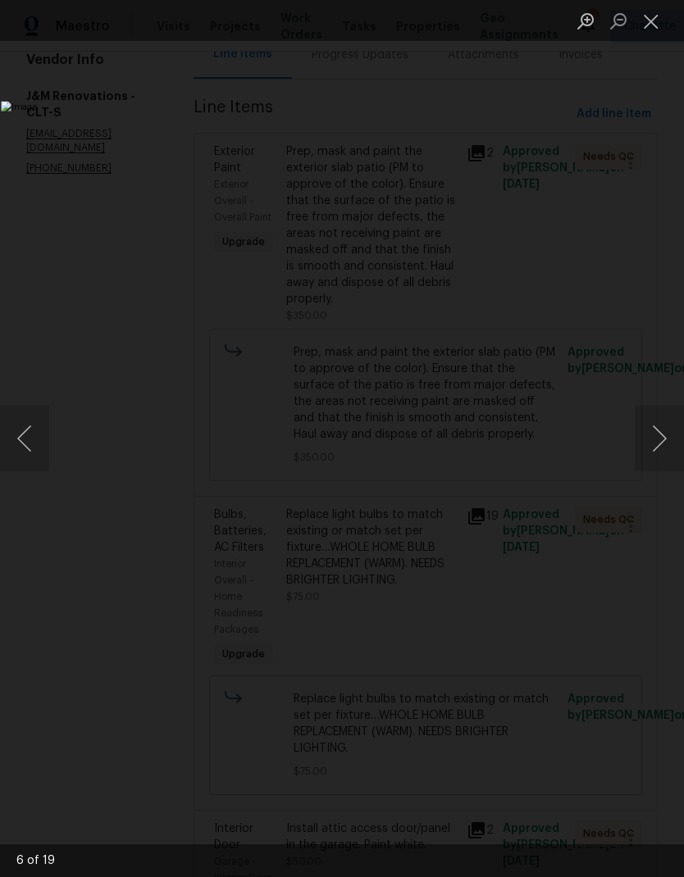
click at [667, 449] on button "Next image" at bounding box center [659, 439] width 49 height 66
click at [666, 449] on button "Next image" at bounding box center [659, 439] width 49 height 66
click at [665, 450] on button "Next image" at bounding box center [659, 439] width 49 height 66
click at [667, 449] on button "Next image" at bounding box center [659, 439] width 49 height 66
click at [659, 21] on button "Close lightbox" at bounding box center [651, 21] width 33 height 29
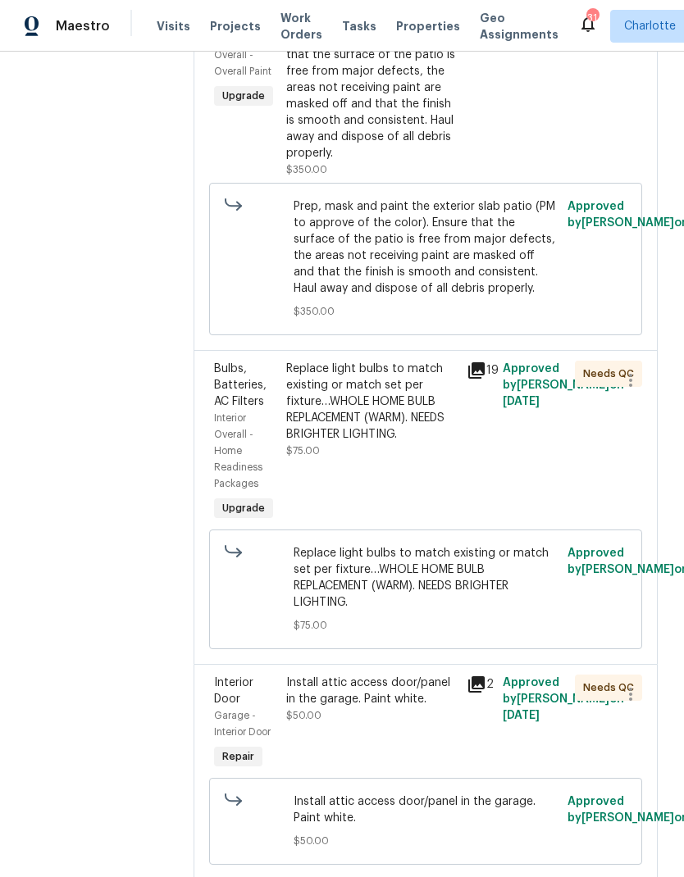
scroll to position [66, 0]
click at [477, 677] on icon at bounding box center [476, 685] width 16 height 16
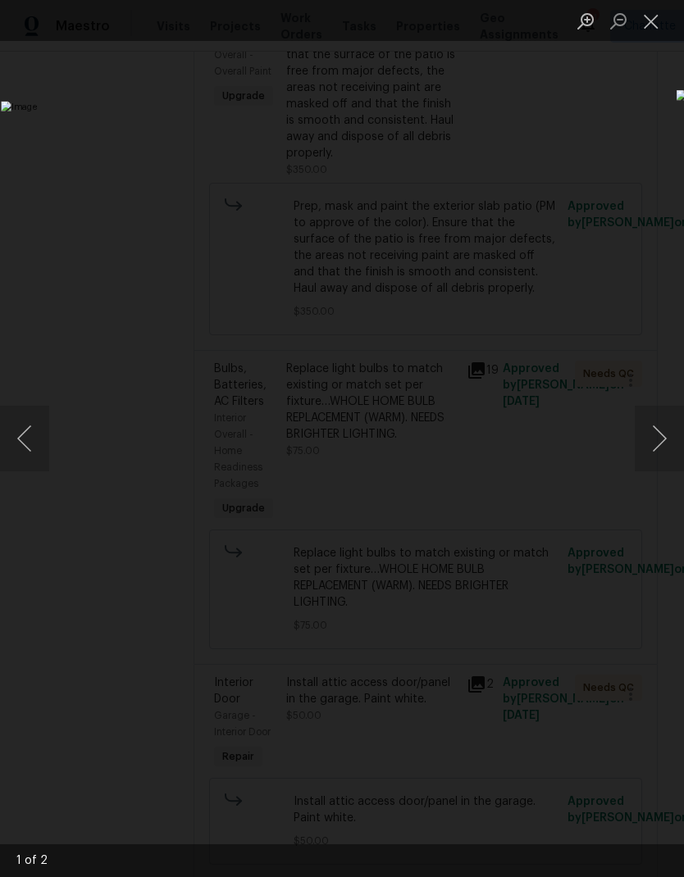
click at [663, 458] on button "Next image" at bounding box center [659, 439] width 49 height 66
click at [659, 462] on button "Next image" at bounding box center [659, 439] width 49 height 66
click at [665, 465] on button "Next image" at bounding box center [659, 439] width 49 height 66
click at [650, 14] on button "Close lightbox" at bounding box center [651, 21] width 33 height 29
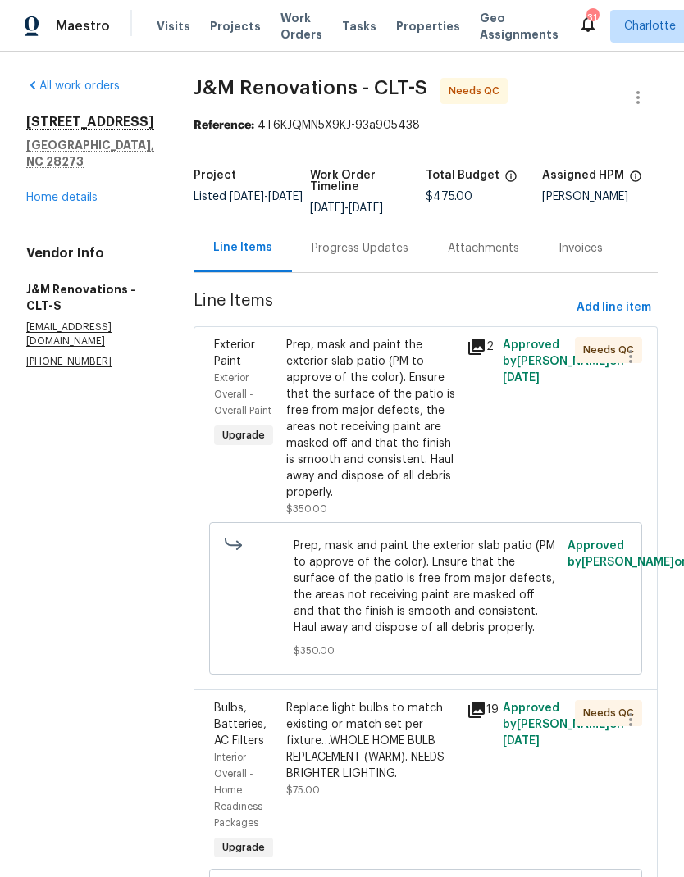
scroll to position [0, 0]
click at [485, 337] on icon at bounding box center [477, 347] width 20 height 20
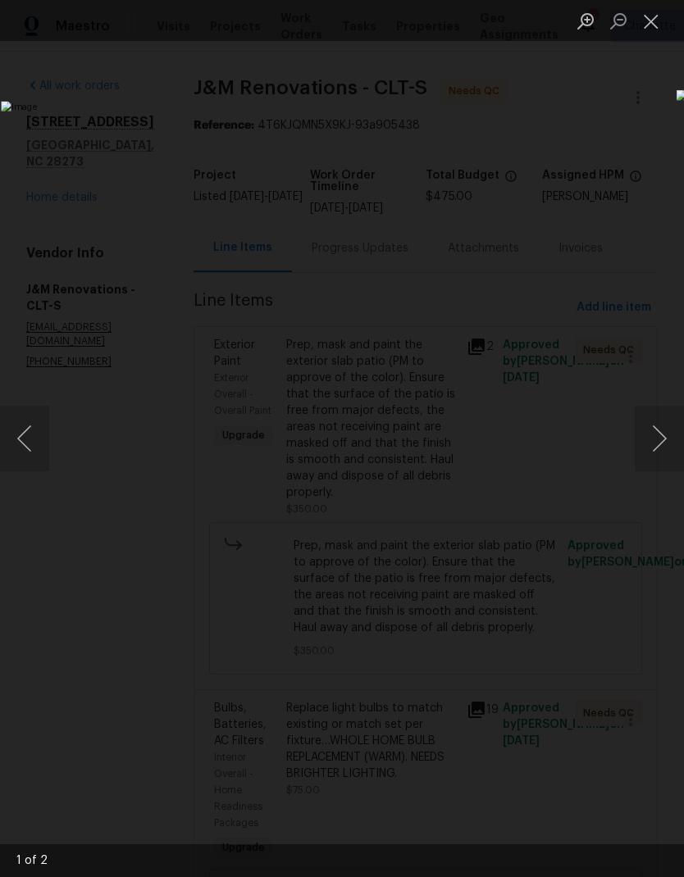
click at [651, 24] on button "Close lightbox" at bounding box center [651, 21] width 33 height 29
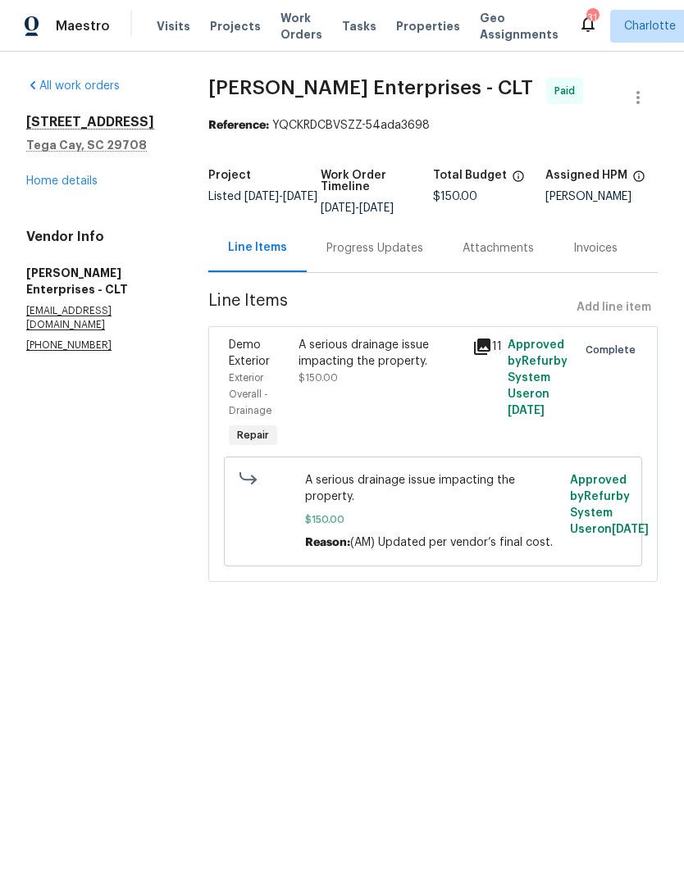
click at [237, 33] on span "Projects" at bounding box center [235, 26] width 51 height 16
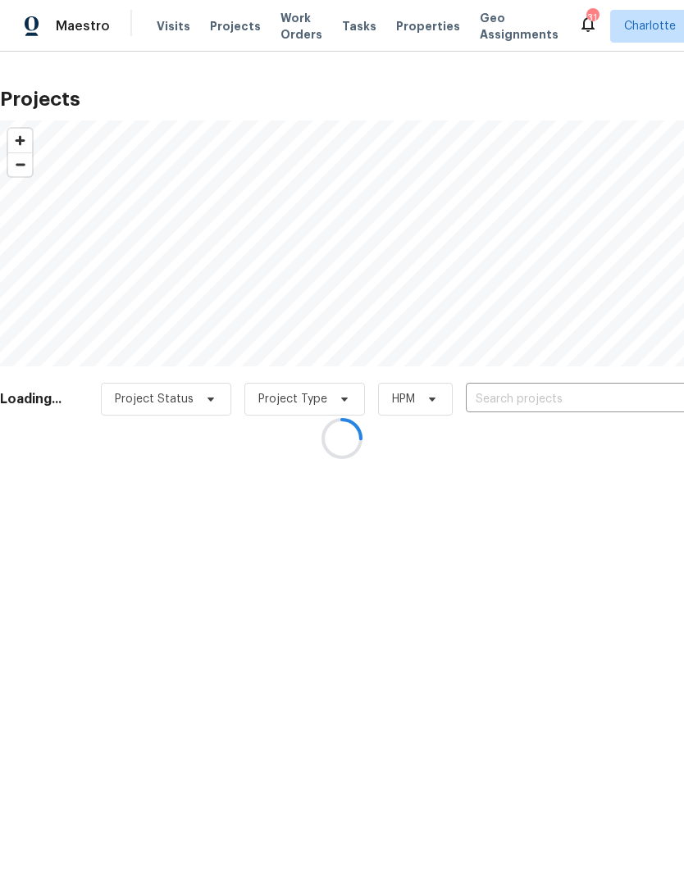
click at [546, 399] on div at bounding box center [342, 438] width 684 height 877
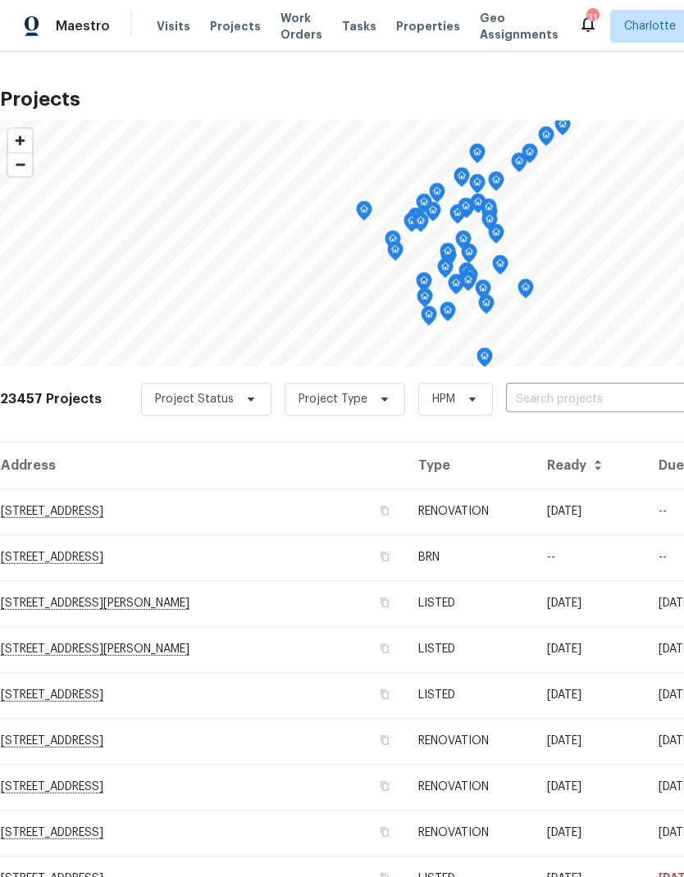
click at [585, 396] on input "text" at bounding box center [600, 399] width 188 height 25
type input "947 pec"
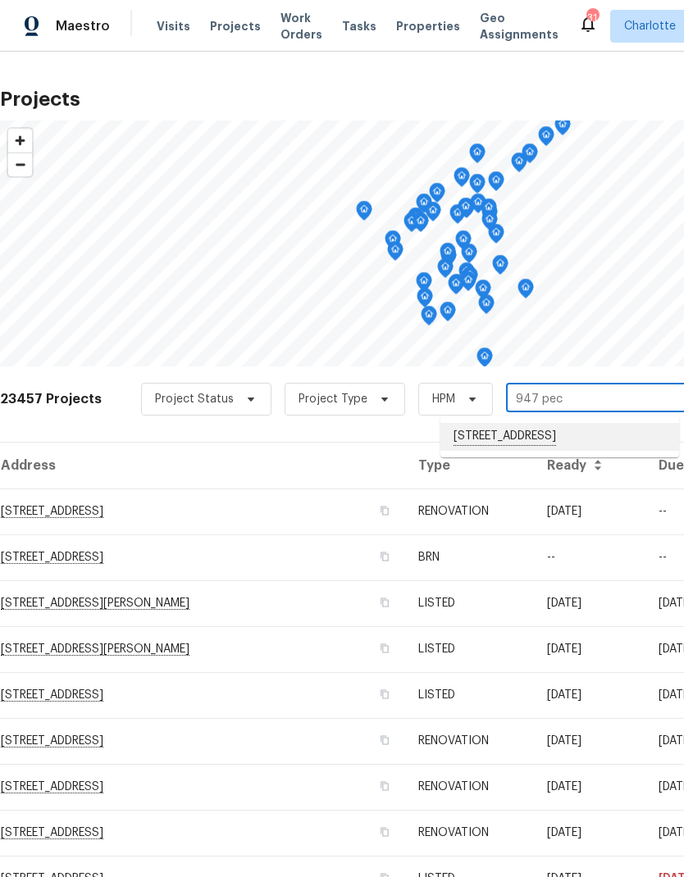
click at [611, 435] on li "[STREET_ADDRESS]" at bounding box center [559, 437] width 239 height 28
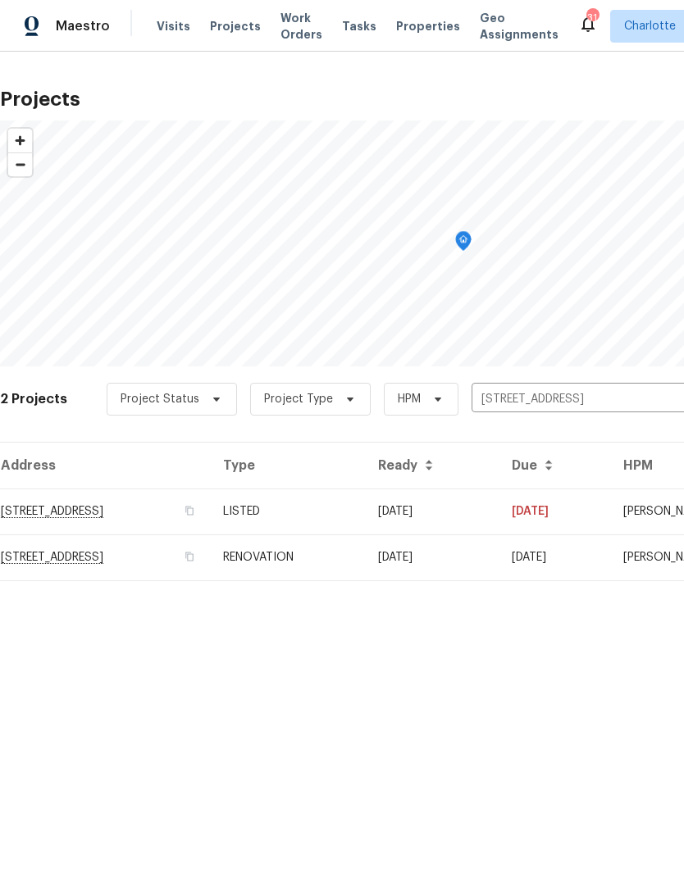
click at [140, 510] on td "[STREET_ADDRESS]" at bounding box center [105, 512] width 210 height 46
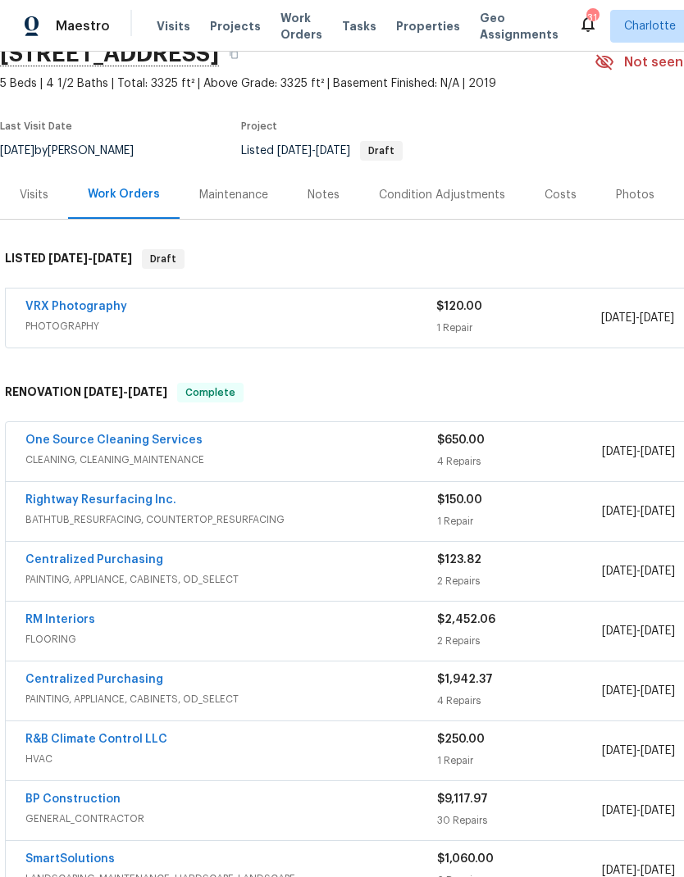
scroll to position [78, 0]
click at [157, 438] on link "One Source Cleaning Services" at bounding box center [113, 440] width 177 height 11
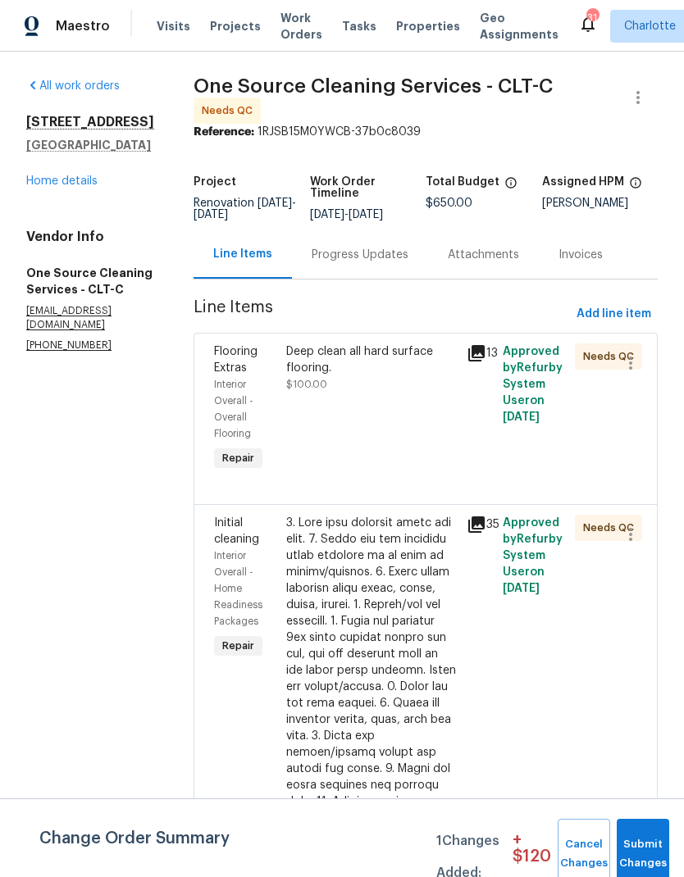
click at [459, 362] on div "Deep clean all hard surface flooring. $100.00" at bounding box center [371, 409] width 180 height 141
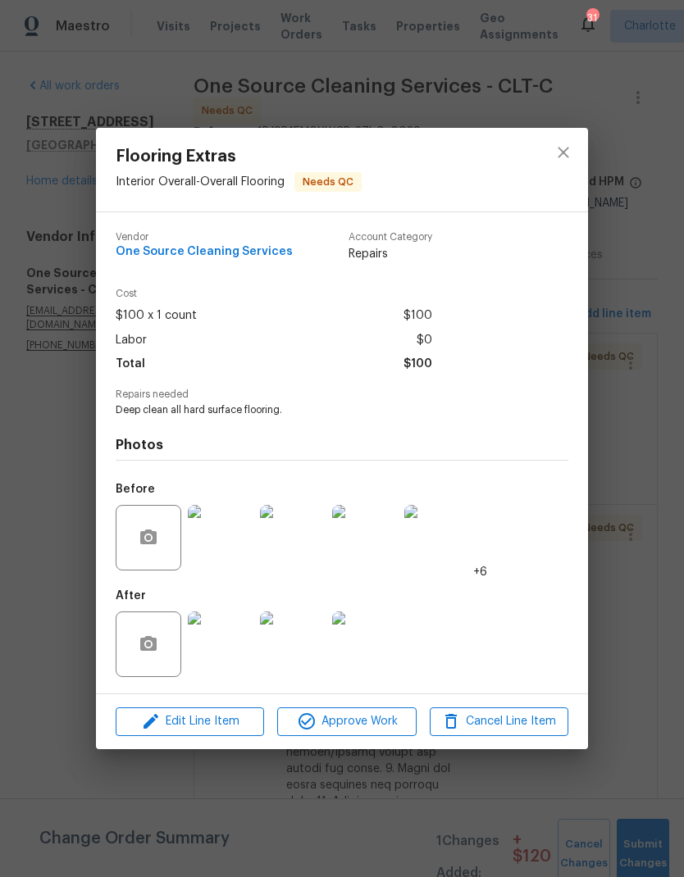
click at [213, 643] on img at bounding box center [221, 645] width 66 height 66
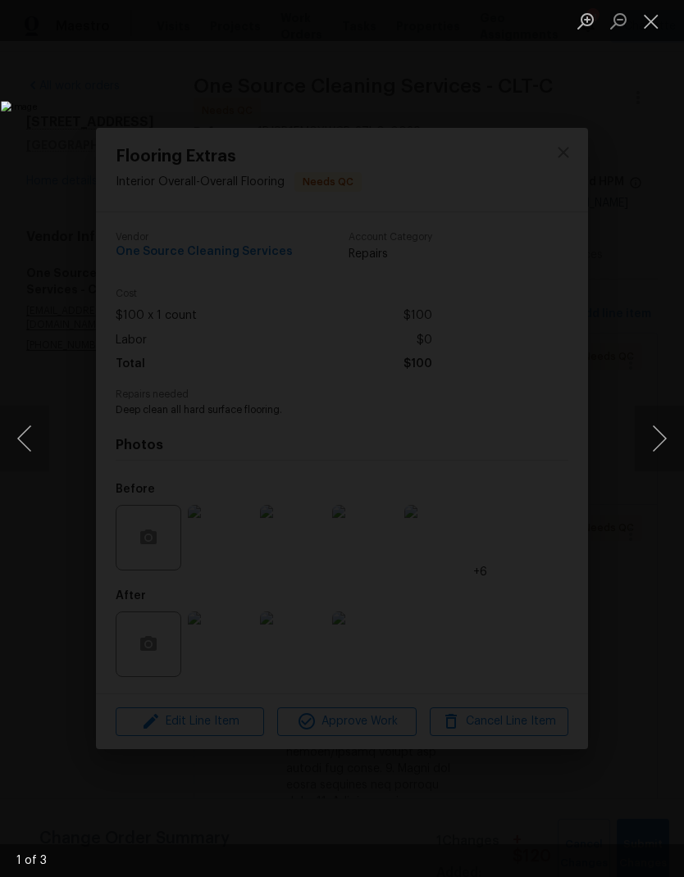
click at [650, 452] on button "Next image" at bounding box center [659, 439] width 49 height 66
click at [659, 435] on button "Next image" at bounding box center [659, 439] width 49 height 66
click at [654, 434] on button "Next image" at bounding box center [659, 439] width 49 height 66
click at [652, 13] on button "Close lightbox" at bounding box center [651, 21] width 33 height 29
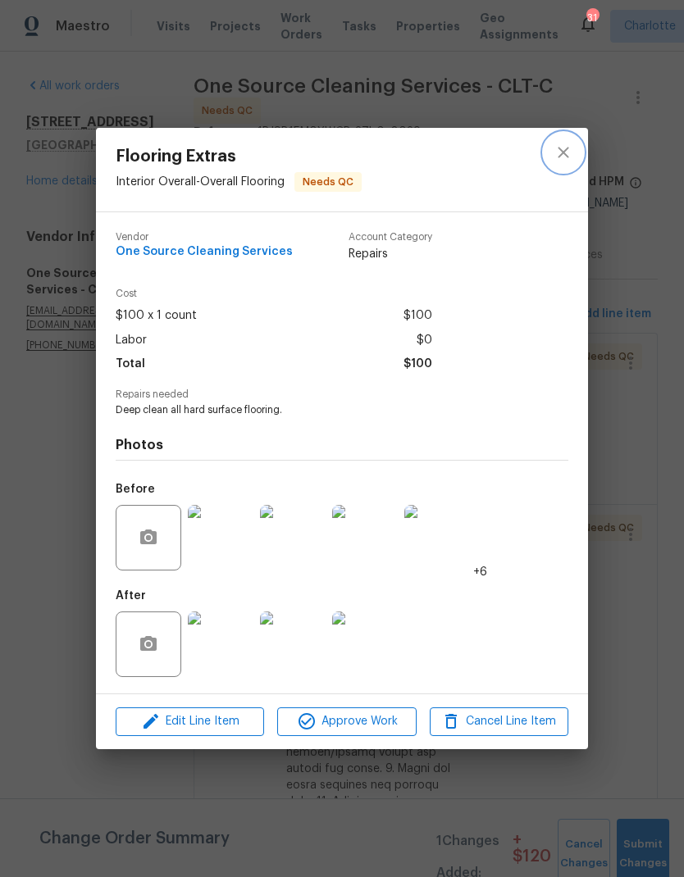
click at [560, 162] on button "close" at bounding box center [563, 152] width 39 height 39
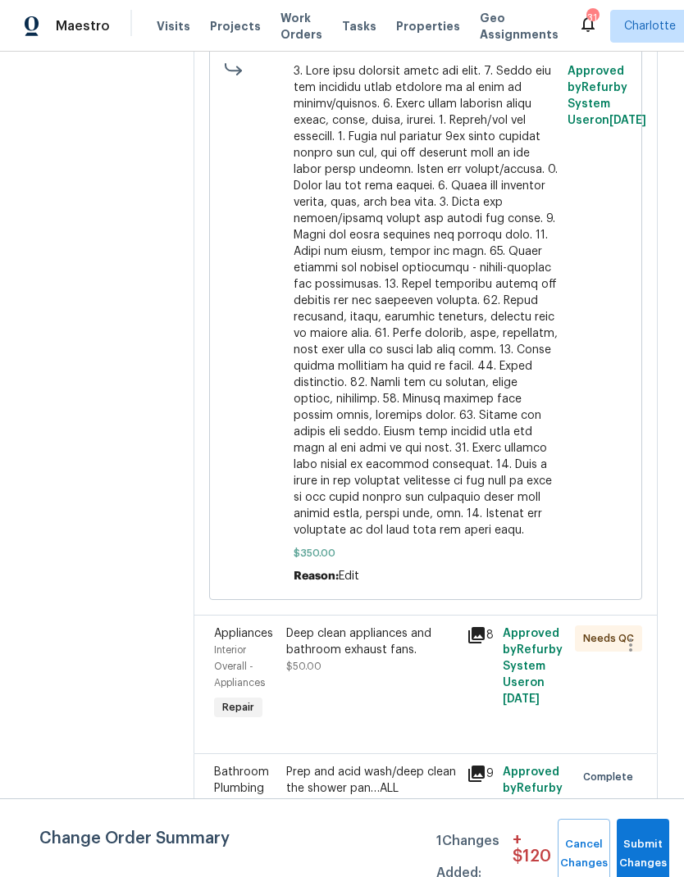
scroll to position [66, 0]
click at [477, 627] on icon at bounding box center [476, 635] width 16 height 16
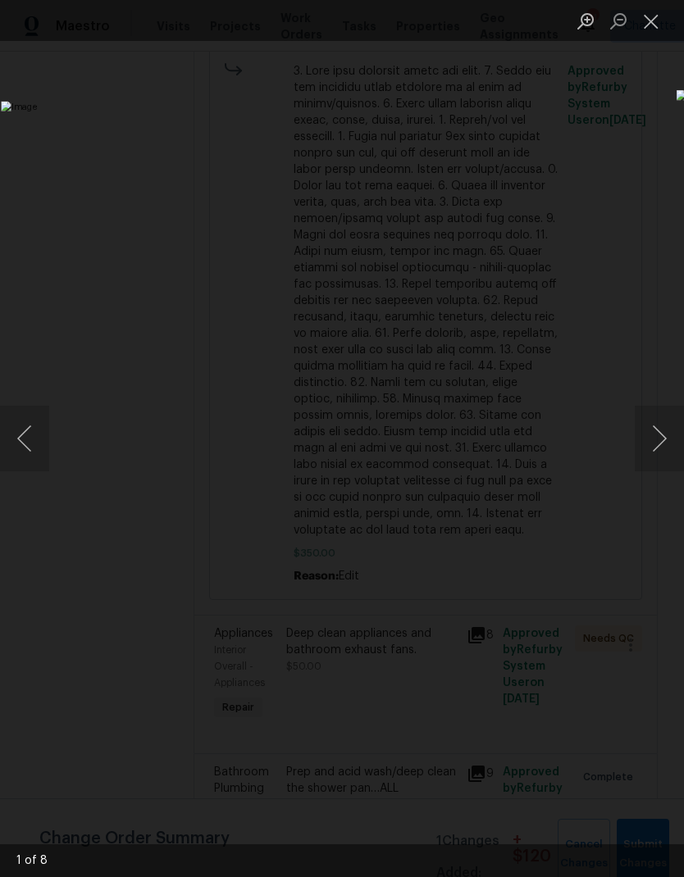
click at [660, 438] on button "Next image" at bounding box center [659, 439] width 49 height 66
click at [660, 443] on button "Next image" at bounding box center [659, 439] width 49 height 66
click at [660, 438] on button "Next image" at bounding box center [659, 439] width 49 height 66
click at [662, 440] on button "Next image" at bounding box center [659, 439] width 49 height 66
click at [664, 436] on button "Next image" at bounding box center [659, 439] width 49 height 66
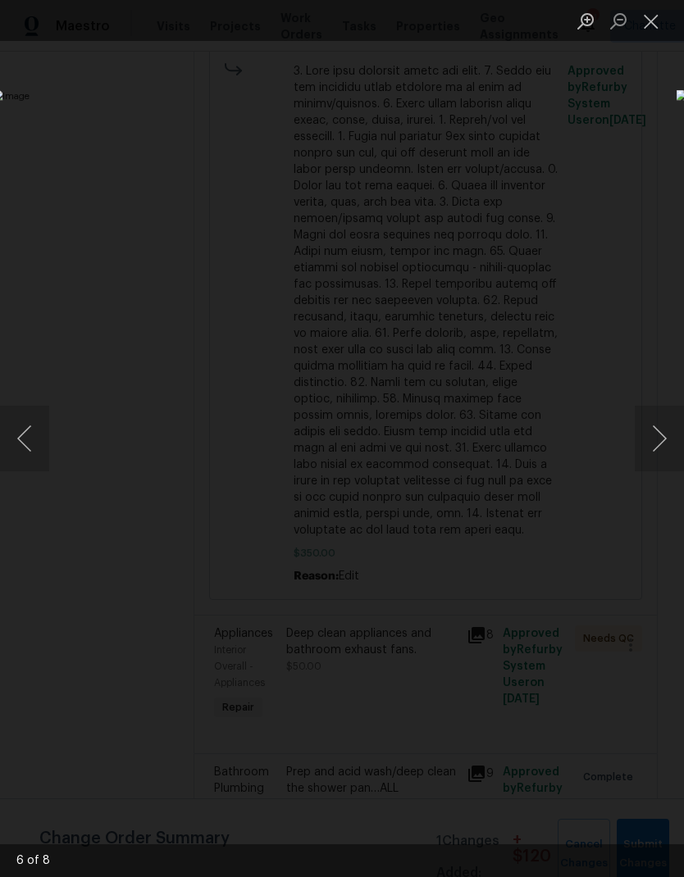
click at [664, 438] on button "Next image" at bounding box center [659, 439] width 49 height 66
click at [664, 437] on button "Next image" at bounding box center [659, 439] width 49 height 66
click at [664, 441] on button "Next image" at bounding box center [659, 439] width 49 height 66
click at [665, 438] on button "Next image" at bounding box center [659, 439] width 49 height 66
click at [665, 439] on button "Next image" at bounding box center [659, 439] width 49 height 66
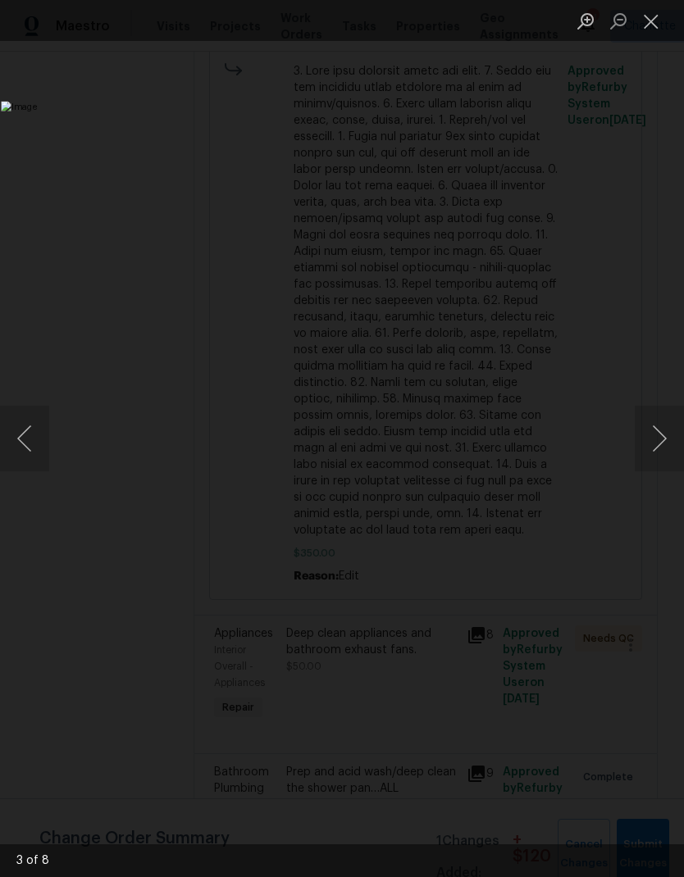
click at [663, 438] on button "Next image" at bounding box center [659, 439] width 49 height 66
click at [660, 22] on button "Close lightbox" at bounding box center [651, 21] width 33 height 29
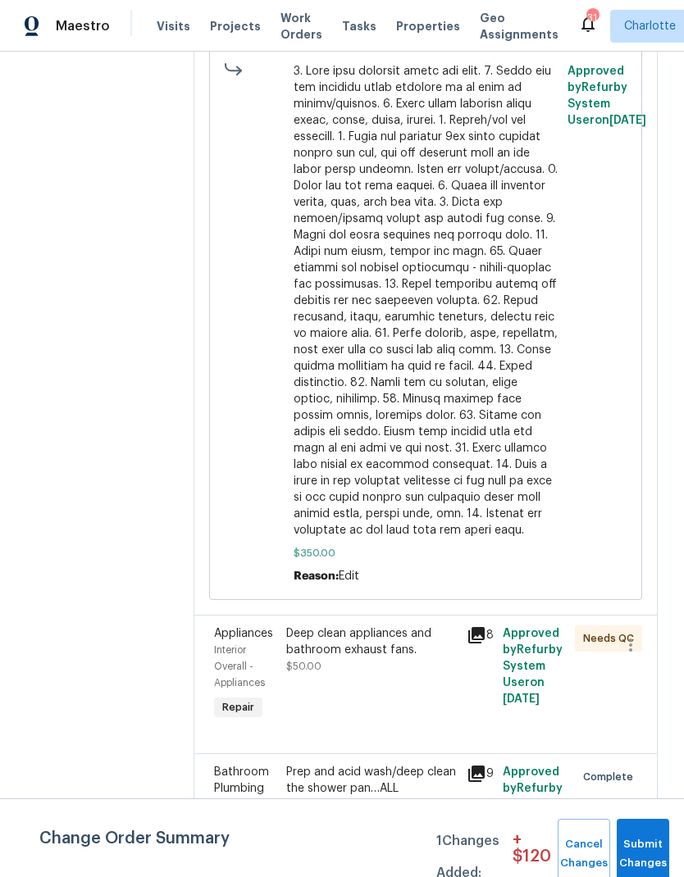
click at [481, 764] on icon at bounding box center [477, 774] width 20 height 20
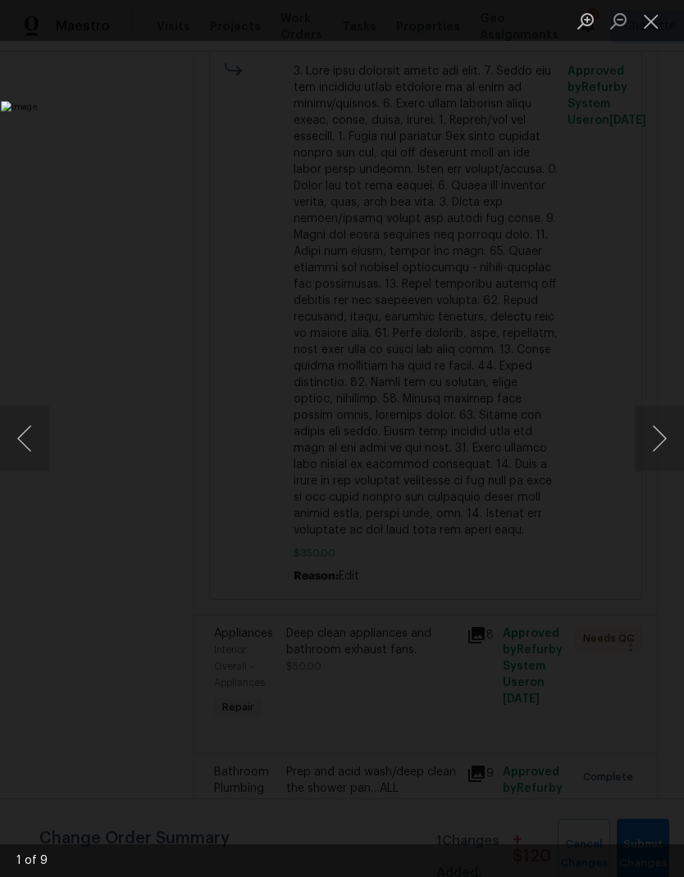
click at [661, 444] on button "Next image" at bounding box center [659, 439] width 49 height 66
click at [662, 443] on button "Next image" at bounding box center [659, 439] width 49 height 66
click at [665, 444] on button "Next image" at bounding box center [659, 439] width 49 height 66
click at [664, 444] on button "Next image" at bounding box center [659, 439] width 49 height 66
click at [652, 23] on button "Close lightbox" at bounding box center [651, 21] width 33 height 29
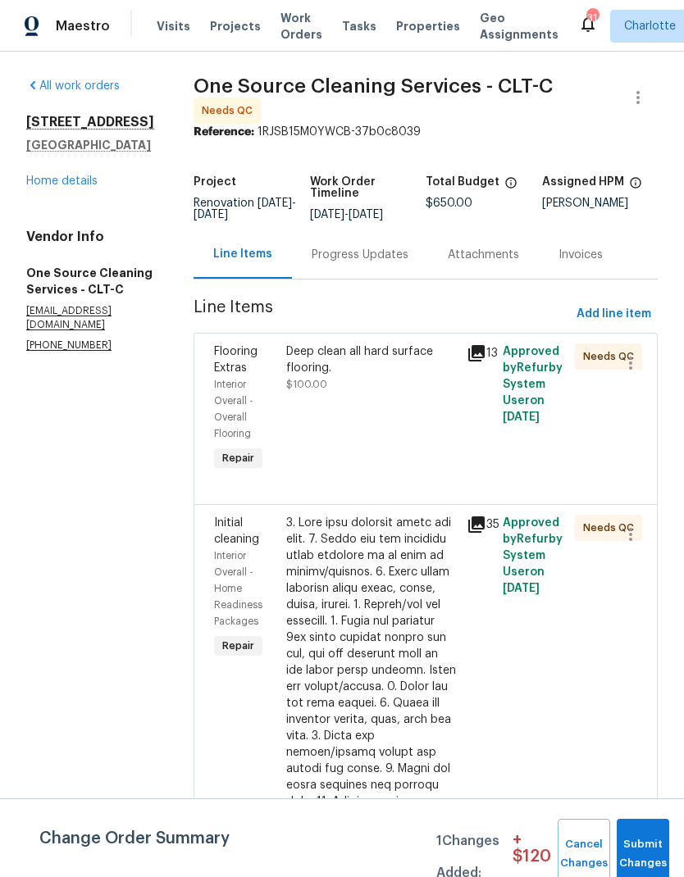
scroll to position [0, 0]
click at [44, 175] on link "Home details" at bounding box center [61, 180] width 71 height 11
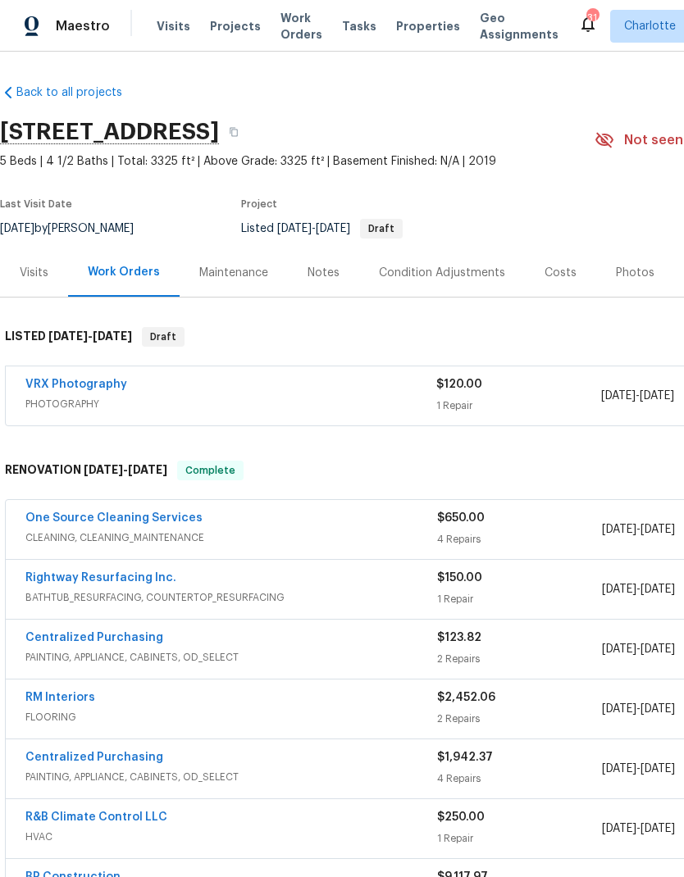
click at [555, 265] on div "Costs" at bounding box center [561, 273] width 32 height 16
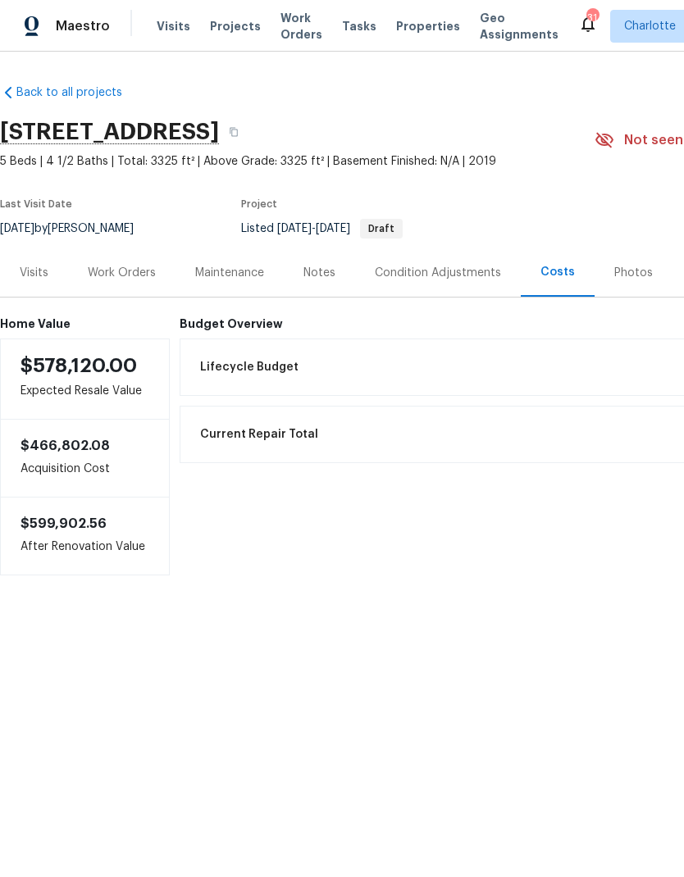
click at [103, 265] on div "Work Orders" at bounding box center [122, 273] width 68 height 16
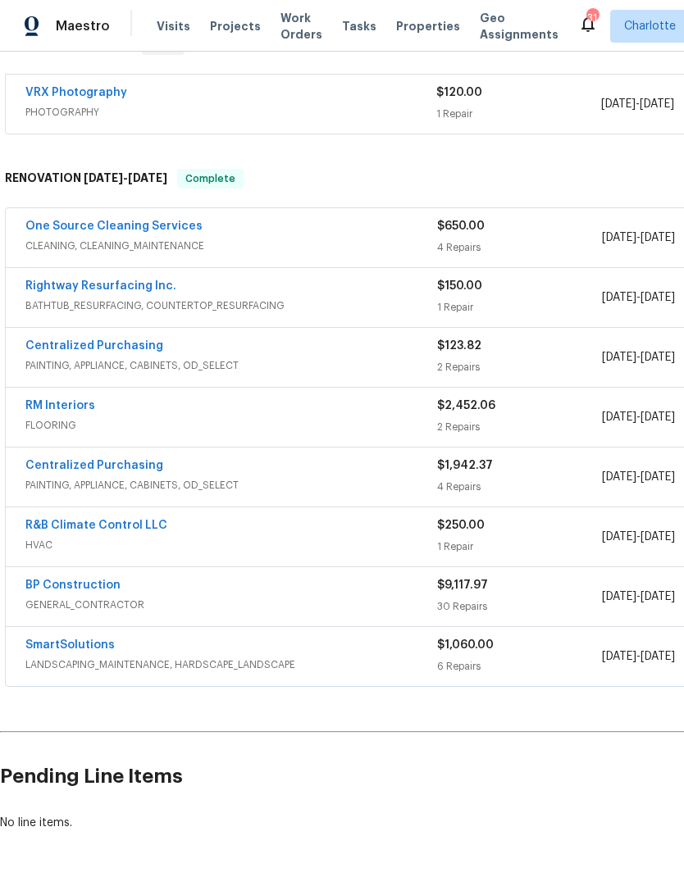
scroll to position [291, 0]
click at [358, 419] on span "FLOORING" at bounding box center [231, 426] width 412 height 16
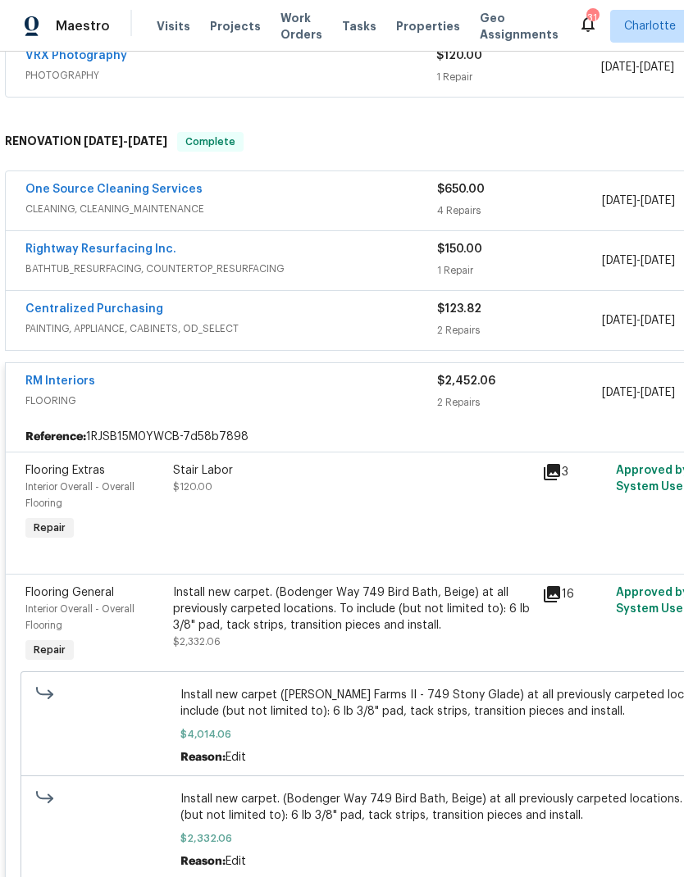
scroll to position [327, -1]
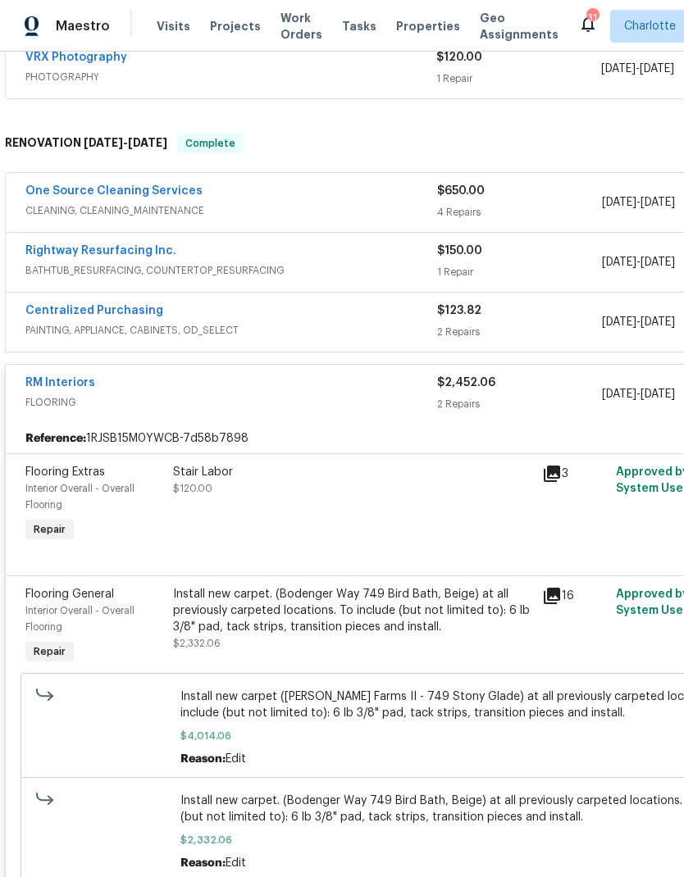
click at [334, 409] on span "FLOORING" at bounding box center [231, 402] width 412 height 16
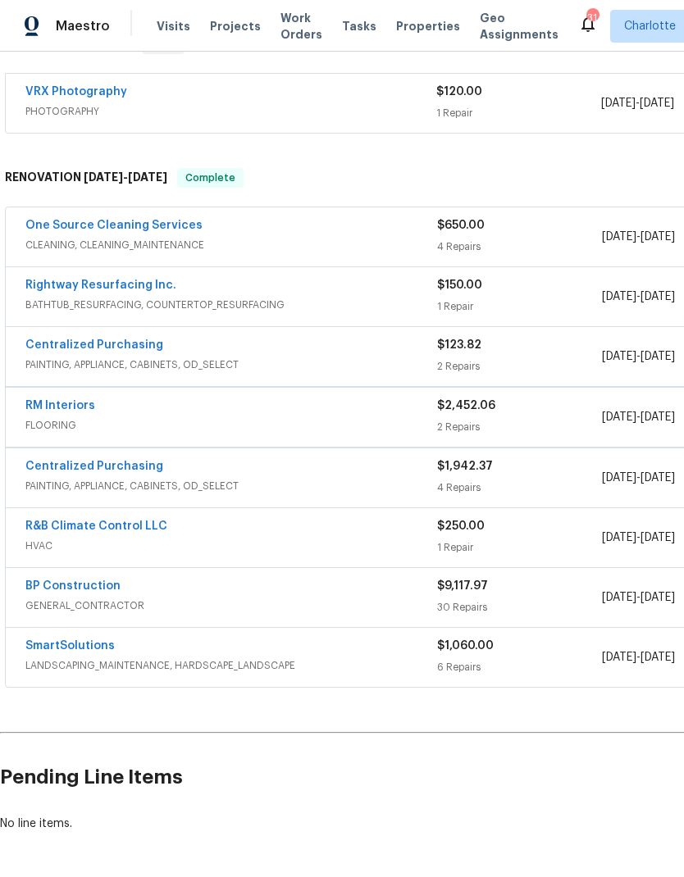
scroll to position [291, 0]
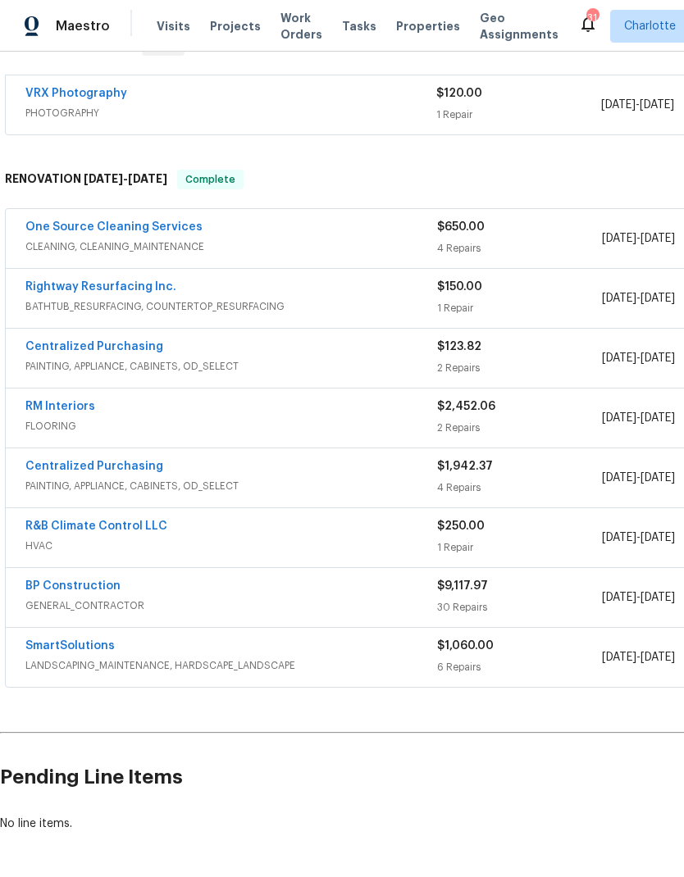
click at [342, 549] on span "HVAC" at bounding box center [231, 546] width 412 height 16
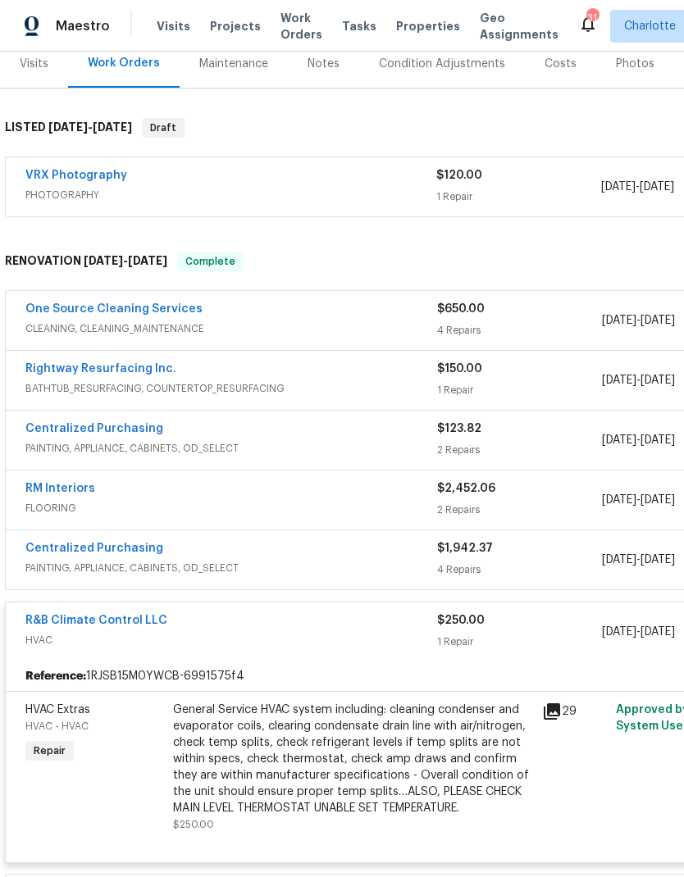
scroll to position [209, 0]
click at [134, 615] on link "R&B Climate Control LLC" at bounding box center [96, 620] width 142 height 11
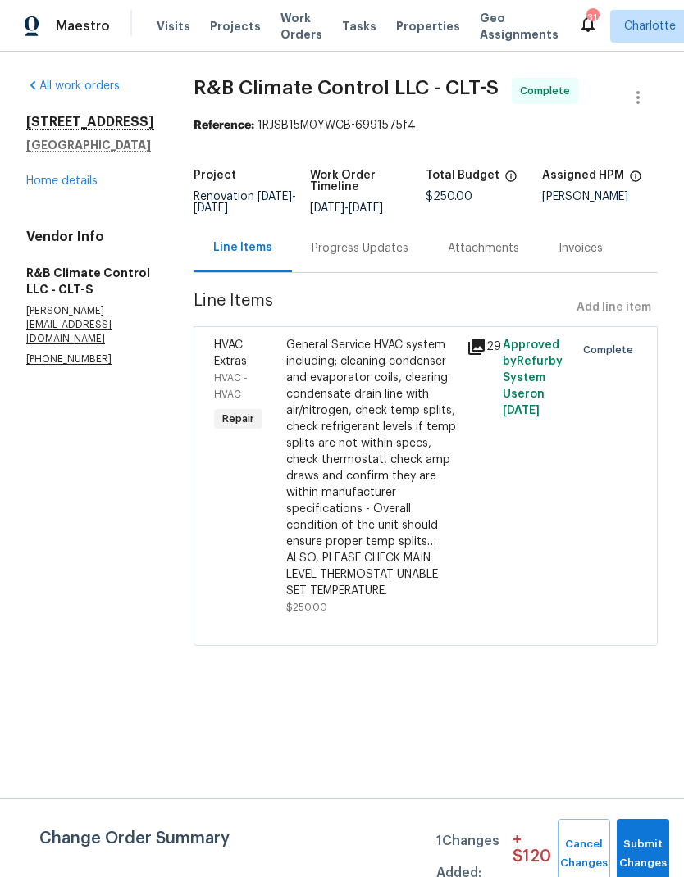
click at [342, 253] on div "Progress Updates" at bounding box center [360, 248] width 97 height 16
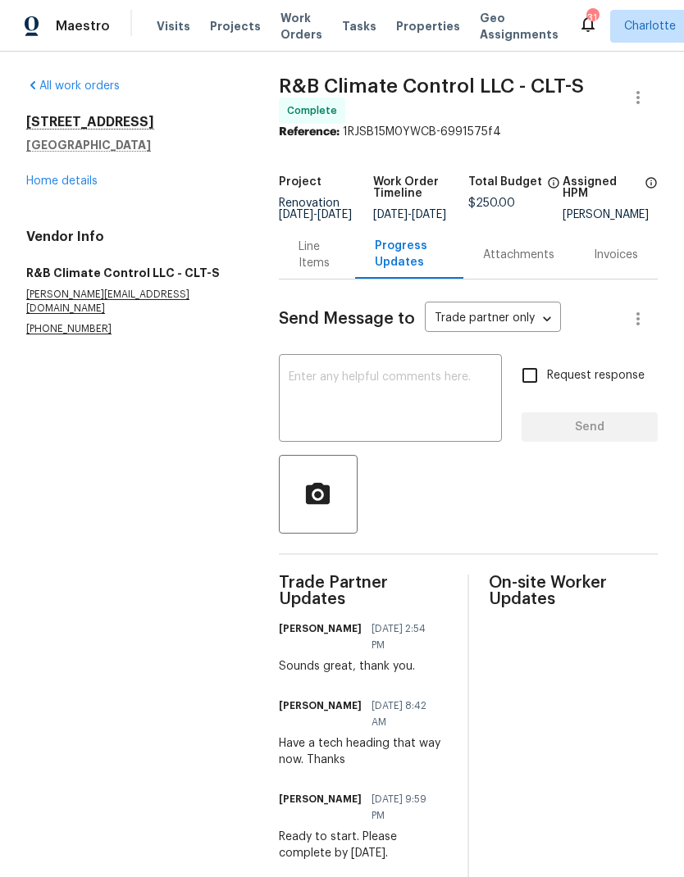
click at [312, 265] on div "Line Items" at bounding box center [317, 255] width 37 height 33
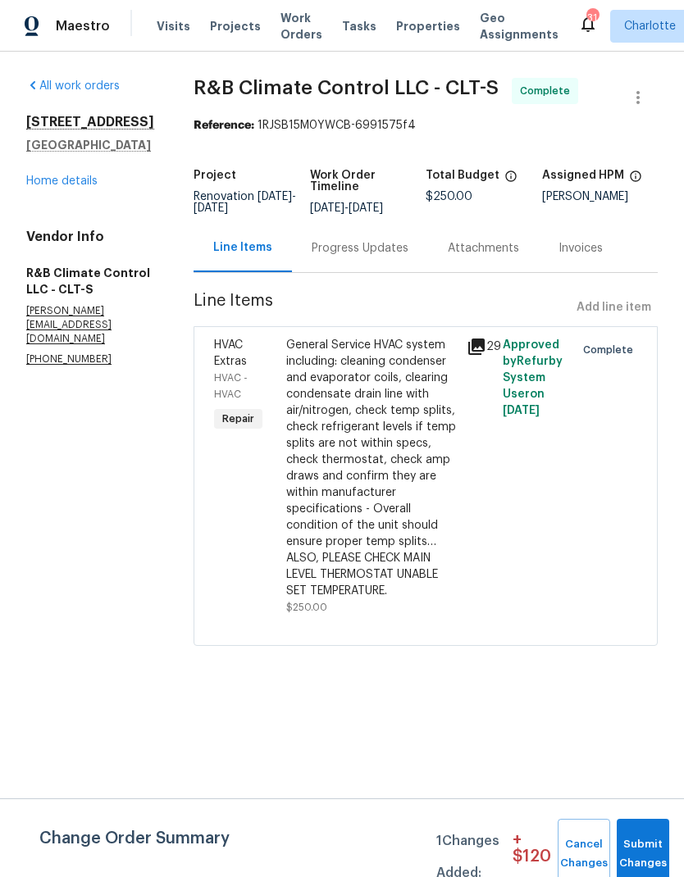
click at [467, 354] on icon at bounding box center [477, 347] width 20 height 20
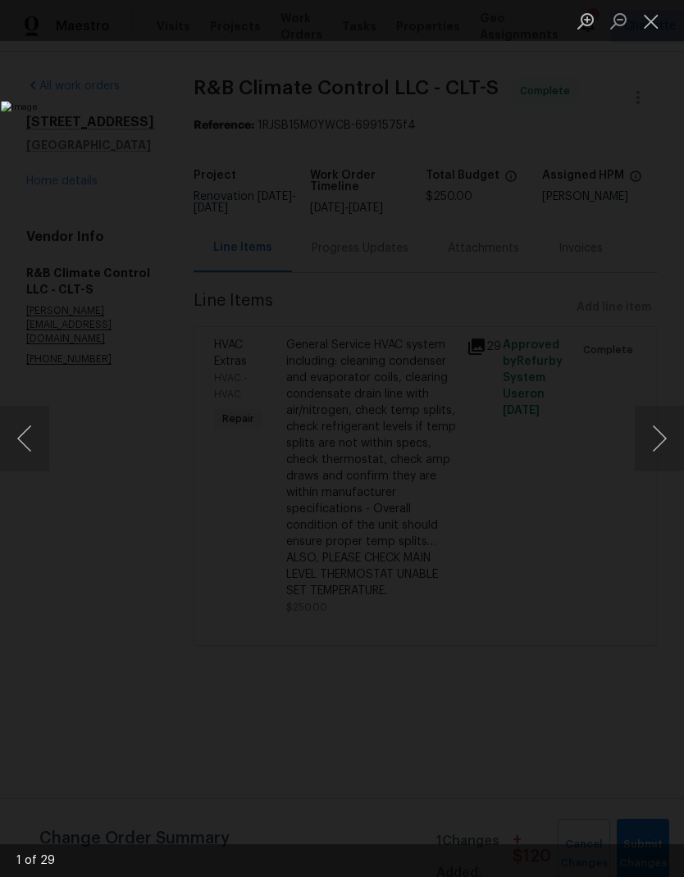
click at [663, 431] on button "Next image" at bounding box center [659, 439] width 49 height 66
click at [672, 428] on button "Next image" at bounding box center [659, 439] width 49 height 66
click at [666, 431] on button "Next image" at bounding box center [659, 439] width 49 height 66
click at [664, 426] on button "Next image" at bounding box center [659, 439] width 49 height 66
click at [665, 428] on button "Next image" at bounding box center [659, 439] width 49 height 66
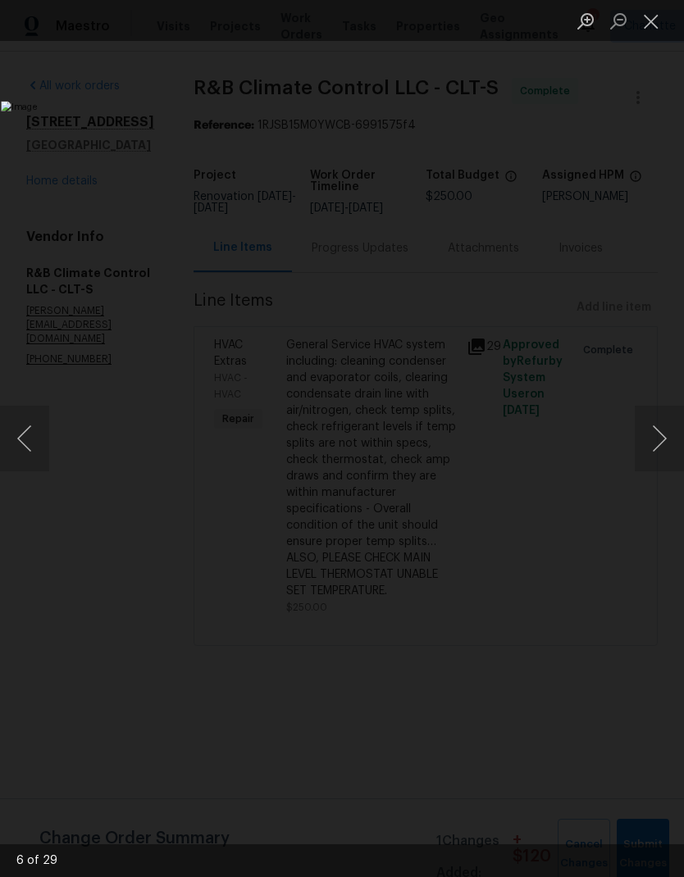
click at [662, 432] on button "Next image" at bounding box center [659, 439] width 49 height 66
click at [663, 430] on button "Next image" at bounding box center [659, 439] width 49 height 66
click at [661, 432] on button "Next image" at bounding box center [659, 439] width 49 height 66
click at [663, 431] on button "Next image" at bounding box center [659, 439] width 49 height 66
click at [663, 434] on button "Next image" at bounding box center [659, 439] width 49 height 66
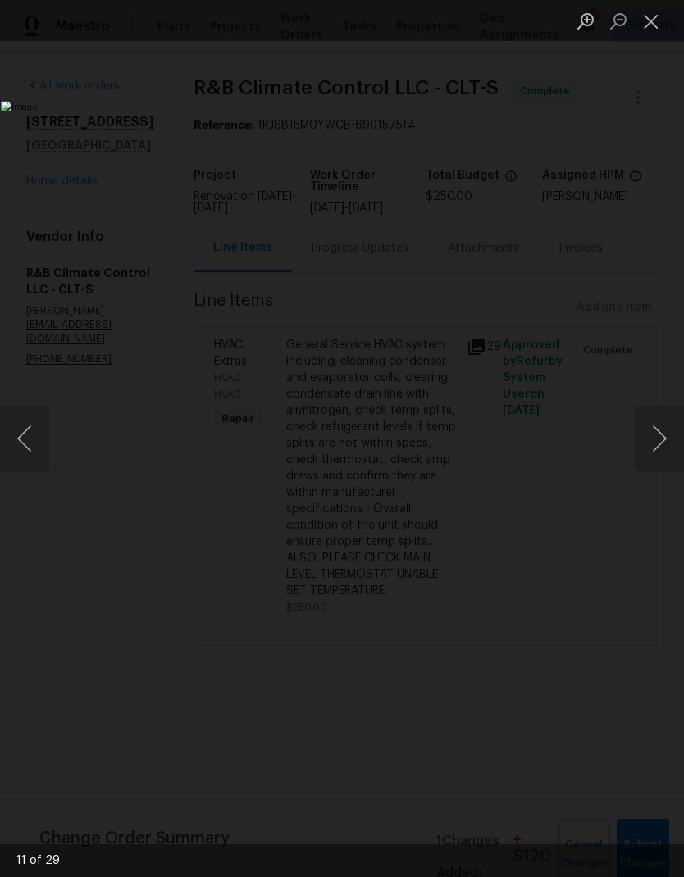
click at [664, 434] on button "Next image" at bounding box center [659, 439] width 49 height 66
click at [666, 435] on button "Next image" at bounding box center [659, 439] width 49 height 66
click at [665, 436] on button "Next image" at bounding box center [659, 439] width 49 height 66
click at [667, 435] on button "Next image" at bounding box center [659, 439] width 49 height 66
click at [668, 438] on button "Next image" at bounding box center [659, 439] width 49 height 66
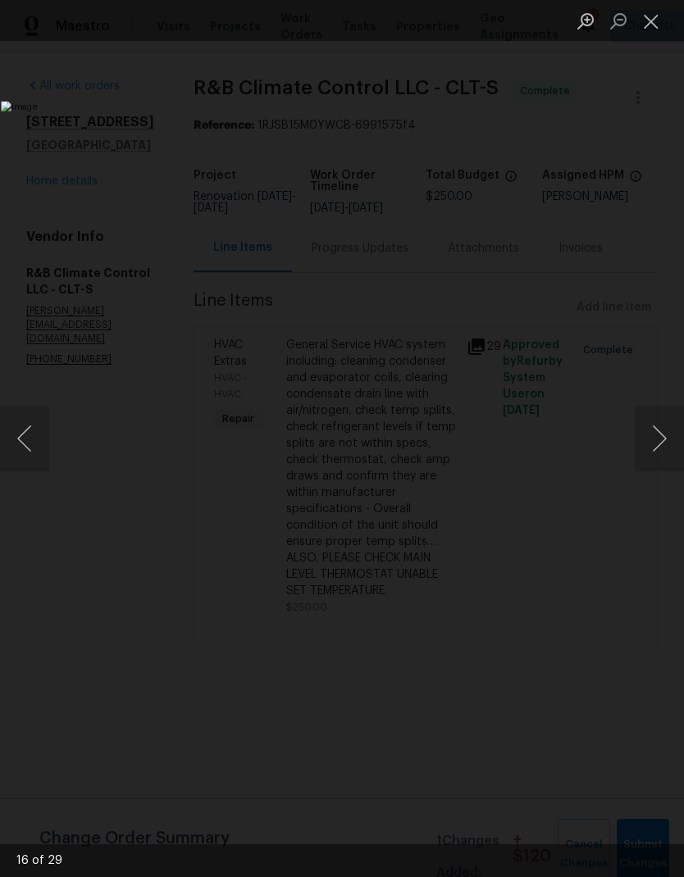
click at [668, 434] on button "Next image" at bounding box center [659, 439] width 49 height 66
click at [671, 436] on button "Next image" at bounding box center [659, 439] width 49 height 66
click at [674, 434] on button "Next image" at bounding box center [659, 439] width 49 height 66
click at [676, 435] on button "Next image" at bounding box center [659, 439] width 49 height 66
click at [676, 437] on button "Next image" at bounding box center [659, 439] width 49 height 66
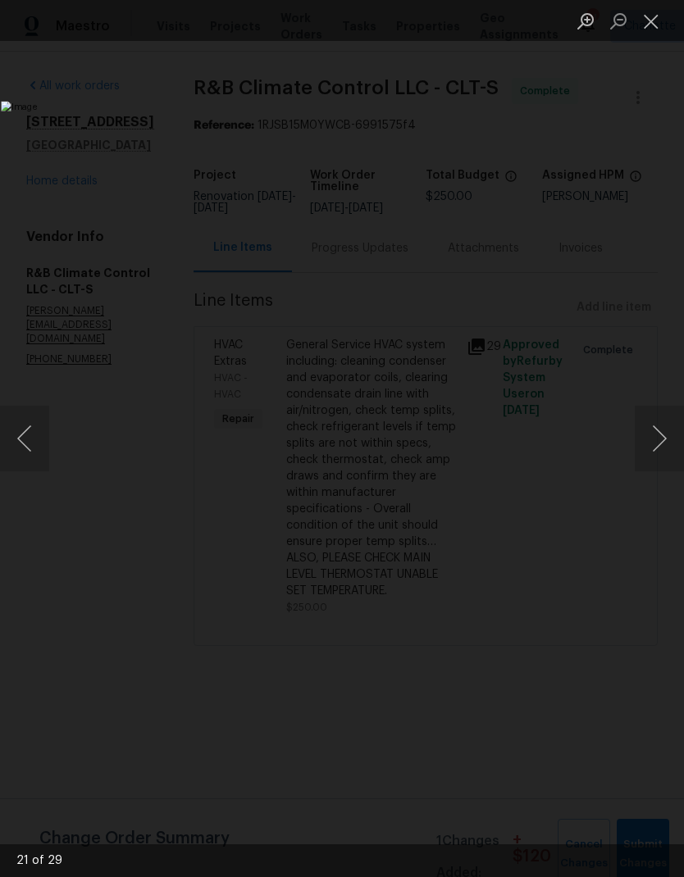
click at [677, 436] on button "Next image" at bounding box center [659, 439] width 49 height 66
click at [678, 436] on button "Next image" at bounding box center [659, 439] width 49 height 66
click at [677, 438] on button "Next image" at bounding box center [659, 439] width 49 height 66
click at [677, 432] on button "Next image" at bounding box center [659, 439] width 49 height 66
click at [677, 428] on button "Next image" at bounding box center [659, 439] width 49 height 66
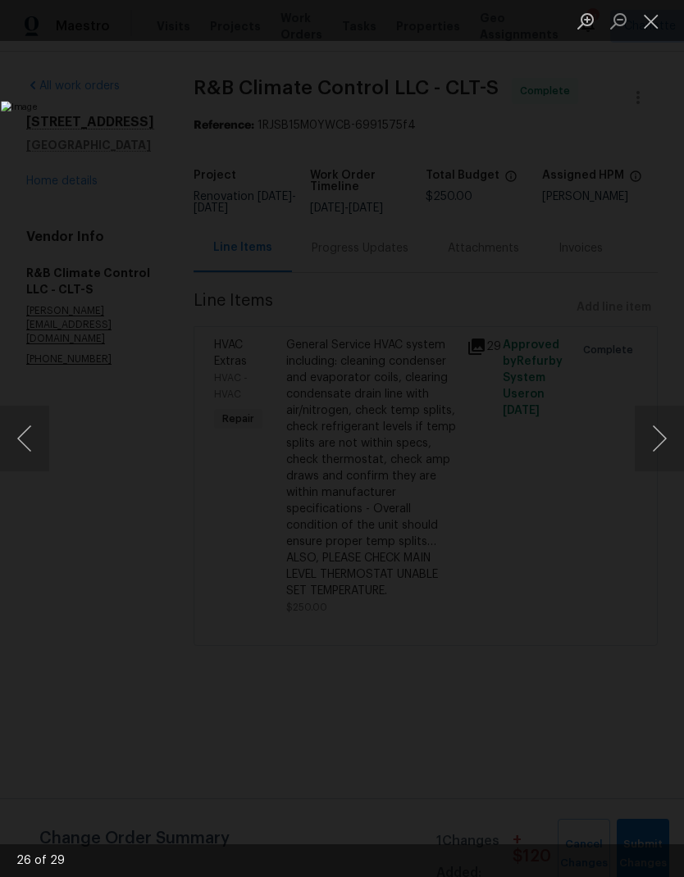
click at [680, 429] on button "Next image" at bounding box center [659, 439] width 49 height 66
click at [681, 430] on button "Next image" at bounding box center [659, 439] width 49 height 66
click at [677, 436] on button "Next image" at bounding box center [659, 439] width 49 height 66
click at [655, 27] on button "Close lightbox" at bounding box center [651, 21] width 33 height 29
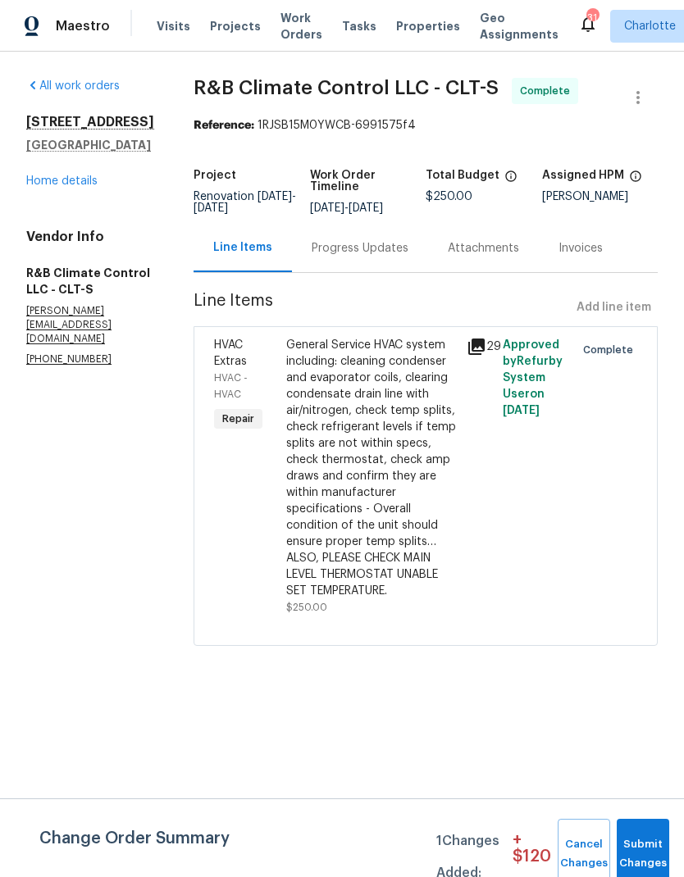
click at [37, 187] on link "Home details" at bounding box center [61, 180] width 71 height 11
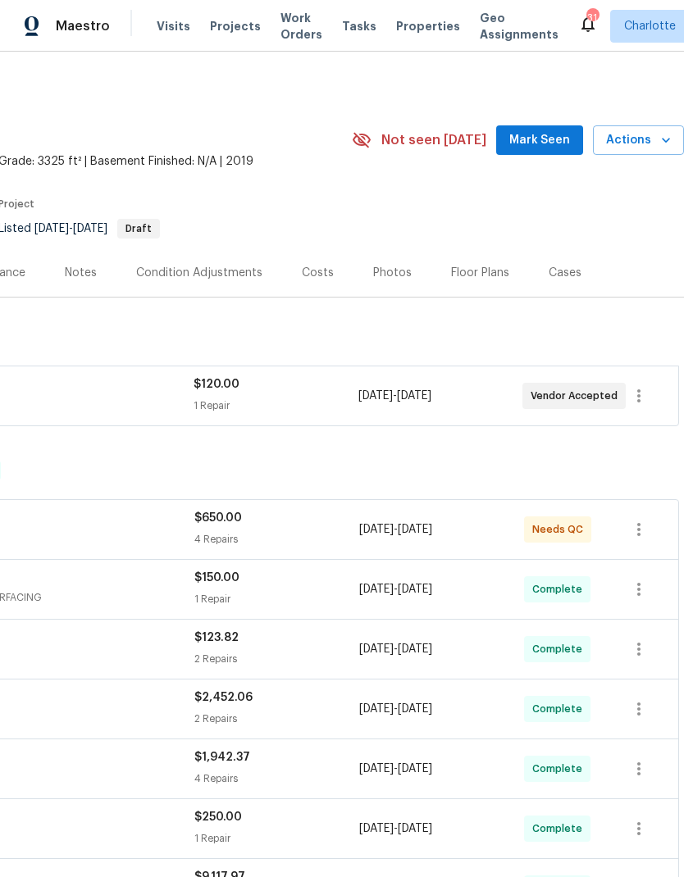
scroll to position [0, 243]
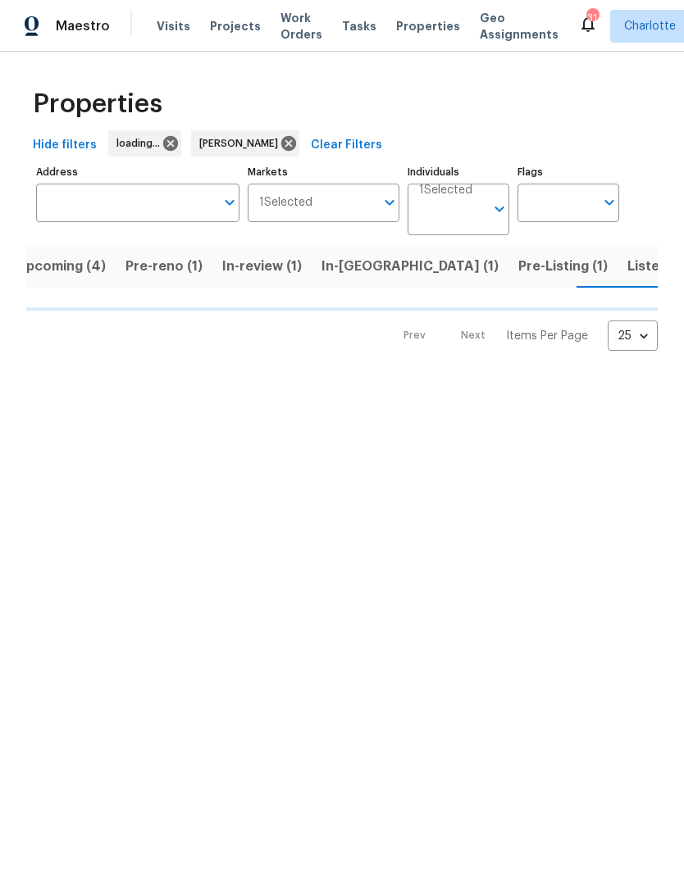
scroll to position [0, 21]
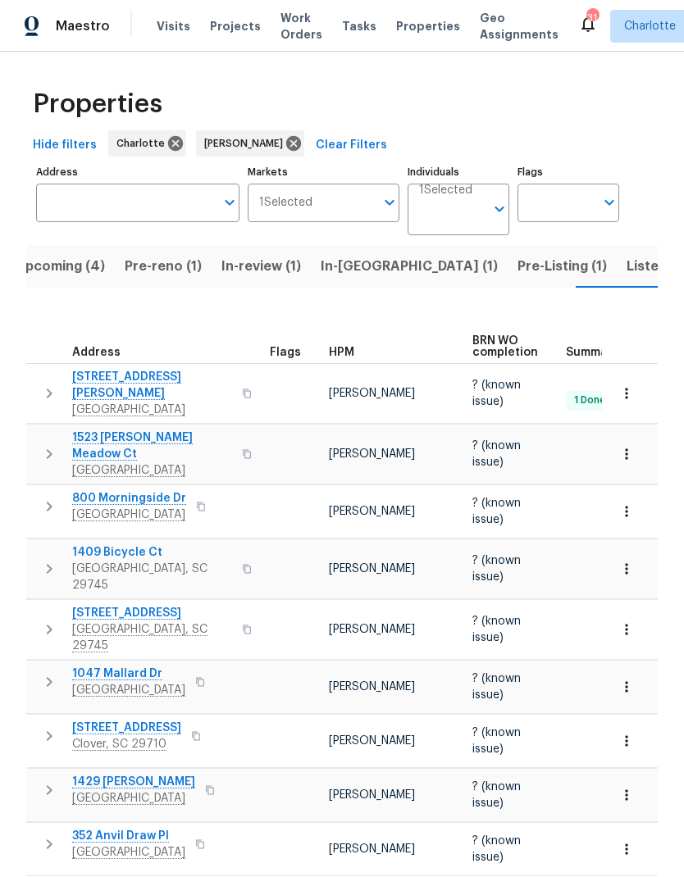
click at [60, 286] on button "Upcoming (4)" at bounding box center [60, 266] width 109 height 43
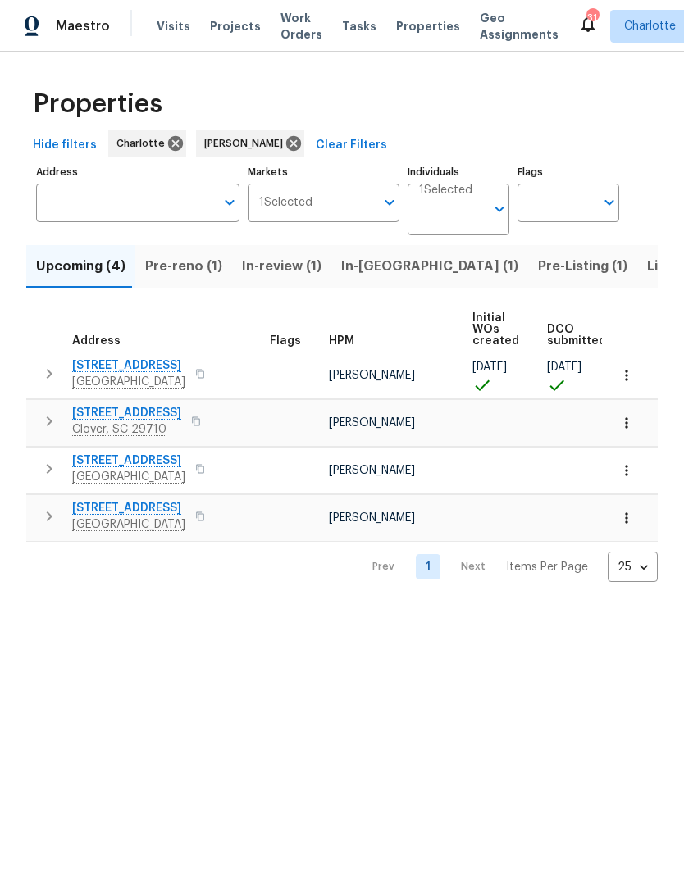
click at [169, 265] on span "Pre-reno (1)" at bounding box center [183, 266] width 77 height 23
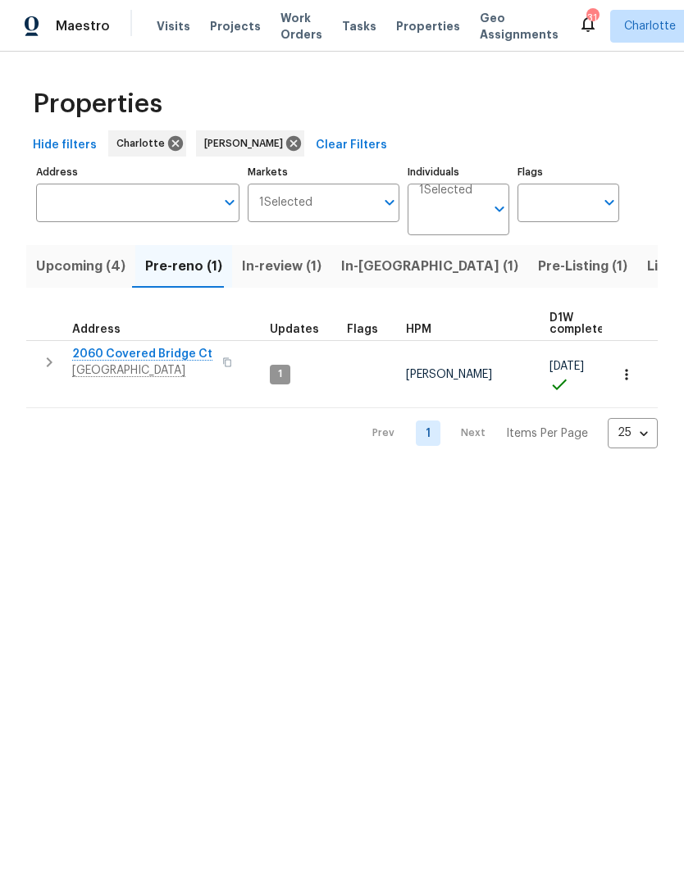
click at [369, 273] on span "In-[GEOGRAPHIC_DATA] (1)" at bounding box center [429, 266] width 177 height 23
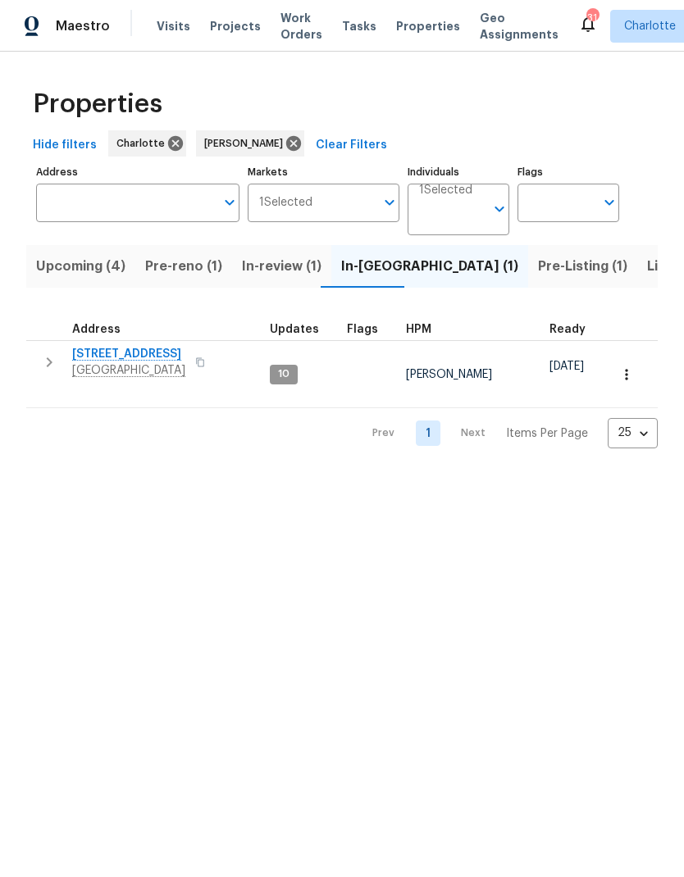
click at [538, 264] on span "Pre-Listing (1)" at bounding box center [582, 266] width 89 height 23
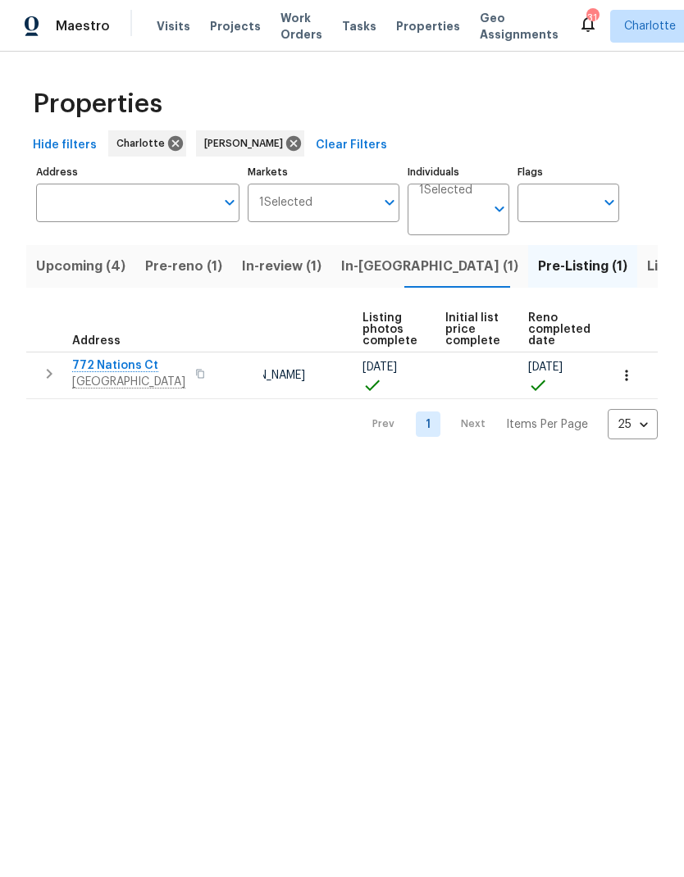
scroll to position [0, 109]
click at [647, 275] on span "Listed (23)" at bounding box center [682, 266] width 70 height 23
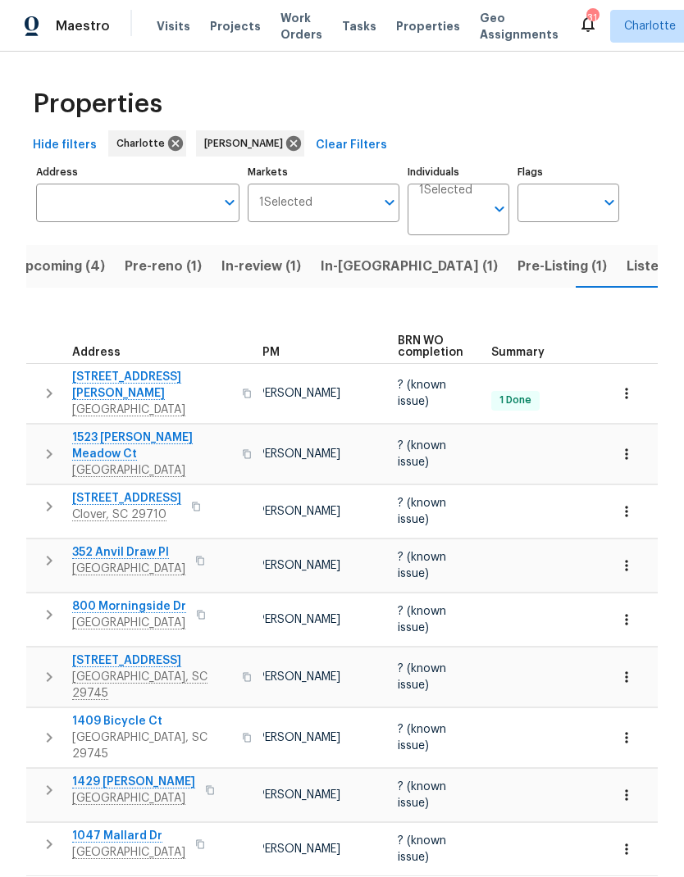
scroll to position [0, 69]
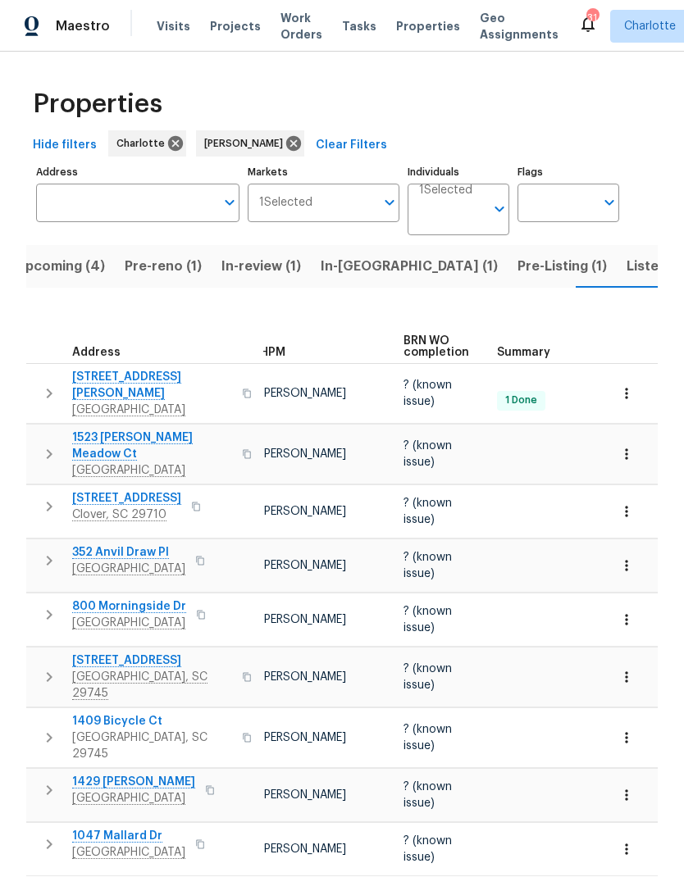
click at [44, 255] on span "Upcoming (4)" at bounding box center [60, 266] width 89 height 23
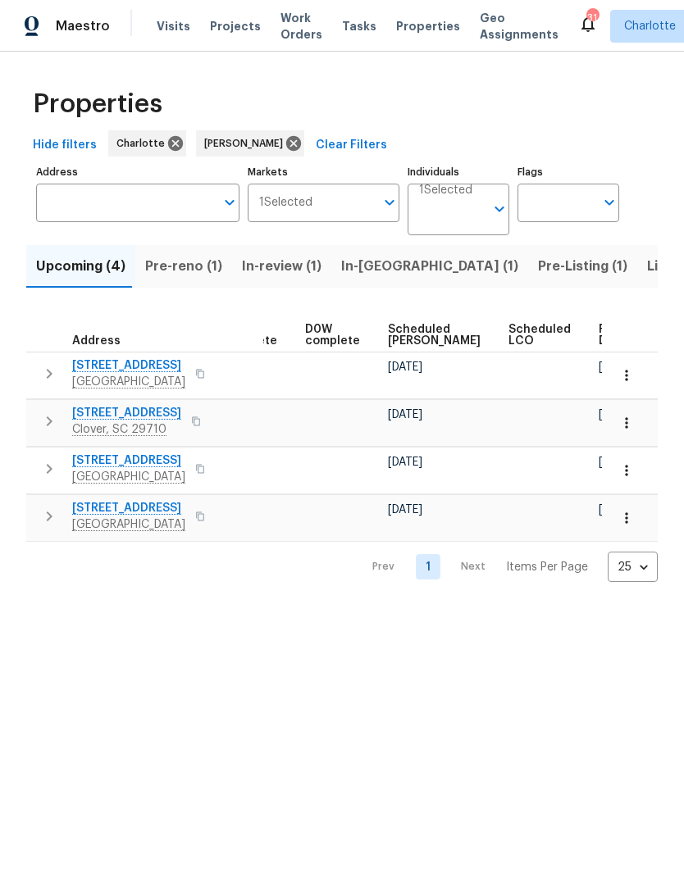
scroll to position [0, 411]
click at [408, 341] on span "Scheduled [PERSON_NAME]" at bounding box center [435, 335] width 93 height 23
